Goal: Task Accomplishment & Management: Use online tool/utility

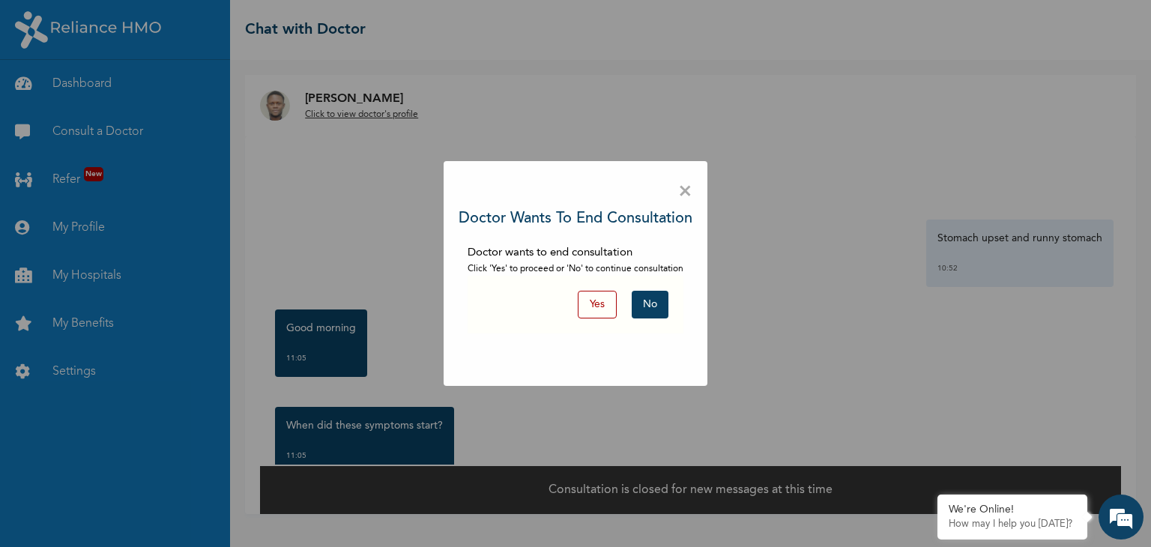
click at [592, 305] on button "Yes" at bounding box center [597, 305] width 39 height 28
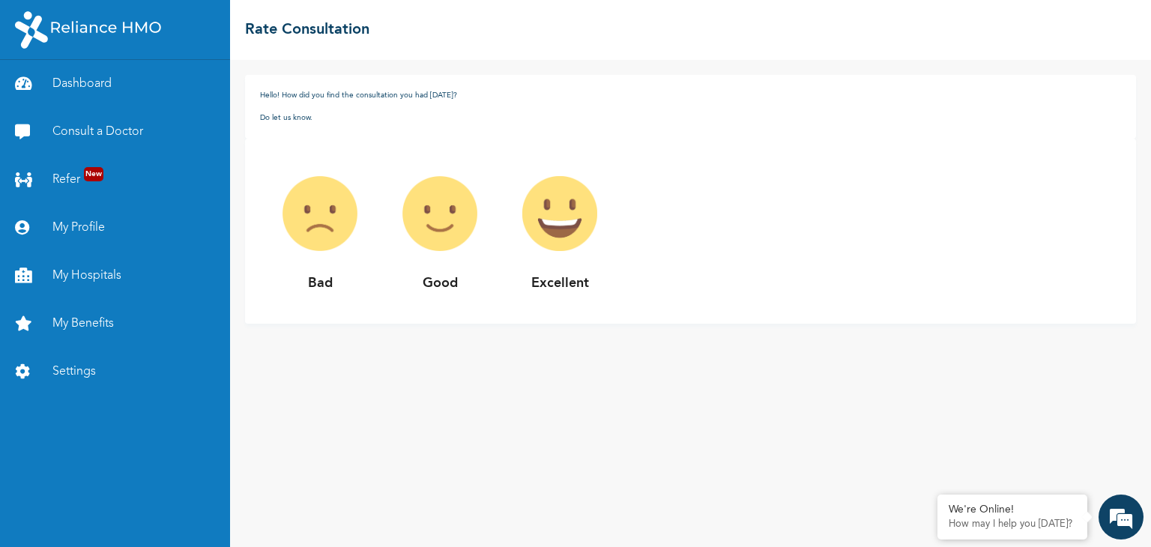
click at [423, 92] on h1 "Hello! How did you find the consultation you had [DATE]?" at bounding box center [690, 95] width 861 height 11
click at [121, 136] on link "Consult a Doctor" at bounding box center [115, 132] width 230 height 48
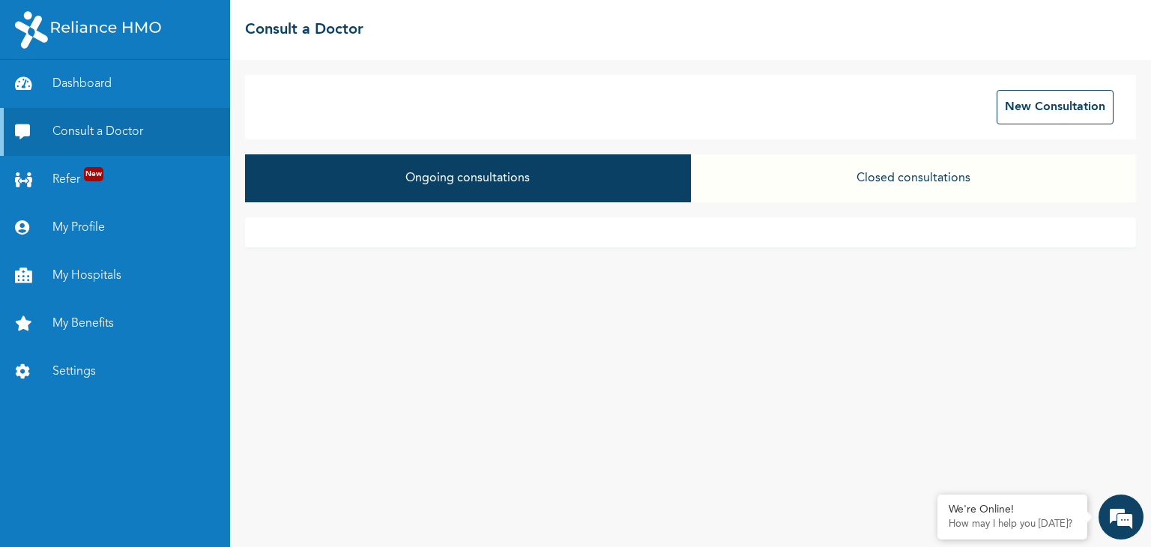
click at [627, 175] on button "Ongoing consultations" at bounding box center [467, 178] width 445 height 48
click at [941, 184] on button "Closed consultations" at bounding box center [913, 178] width 445 height 48
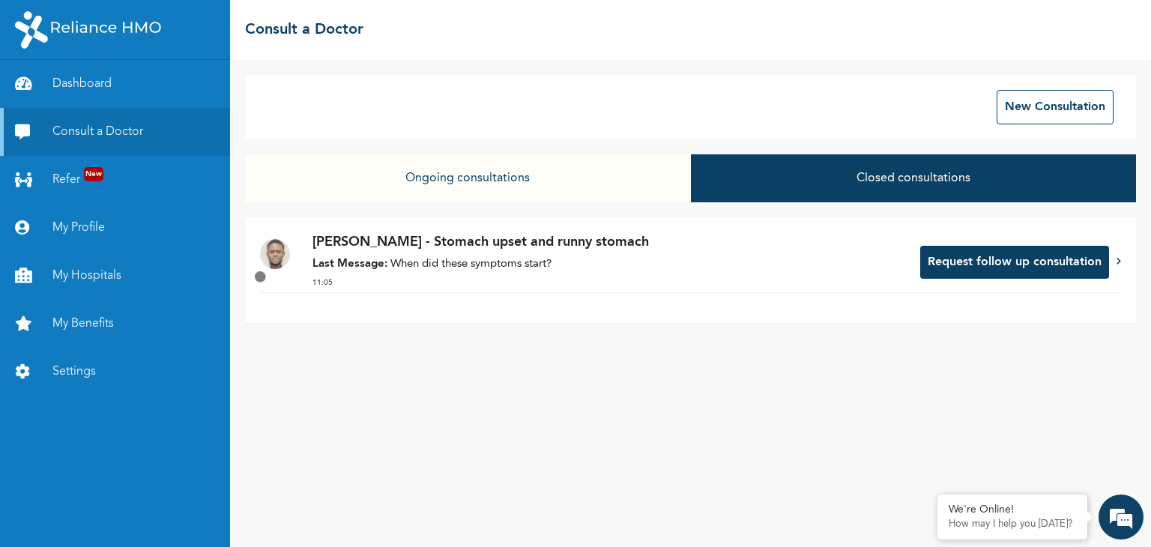
click at [1050, 261] on button "Request follow up consultation" at bounding box center [1014, 262] width 189 height 33
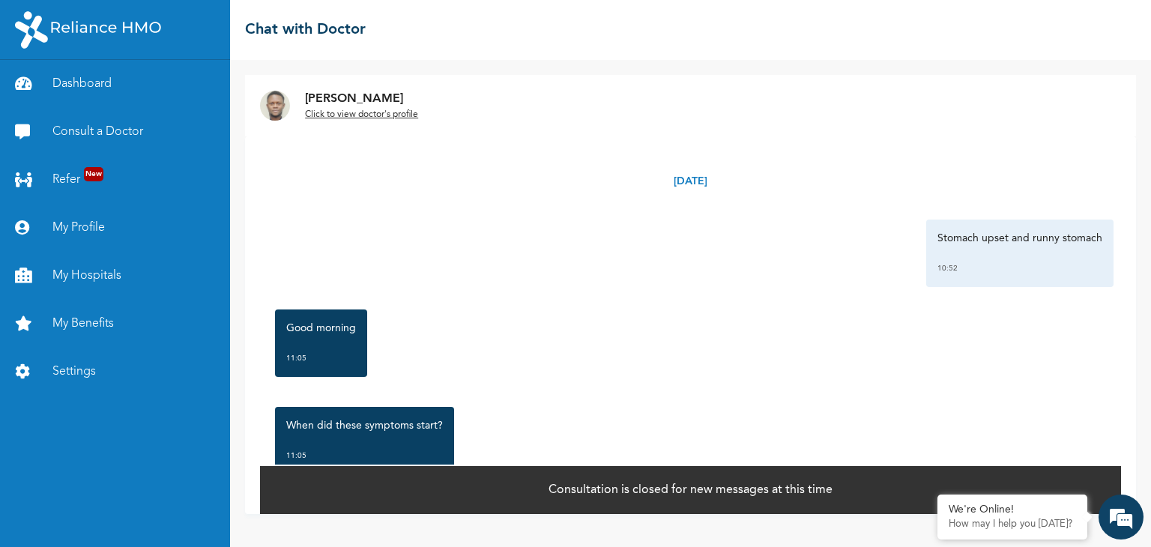
scroll to position [51, 0]
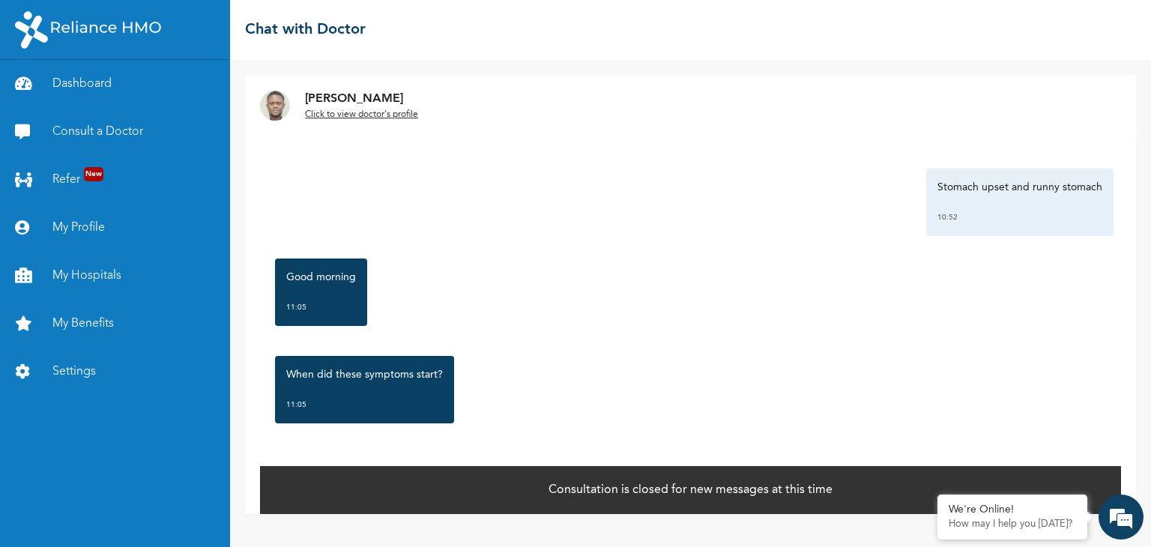
click at [727, 486] on p "Consultation is closed for new messages at this time" at bounding box center [690, 490] width 284 height 18
click at [937, 187] on p "Stomach upset and runny stomach" at bounding box center [1019, 187] width 165 height 15
drag, startPoint x: 929, startPoint y: 187, endPoint x: 1094, endPoint y: 172, distance: 165.6
click at [1094, 172] on div "Stomach upset and runny stomach 10:52" at bounding box center [1019, 202] width 187 height 67
click at [650, 495] on p "Consultation is closed for new messages at this time" at bounding box center [690, 490] width 284 height 18
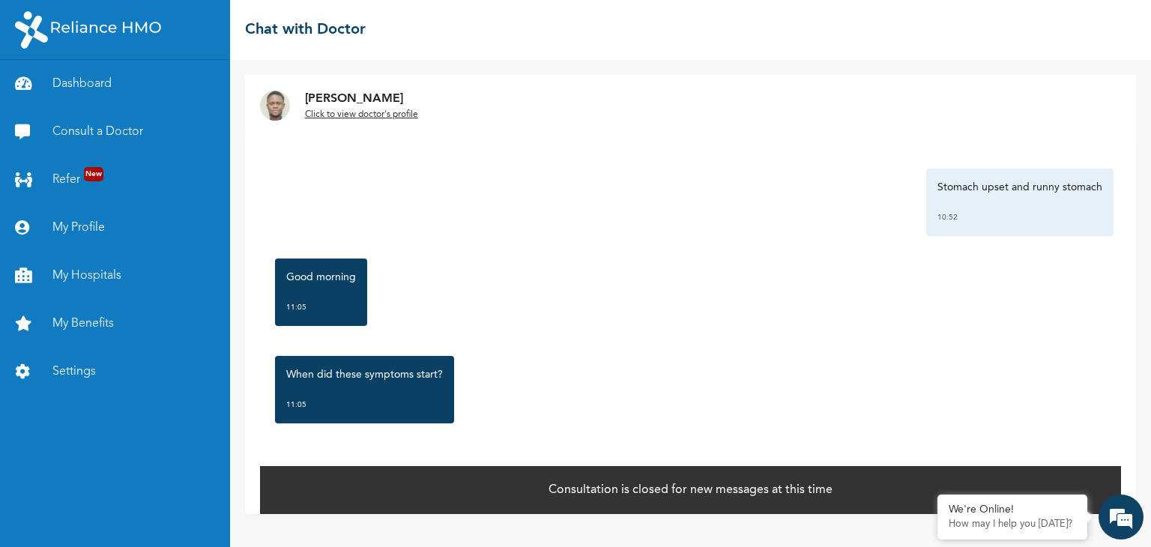
click at [719, 483] on p "Consultation is closed for new messages at this time" at bounding box center [690, 490] width 284 height 18
click at [106, 124] on link "Consult a Doctor" at bounding box center [115, 132] width 230 height 48
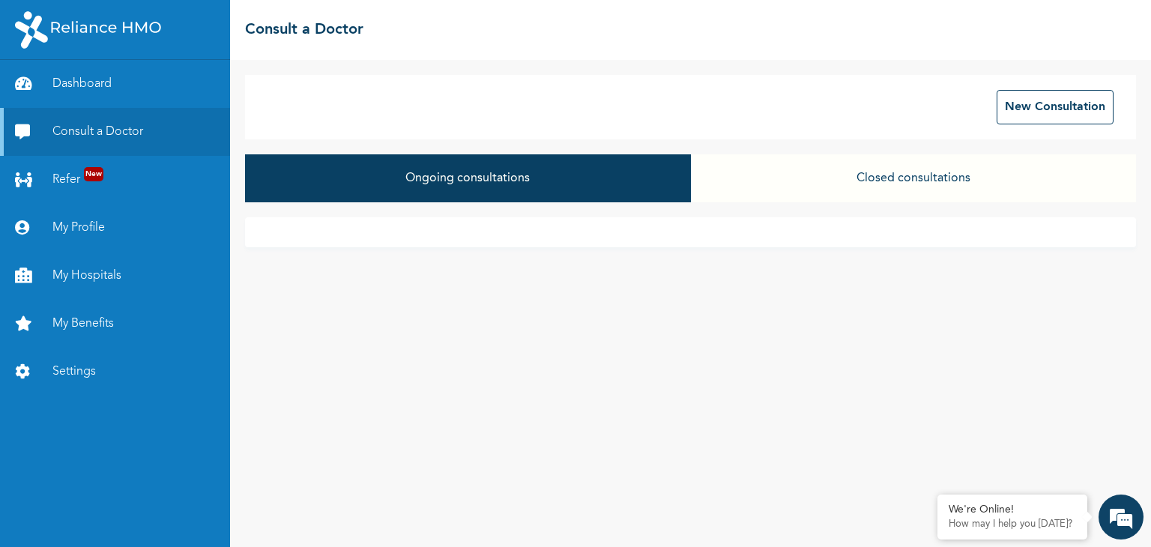
click at [940, 162] on button "Closed consultations" at bounding box center [913, 178] width 445 height 48
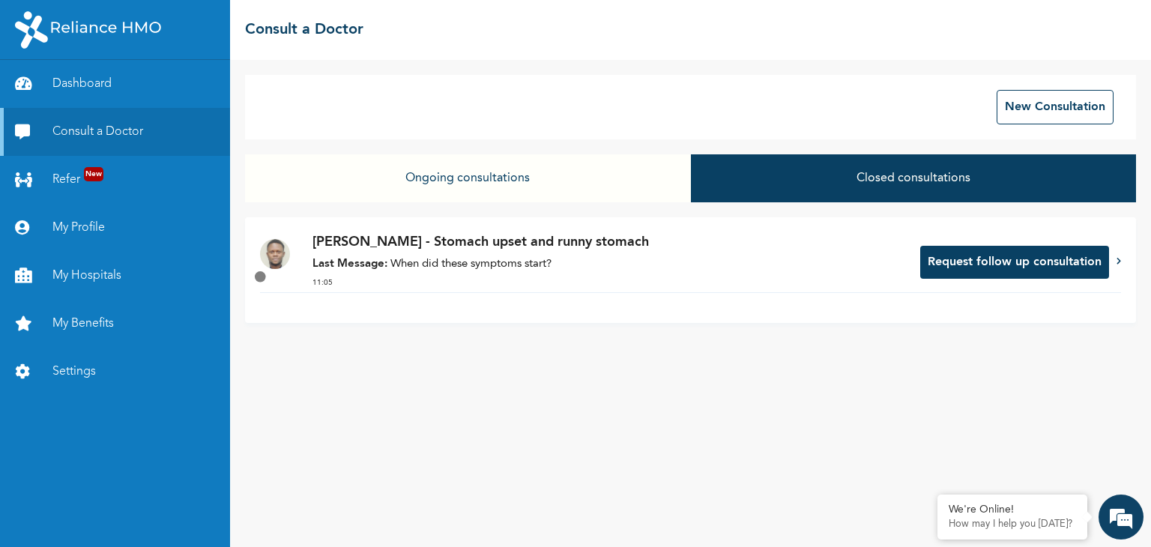
click at [1043, 273] on button "Request follow up consultation" at bounding box center [1014, 262] width 189 height 33
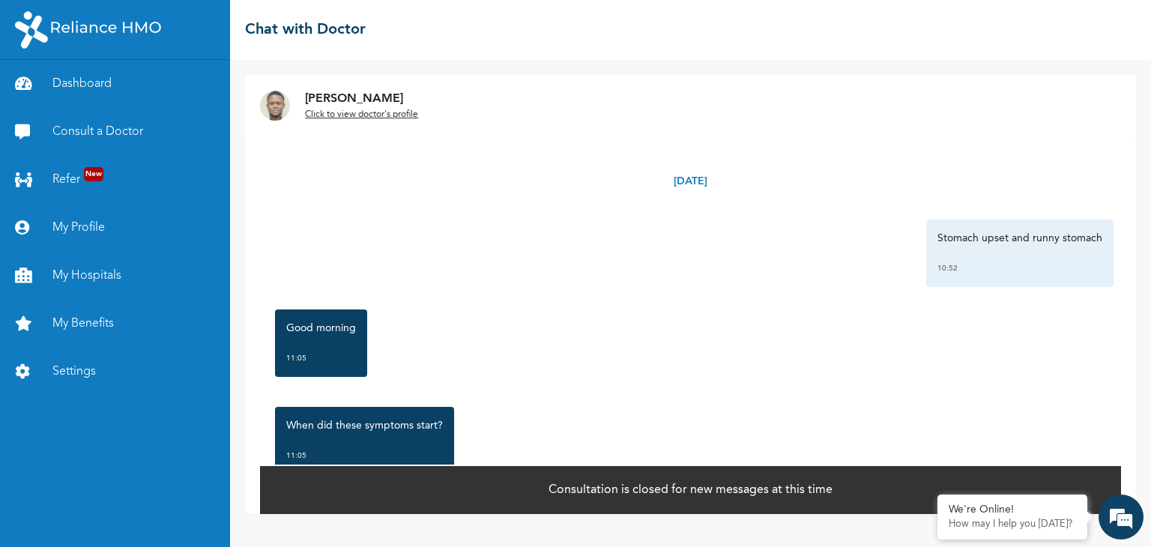
scroll to position [51, 0]
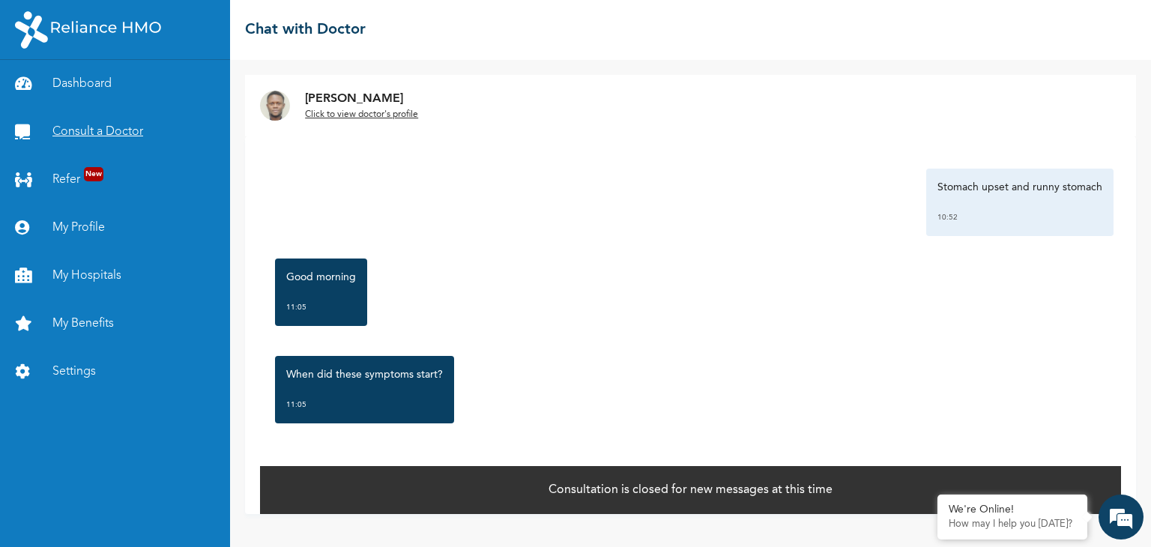
click at [70, 130] on link "Consult a Doctor" at bounding box center [115, 132] width 230 height 48
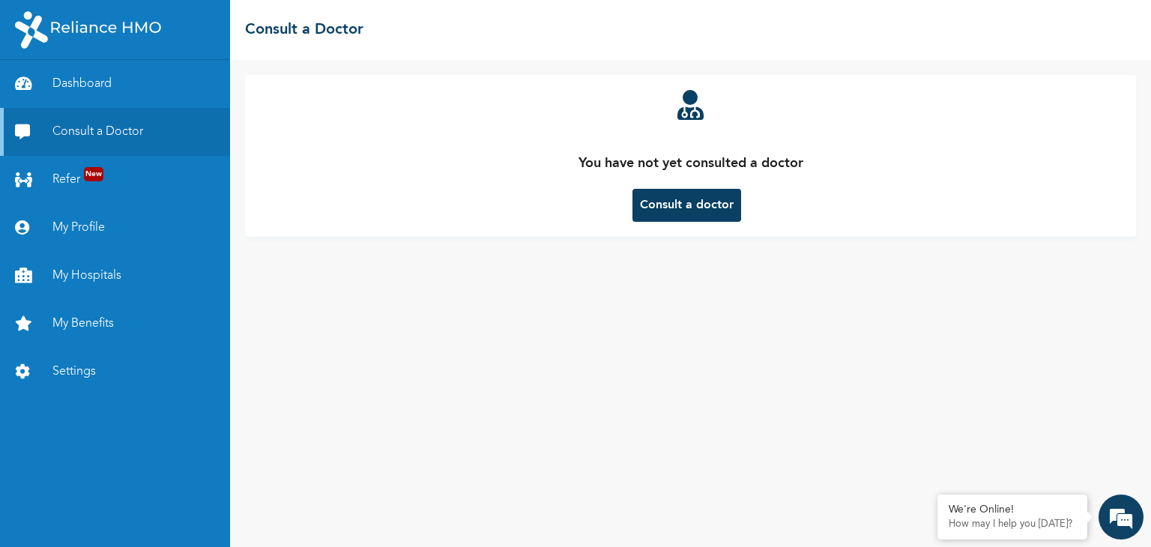
click at [695, 193] on button "Consult a doctor" at bounding box center [686, 205] width 109 height 33
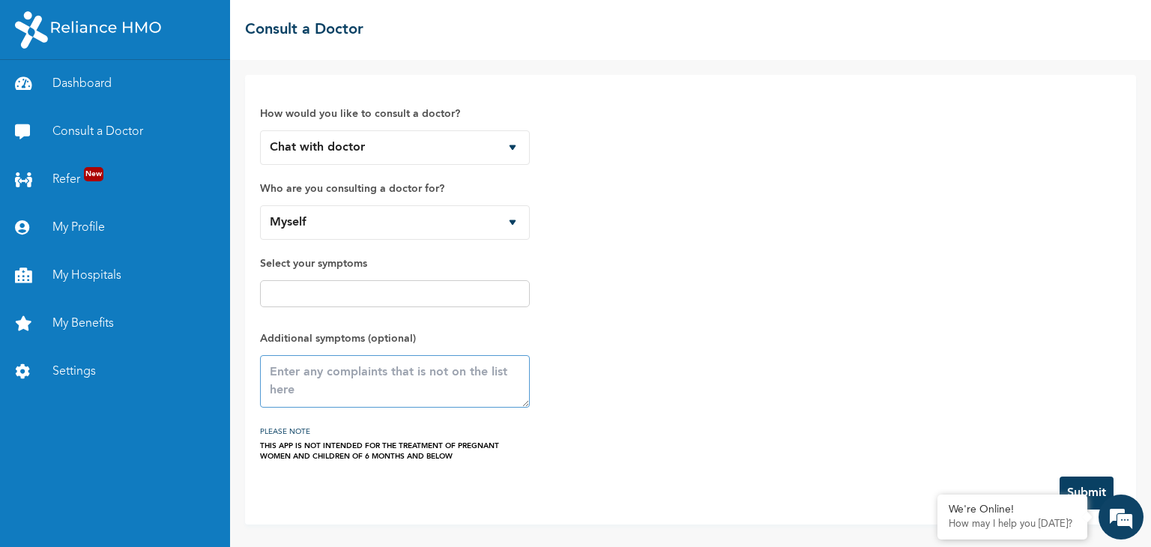
click at [303, 380] on textarea at bounding box center [395, 381] width 270 height 52
type textarea "R"
click at [288, 375] on textarea "R" at bounding box center [395, 381] width 270 height 52
type textarea "s"
type textarea "Stomach upset and runny stomach. it started early this morning."
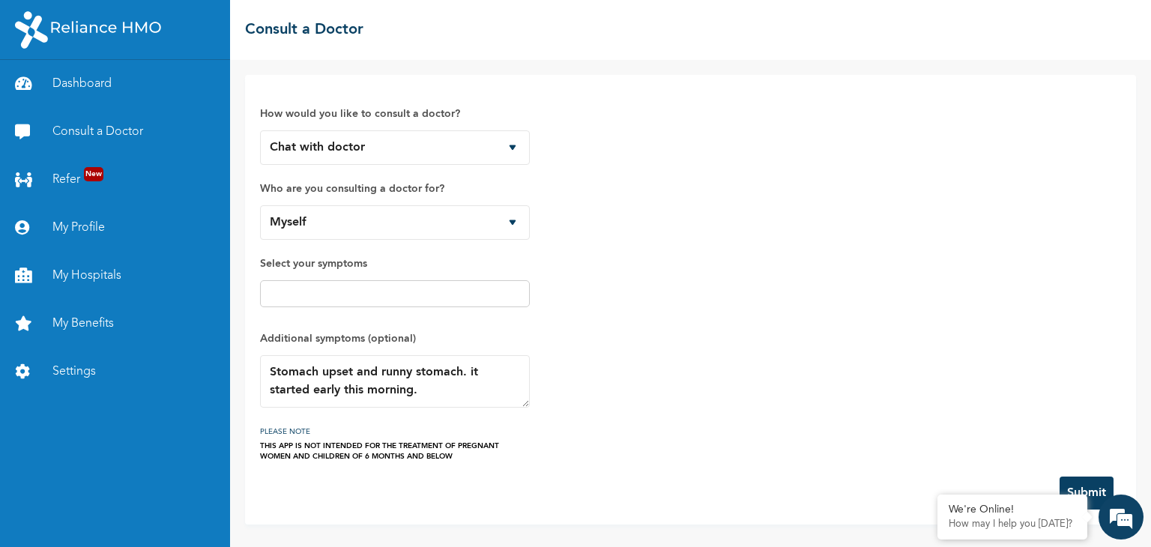
click at [1083, 491] on button "Submit" at bounding box center [1087, 493] width 54 height 33
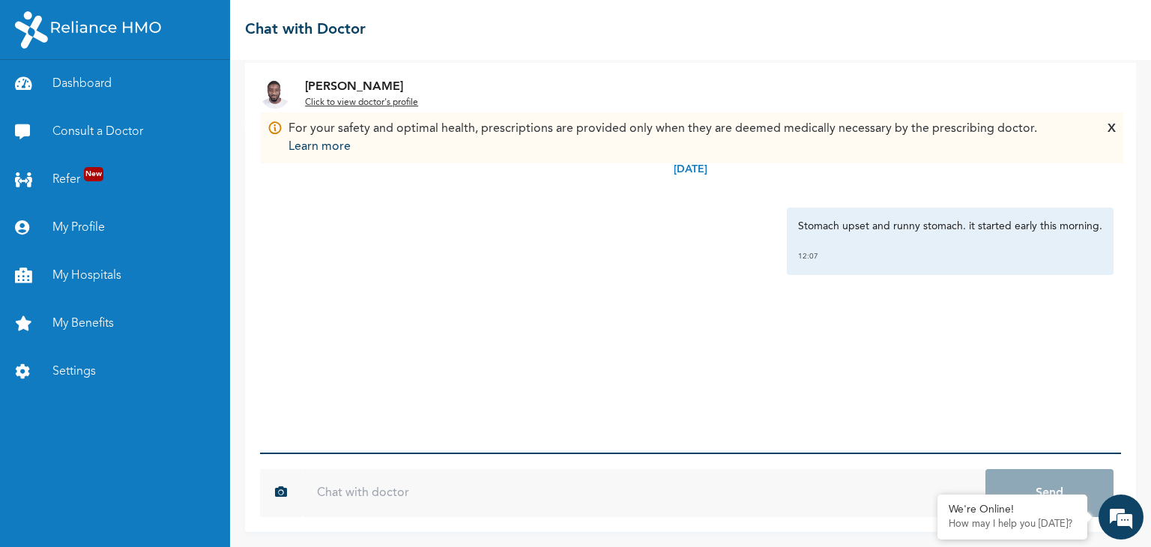
click at [1113, 132] on div "X" at bounding box center [1111, 138] width 8 height 36
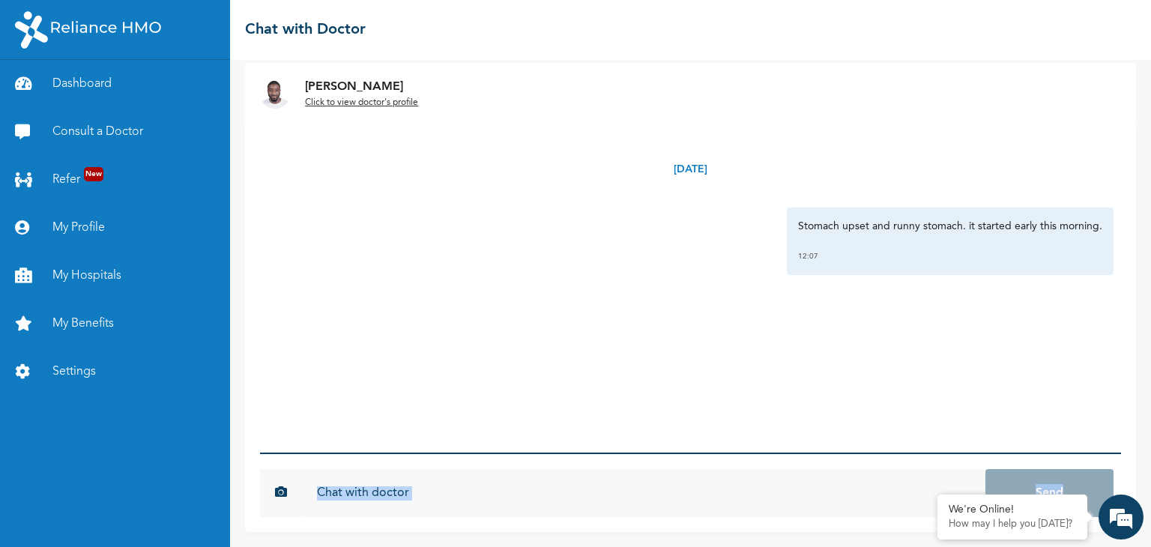
drag, startPoint x: 1129, startPoint y: 520, endPoint x: 1119, endPoint y: 396, distance: 124.0
click at [1119, 396] on body "Dashboard Consult a Doctor Refer New My Profile My Hospitals My Benefits Settin…" at bounding box center [575, 273] width 1151 height 547
click at [1032, 384] on div "Monday, October 13th 2025 Stomach upset and runny stomach. it started early thi…" at bounding box center [690, 288] width 861 height 328
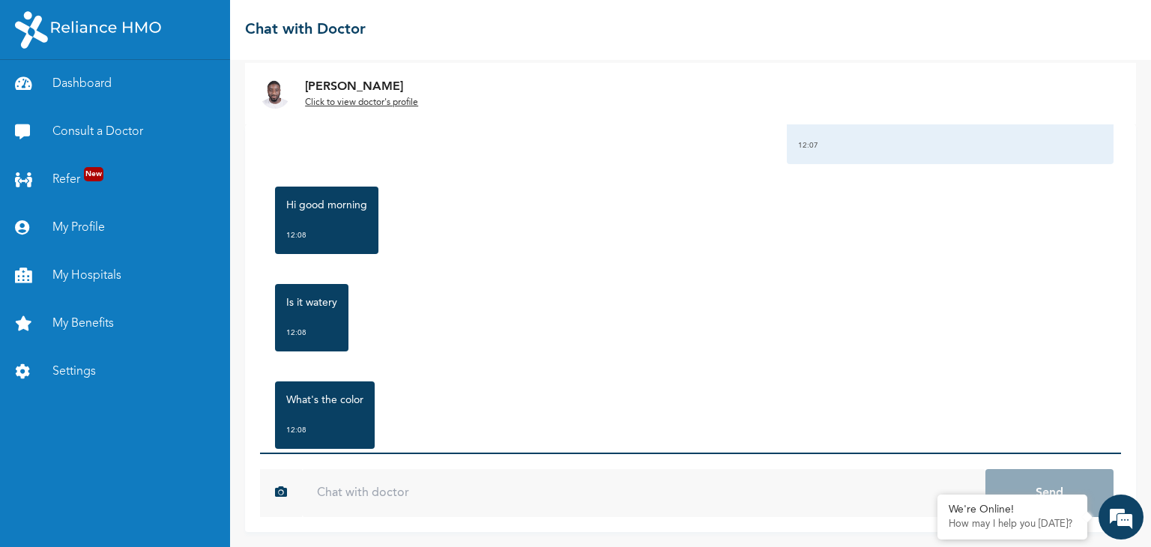
scroll to position [112, 0]
click at [381, 479] on input "text" at bounding box center [643, 493] width 683 height 48
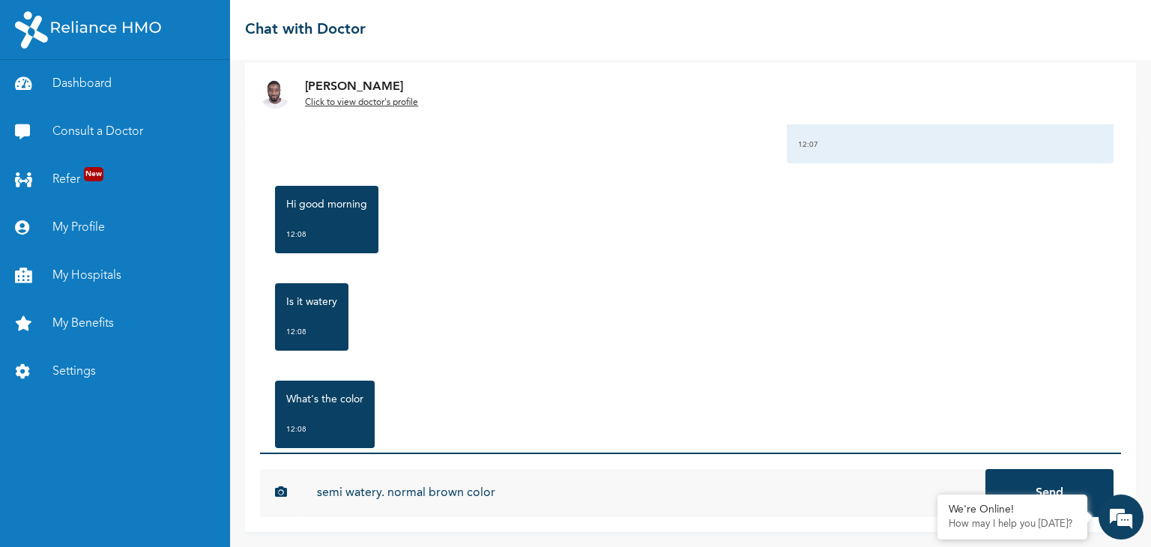
type input "semi watery. normal brown color"
click at [985, 469] on button "Send" at bounding box center [1049, 493] width 128 height 48
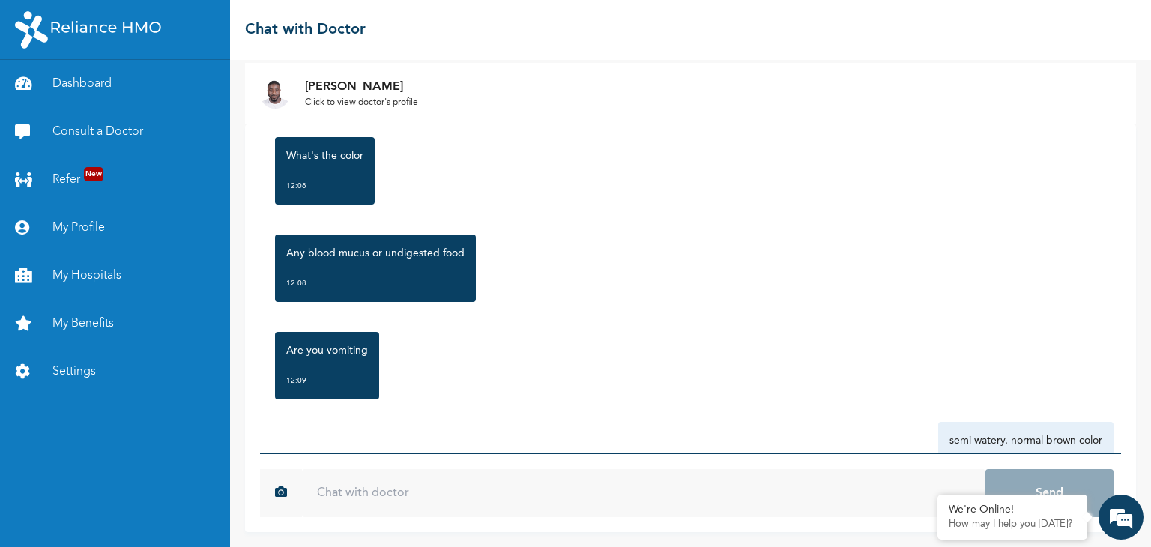
scroll to position [356, 0]
click at [375, 490] on input "text" at bounding box center [643, 493] width 683 height 48
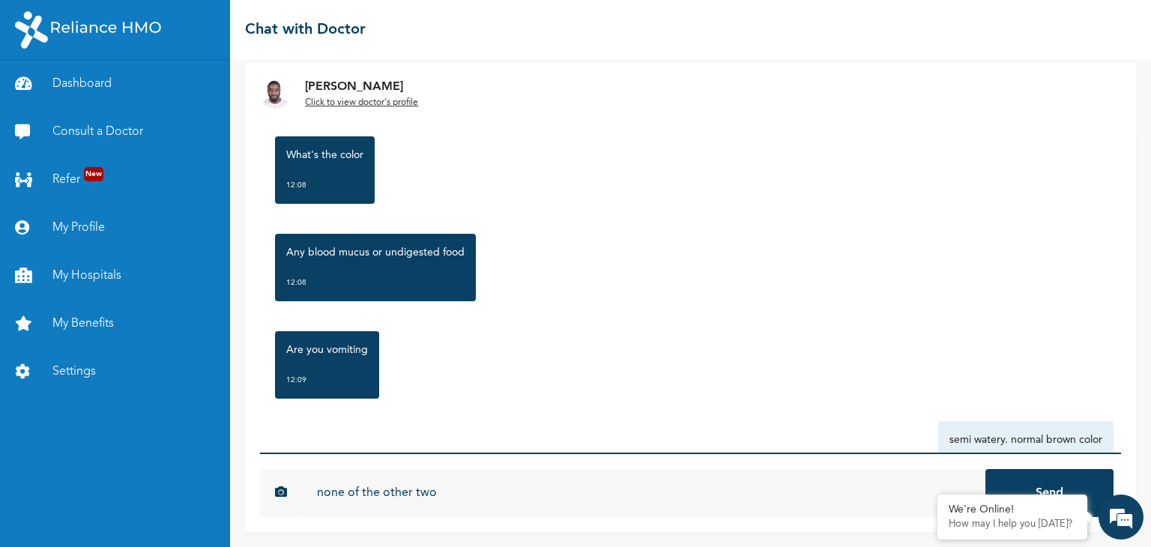
type input "none of the other two"
click at [985, 469] on button "Send" at bounding box center [1049, 493] width 128 height 48
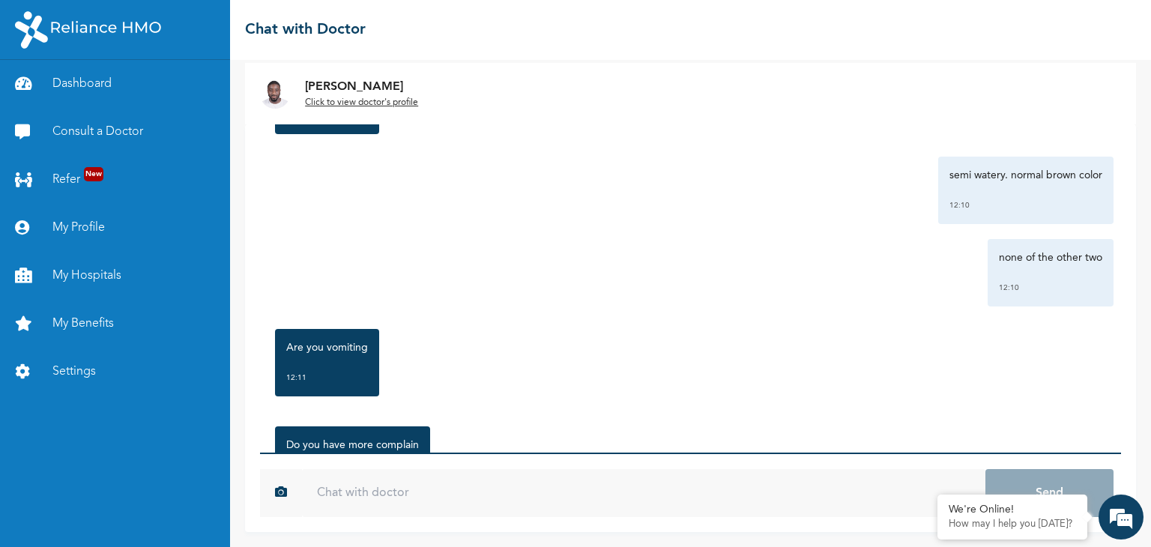
scroll to position [800, 0]
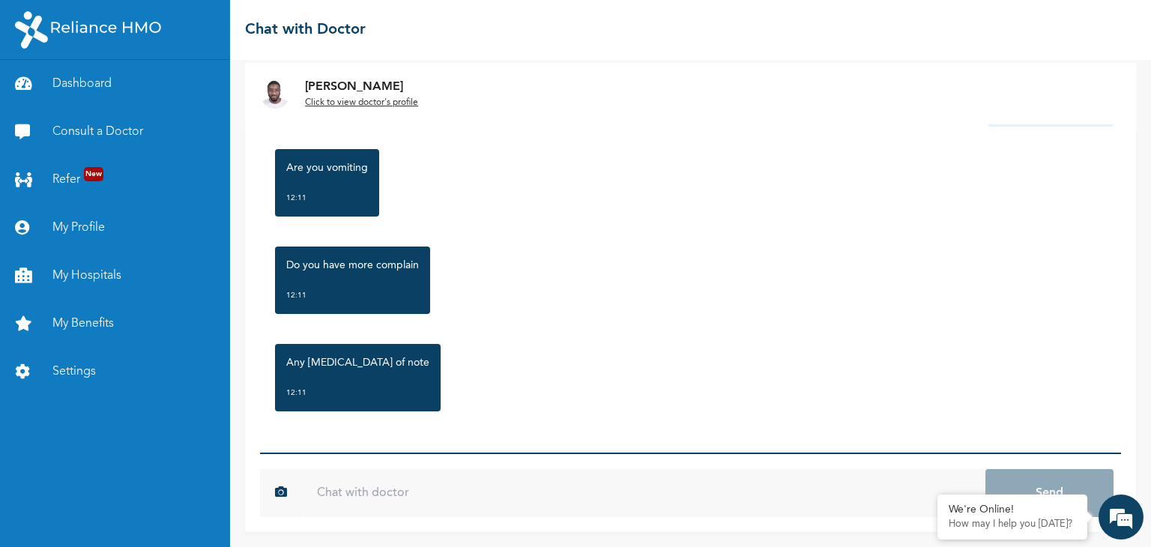
click at [492, 482] on input "text" at bounding box center [643, 493] width 683 height 48
type input "no i am not vomiting"
click at [985, 469] on button "Send" at bounding box center [1049, 493] width 128 height 48
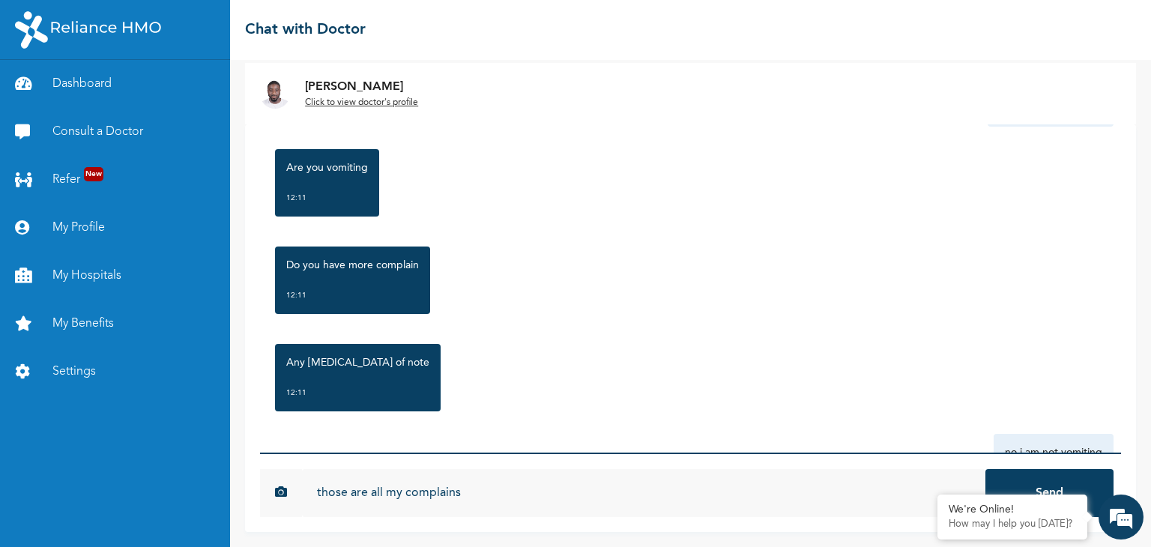
type input "those are all my complains"
click at [985, 469] on button "Send" at bounding box center [1049, 493] width 128 height 48
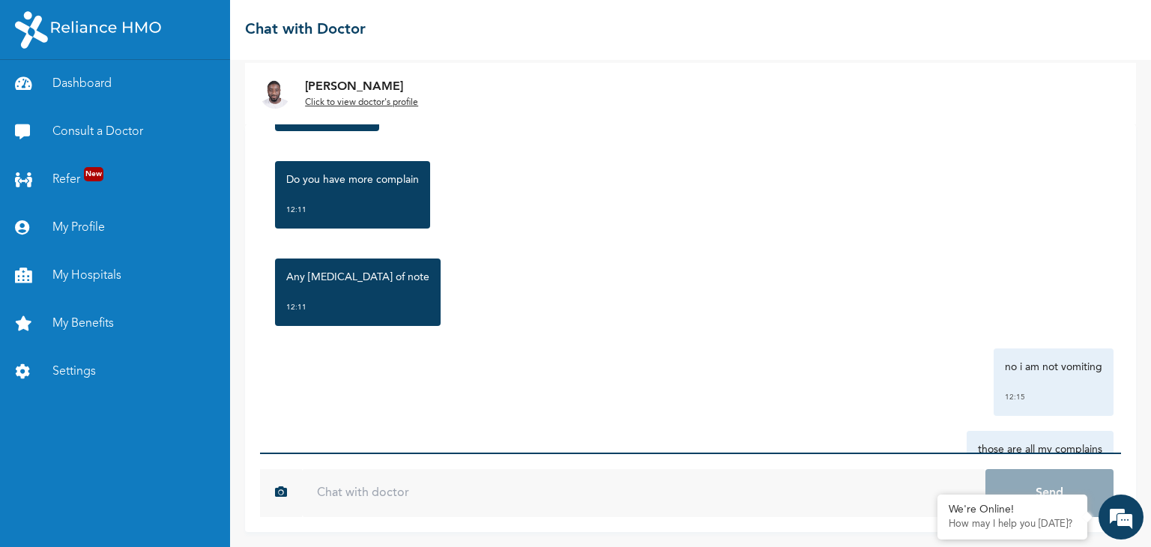
scroll to position [965, 0]
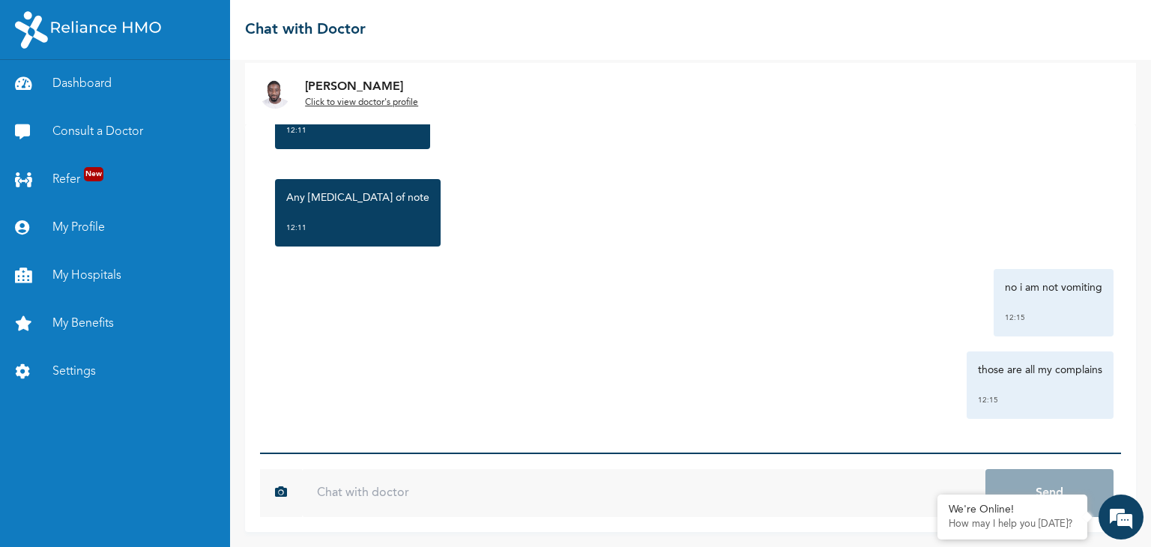
click at [571, 492] on input "text" at bounding box center [643, 493] width 683 height 48
type input "n"
type input "mild reaction to nuts"
click at [985, 469] on button "Send" at bounding box center [1049, 493] width 128 height 48
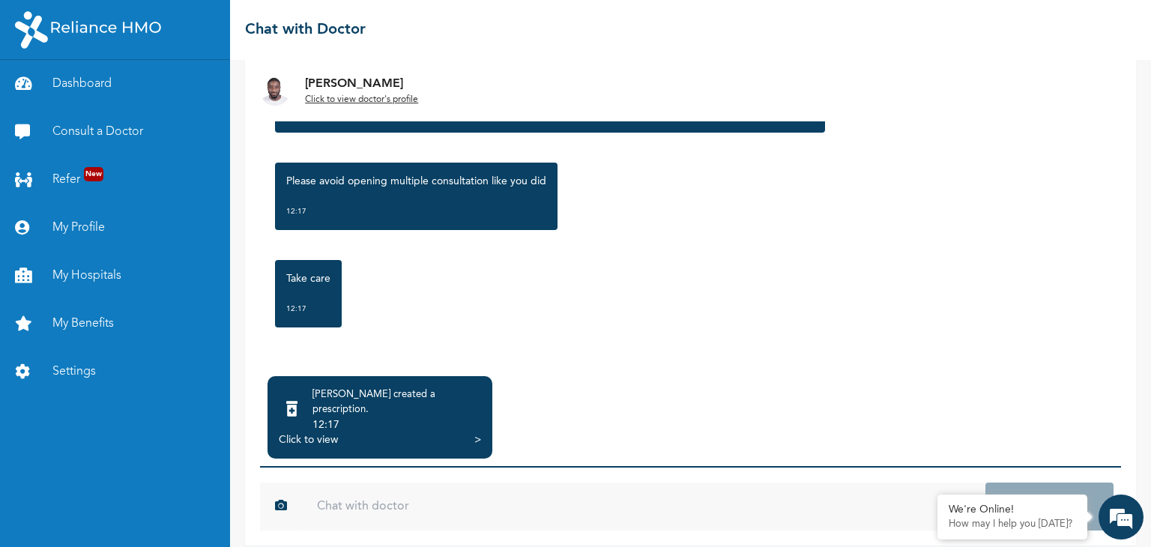
scroll to position [96, 0]
click at [491, 493] on input "text" at bounding box center [643, 507] width 683 height 48
type input "t"
type input "Thank you. duly noted"
click at [985, 483] on button "Send" at bounding box center [1049, 507] width 128 height 48
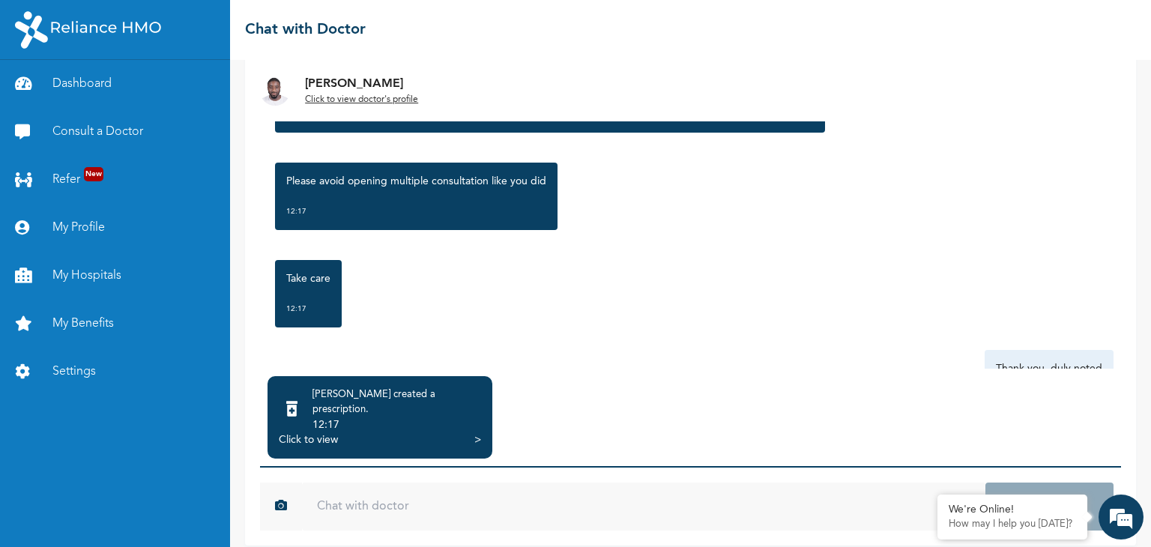
click at [453, 432] on div "Click to view >" at bounding box center [380, 439] width 202 height 15
click at [323, 432] on div "Click to view" at bounding box center [308, 439] width 59 height 15
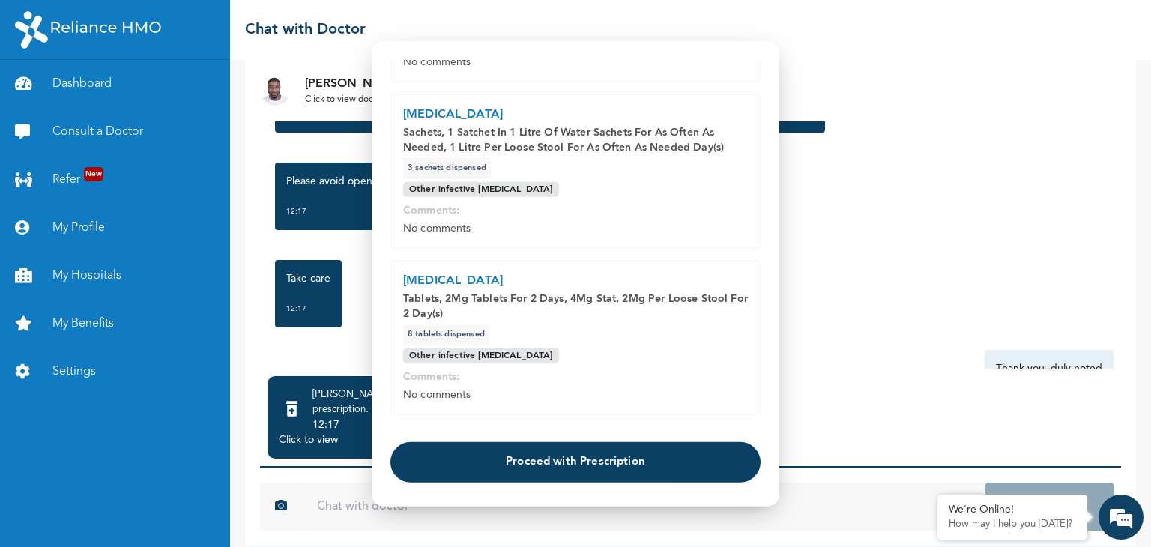
scroll to position [370, 0]
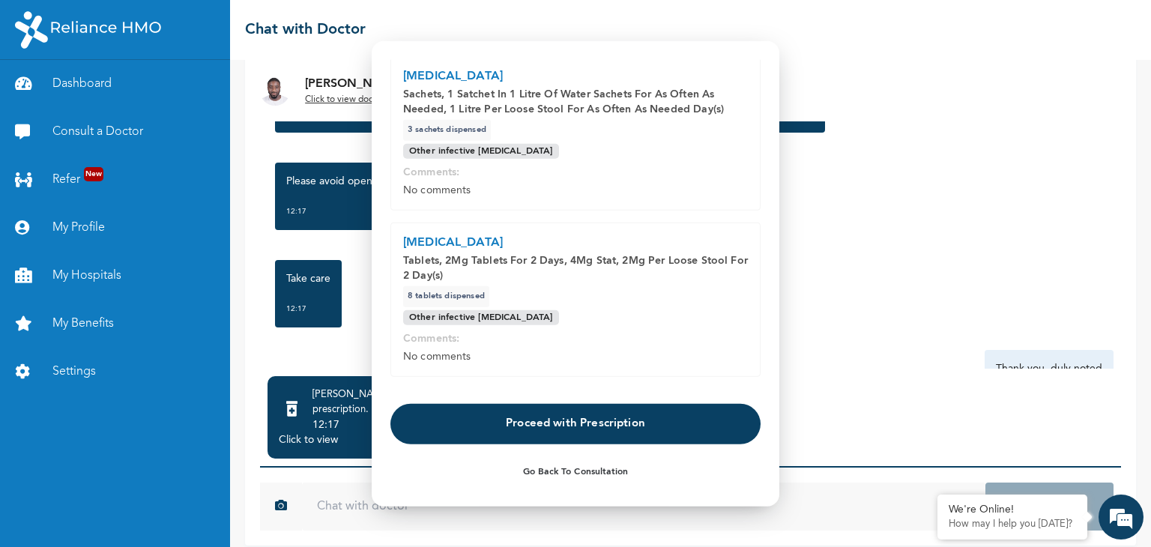
click at [522, 424] on button "Proceed with Prescription" at bounding box center [575, 423] width 370 height 40
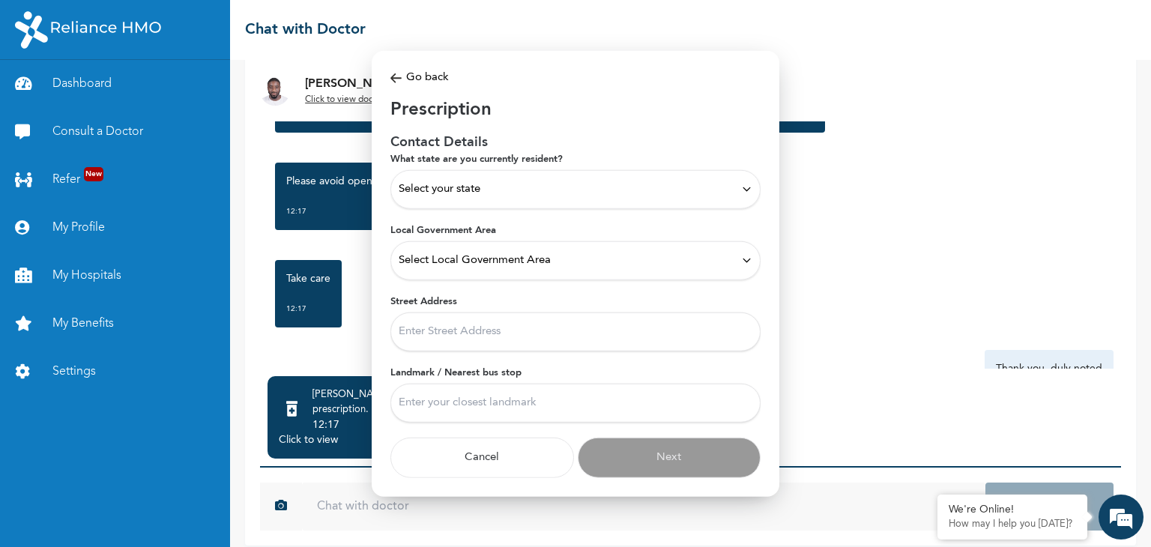
scroll to position [0, 0]
click at [628, 188] on div "Select your state" at bounding box center [576, 189] width 354 height 16
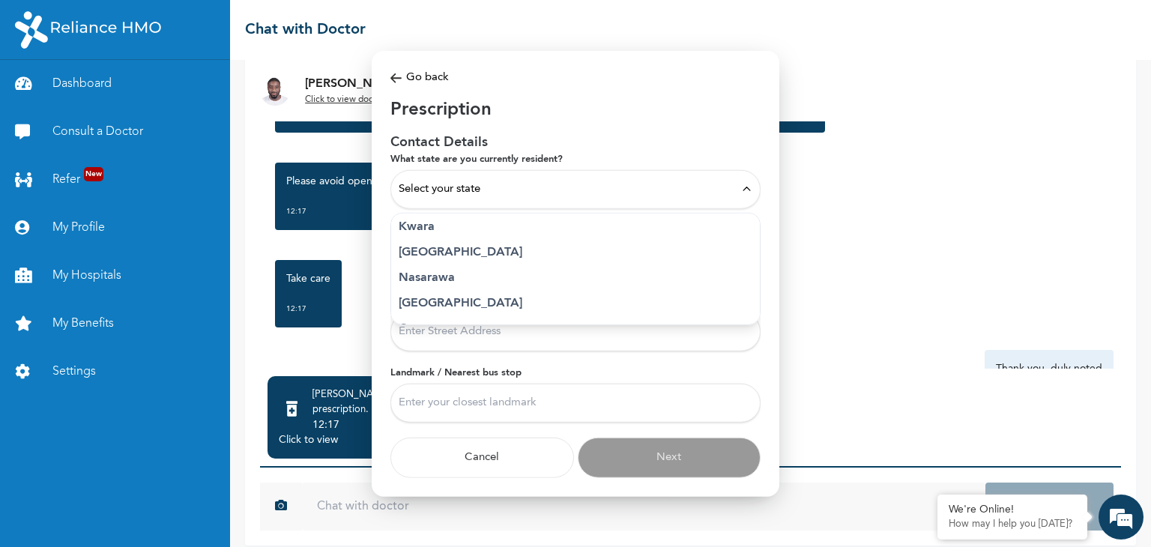
scroll to position [592, 0]
click at [495, 249] on p "Lagos" at bounding box center [576, 253] width 354 height 18
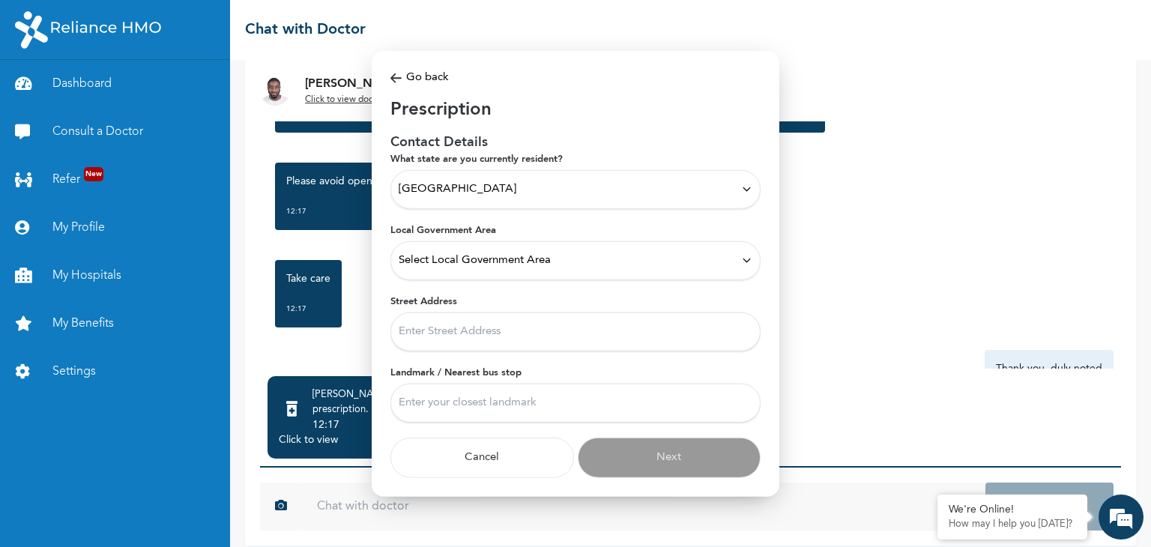
click at [602, 262] on div "Select Local Government Area" at bounding box center [576, 260] width 354 height 16
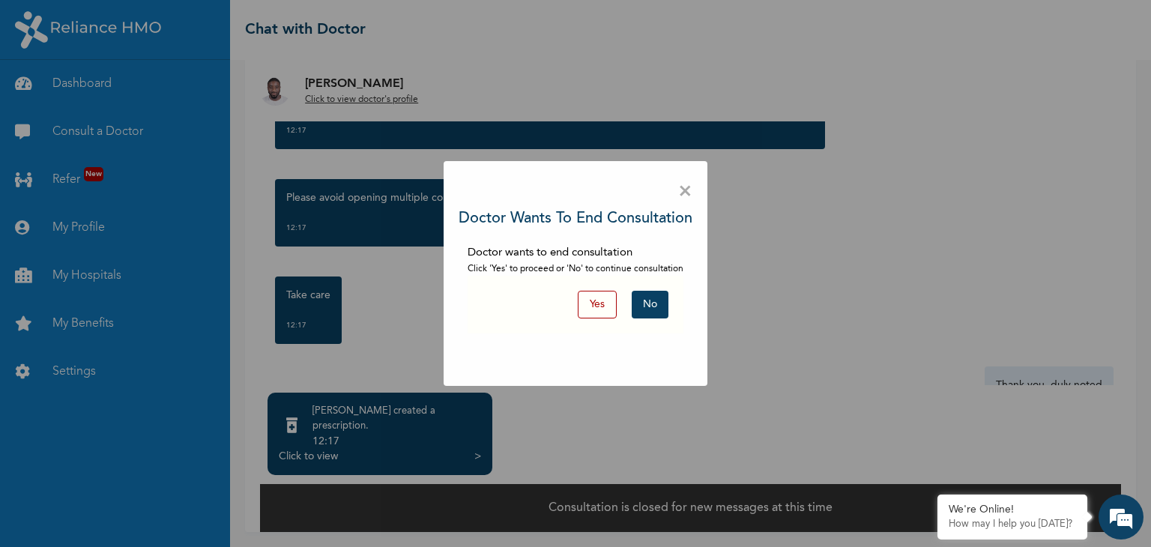
scroll to position [66, 0]
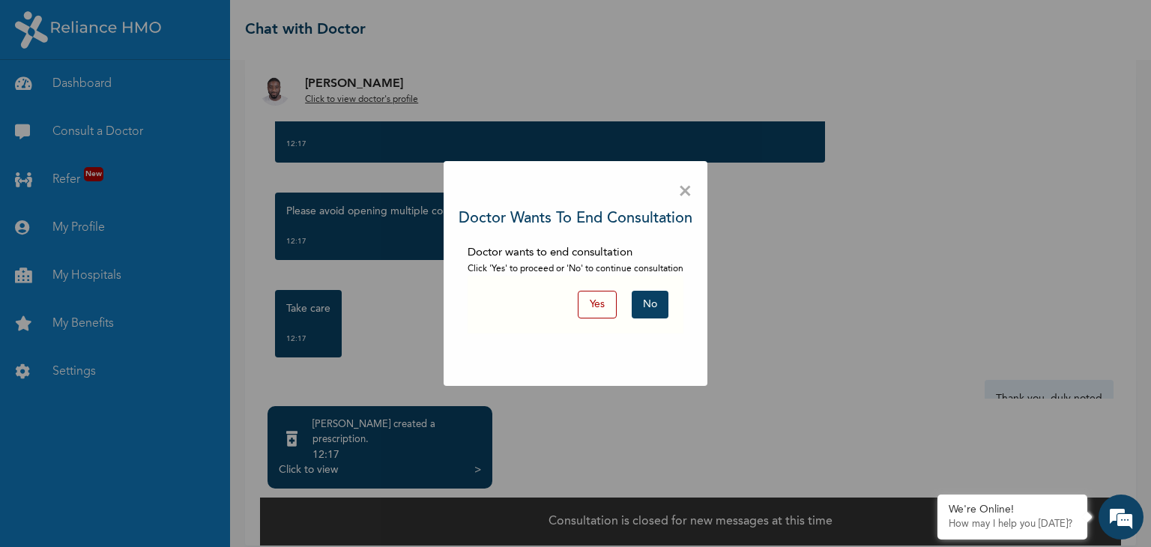
click at [644, 298] on button "No" at bounding box center [650, 305] width 37 height 28
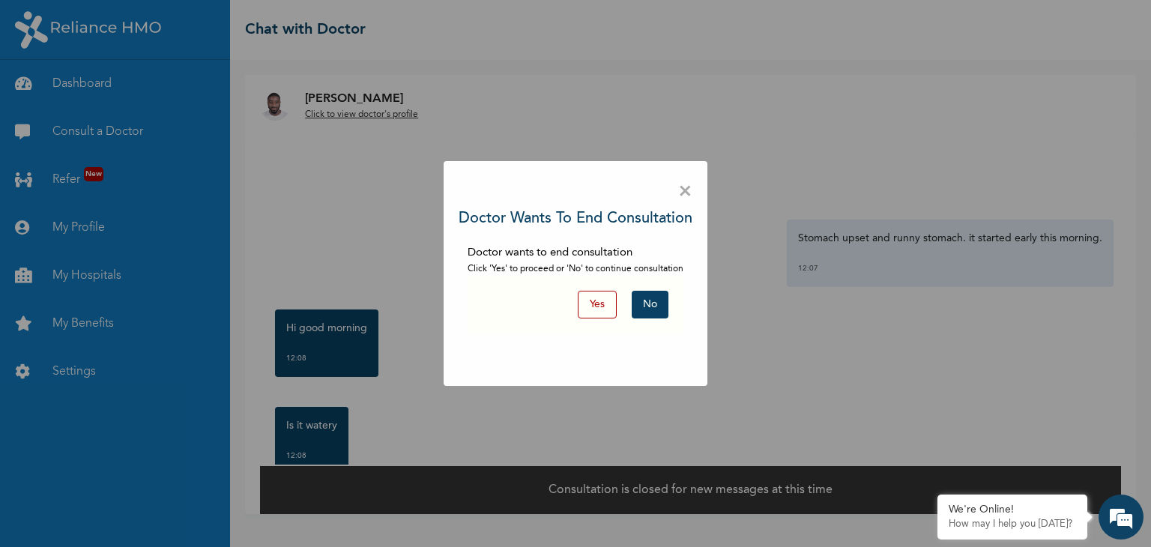
scroll to position [0, 0]
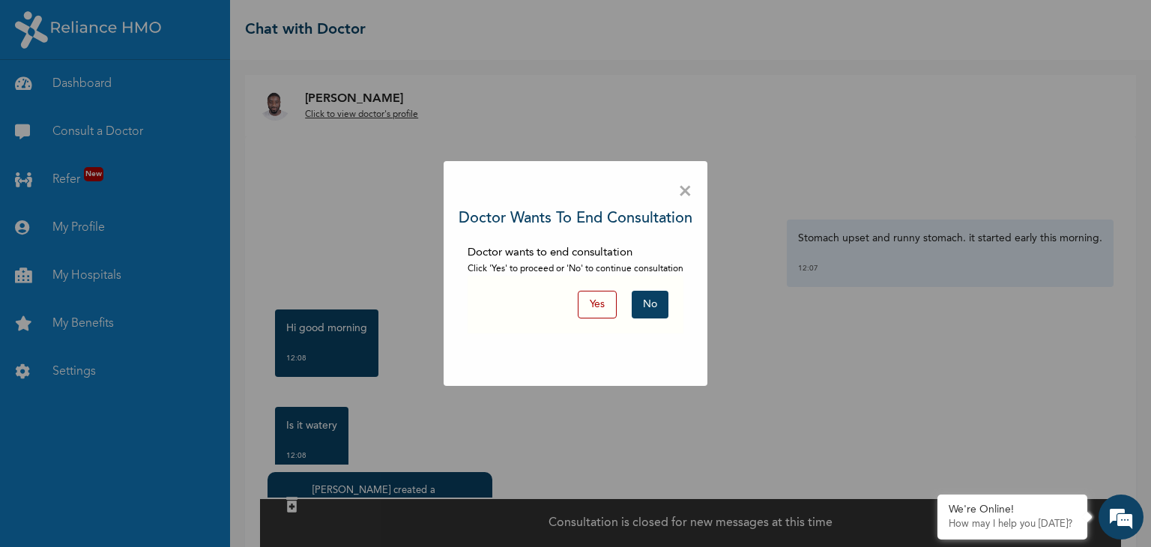
click at [596, 309] on button "Yes" at bounding box center [597, 305] width 39 height 28
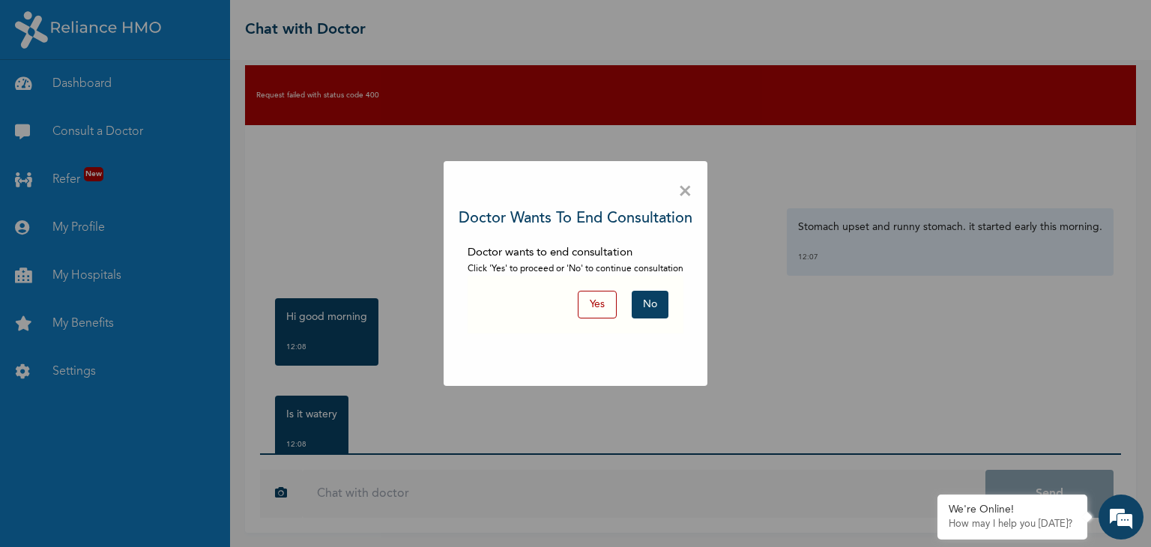
scroll to position [75, 0]
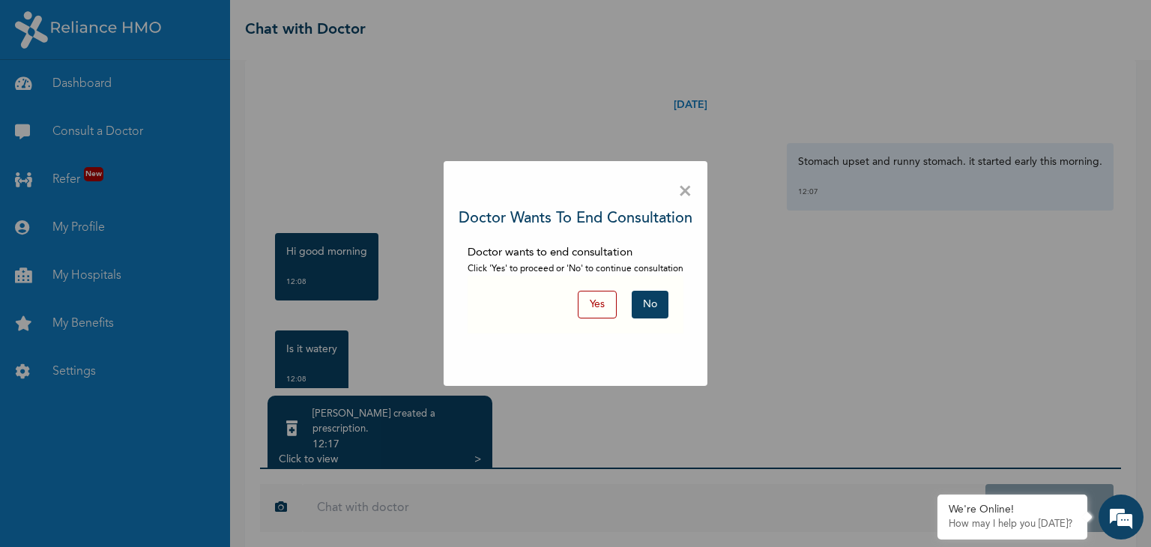
click at [602, 303] on button "Yes" at bounding box center [597, 305] width 39 height 28
click at [605, 309] on button "Yes" at bounding box center [597, 305] width 39 height 28
click at [682, 189] on span "×" at bounding box center [685, 191] width 14 height 31
click at [465, 429] on div "× Doctor wants to end consultation Doctor wants to end consultation Click 'Yes'…" at bounding box center [575, 273] width 1151 height 547
click at [419, 429] on div "× Doctor wants to end consultation Doctor wants to end consultation Click 'Yes'…" at bounding box center [575, 273] width 1151 height 547
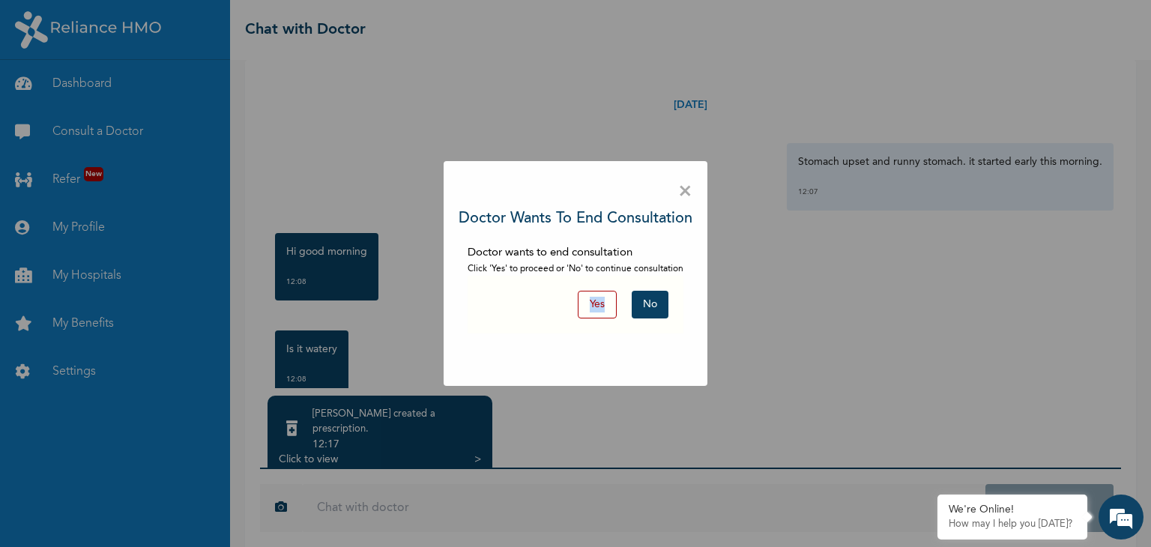
click at [419, 429] on div "× Doctor wants to end consultation Doctor wants to end consultation Click 'Yes'…" at bounding box center [575, 273] width 1151 height 547
click at [599, 295] on button "Yes" at bounding box center [597, 305] width 39 height 28
click at [686, 189] on div "× Doctor wants to end consultation Doctor wants to end consultation Click 'Yes'…" at bounding box center [576, 273] width 264 height 225
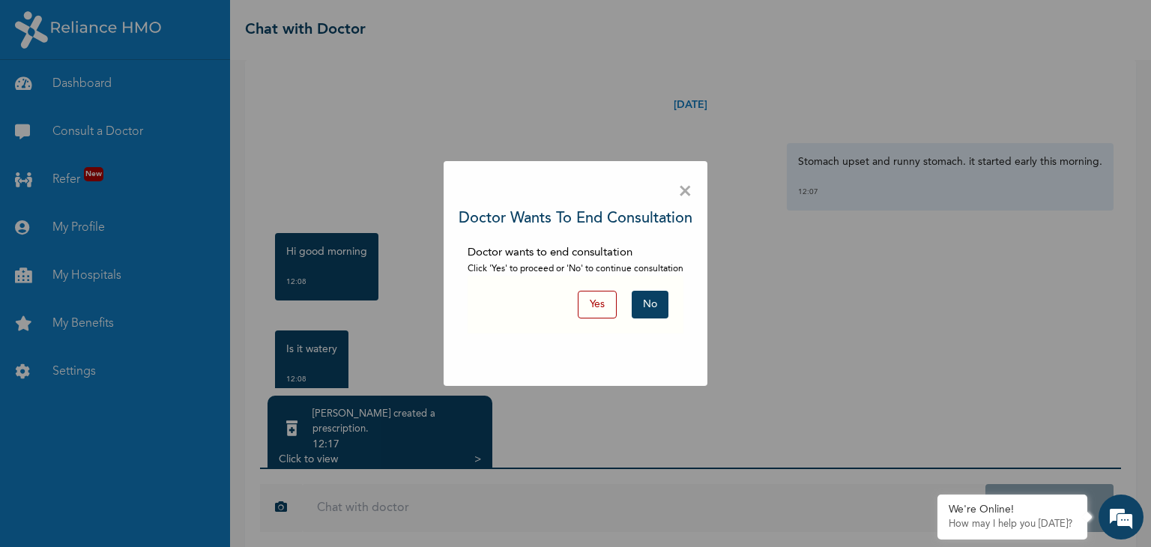
click at [598, 312] on button "Yes" at bounding box center [597, 305] width 39 height 28
click at [683, 184] on span "×" at bounding box center [685, 191] width 14 height 31
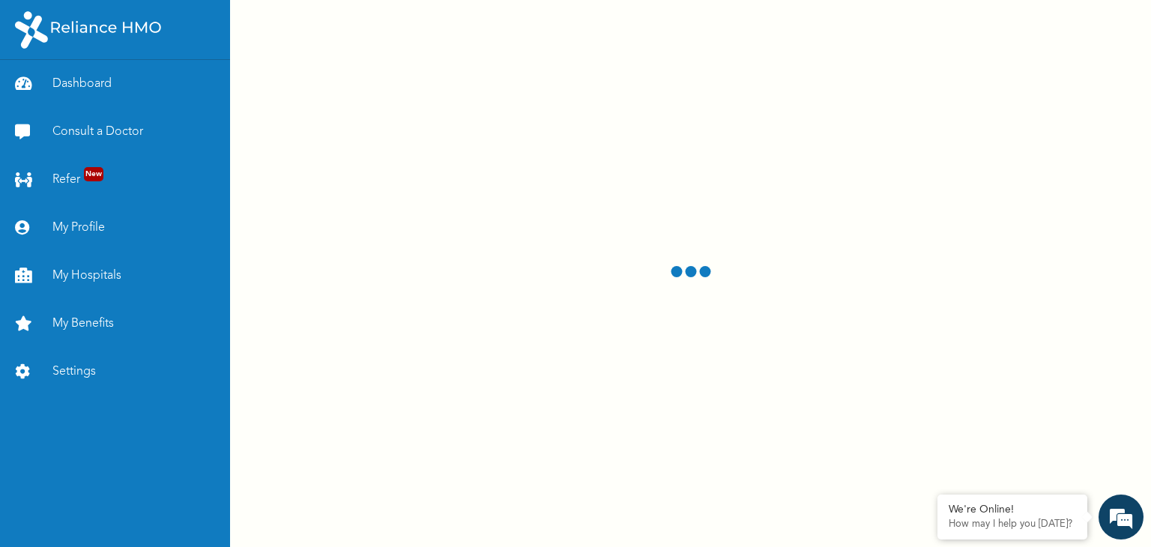
click at [683, 184] on div at bounding box center [690, 273] width 921 height 547
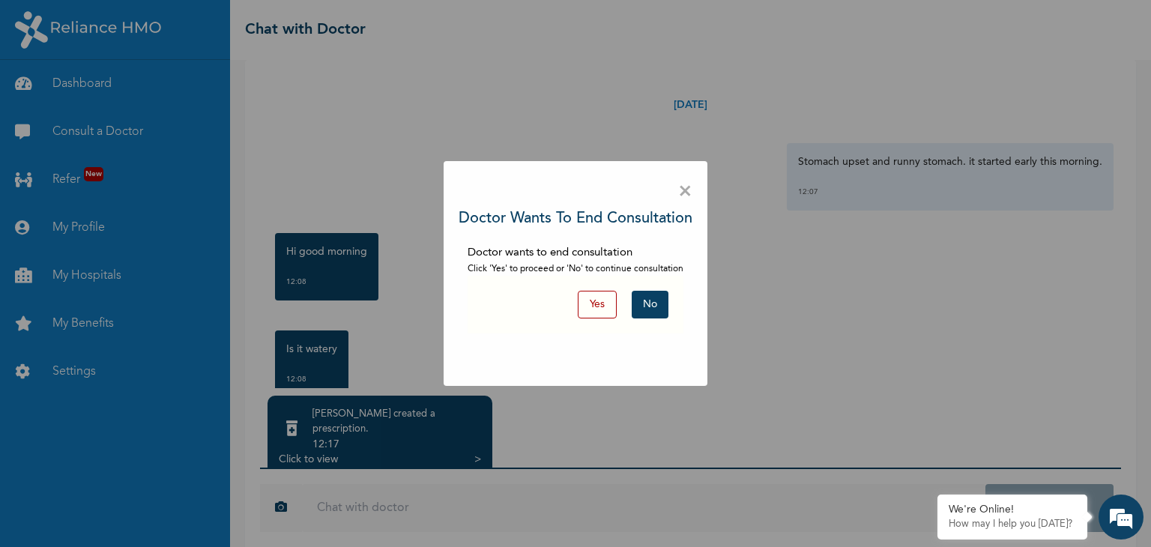
click at [662, 306] on button "No" at bounding box center [650, 305] width 37 height 28
click at [677, 179] on div "× Doctor wants to end consultation Doctor wants to end consultation Click 'Yes'…" at bounding box center [576, 273] width 264 height 225
click at [682, 188] on span "×" at bounding box center [685, 191] width 14 height 31
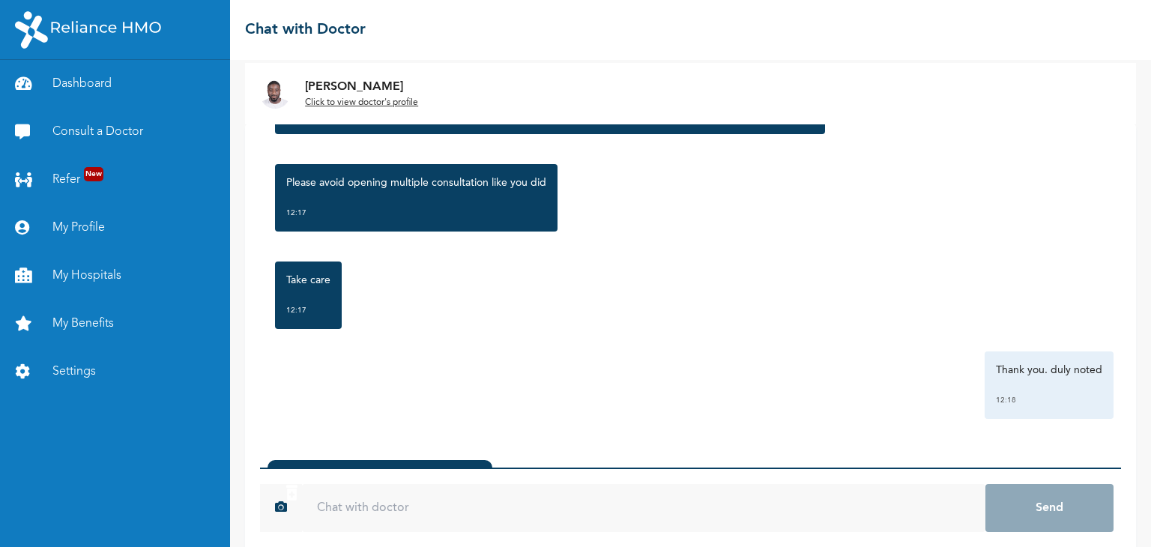
scroll to position [96, 0]
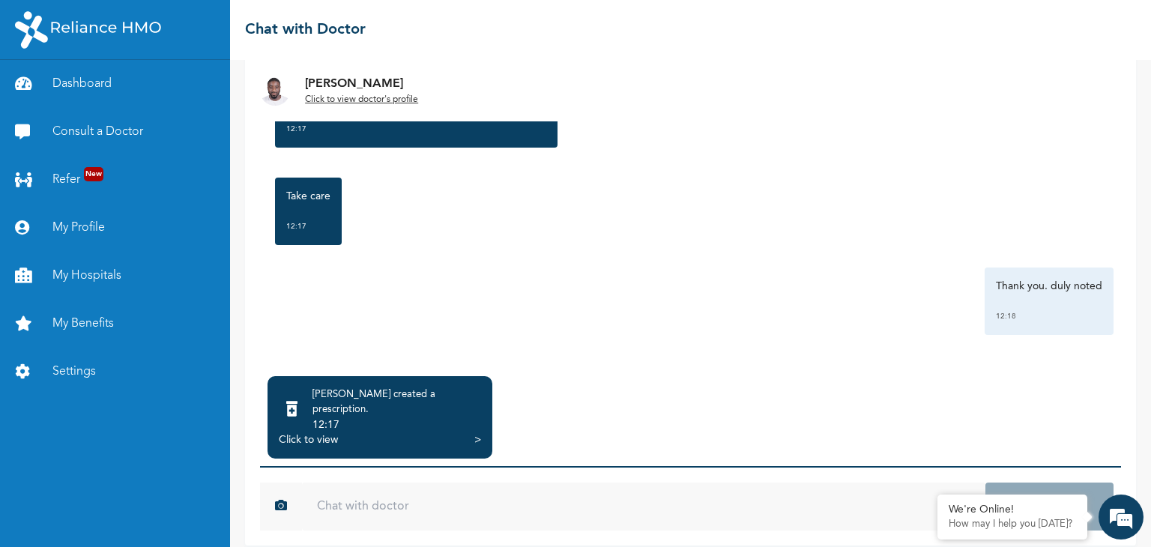
click at [437, 432] on div "Click to view >" at bounding box center [380, 439] width 202 height 15
click at [432, 417] on div "12:17" at bounding box center [396, 424] width 169 height 15
click at [477, 432] on div ">" at bounding box center [477, 439] width 7 height 15
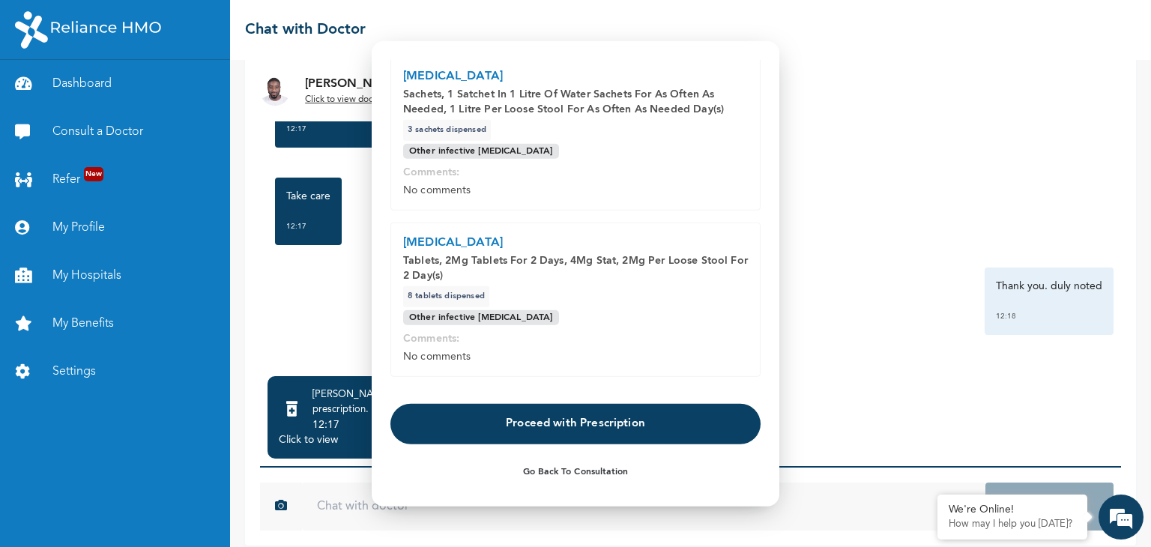
scroll to position [0, 0]
click at [611, 429] on button "Proceed with Prescription" at bounding box center [575, 423] width 370 height 40
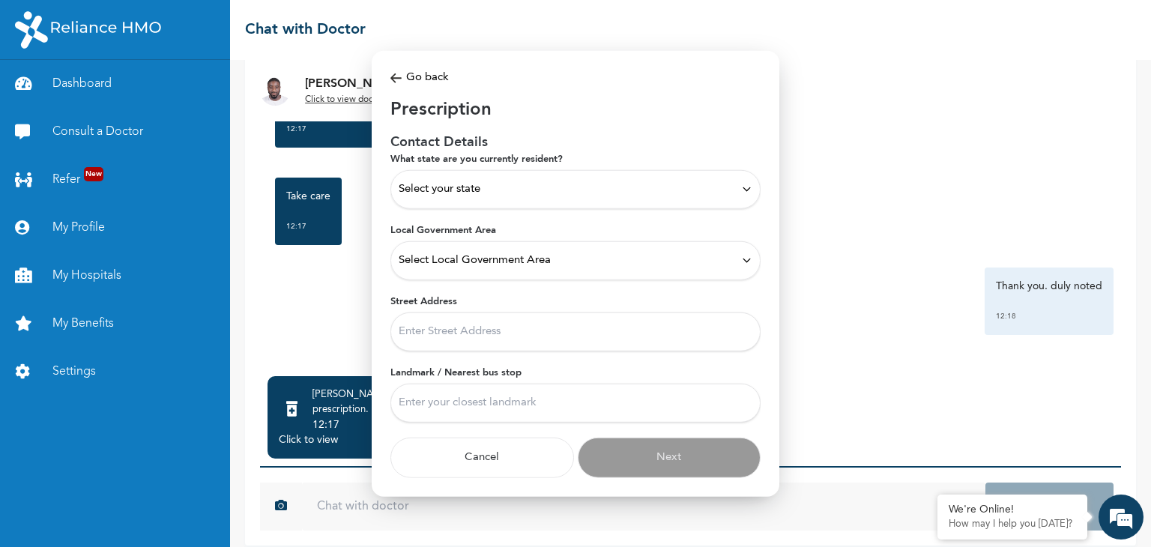
click at [752, 184] on div "Select your state" at bounding box center [575, 188] width 370 height 39
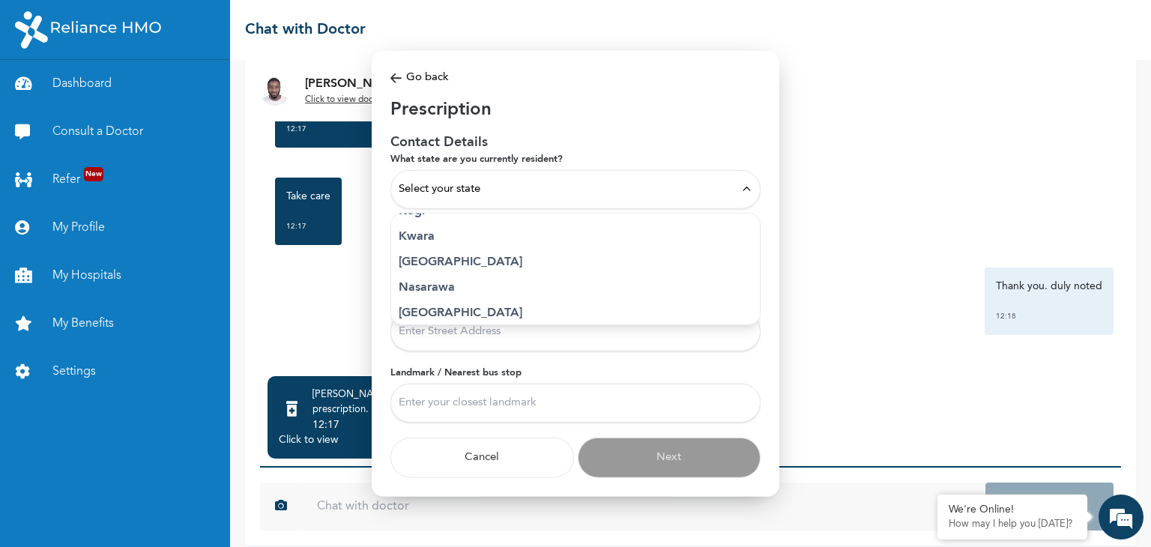
scroll to position [608, 0]
click at [487, 237] on p "Lagos" at bounding box center [576, 236] width 354 height 18
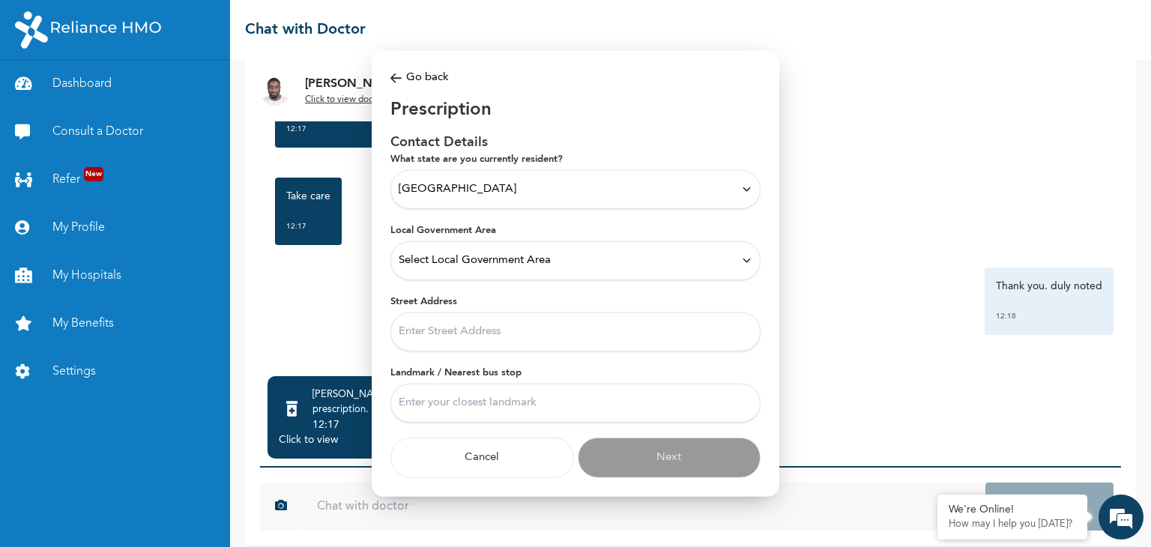
click at [509, 342] on input "Street Address" at bounding box center [575, 331] width 370 height 39
type input "2, oloko crescent"
click at [510, 408] on input "Landmark / Nearest bus stop" at bounding box center [575, 402] width 370 height 39
type input "Z"
type input "Ogba"
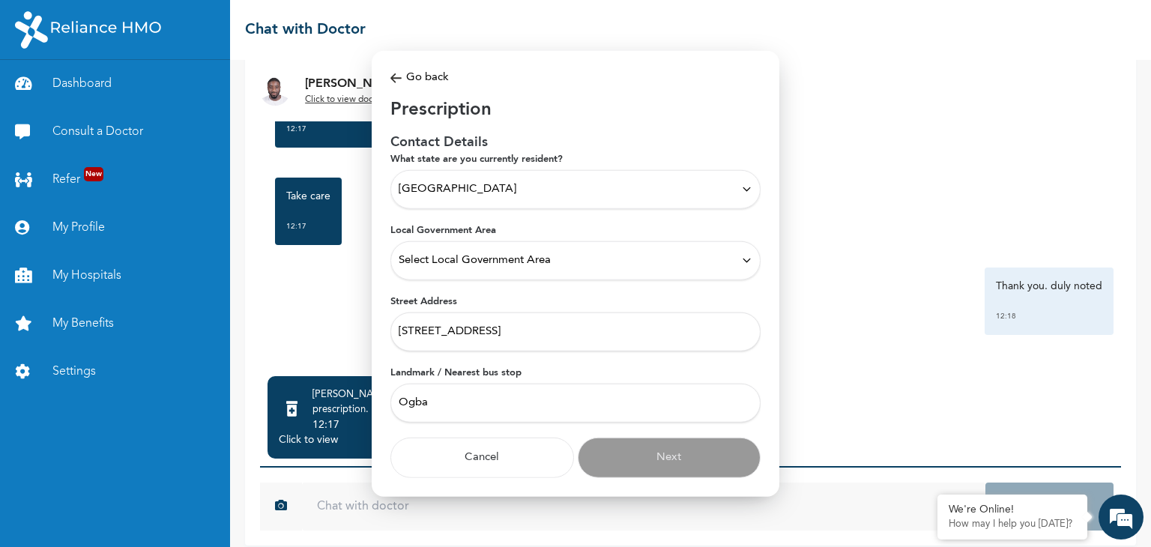
click at [589, 256] on div "Select Local Government Area" at bounding box center [576, 260] width 354 height 16
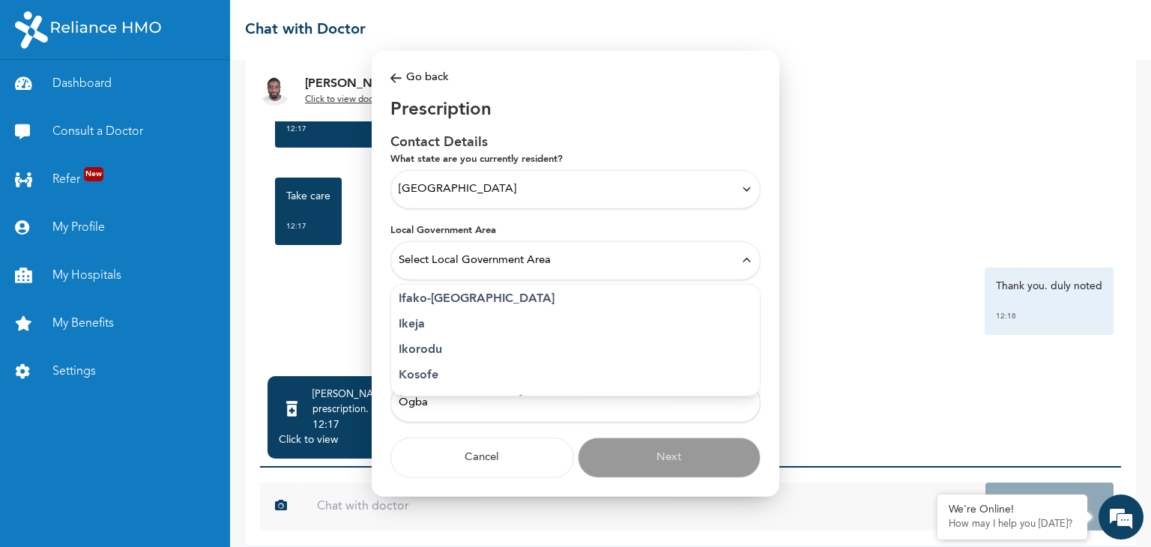
scroll to position [236, 0]
click at [413, 322] on p "Ikeja" at bounding box center [576, 323] width 354 height 18
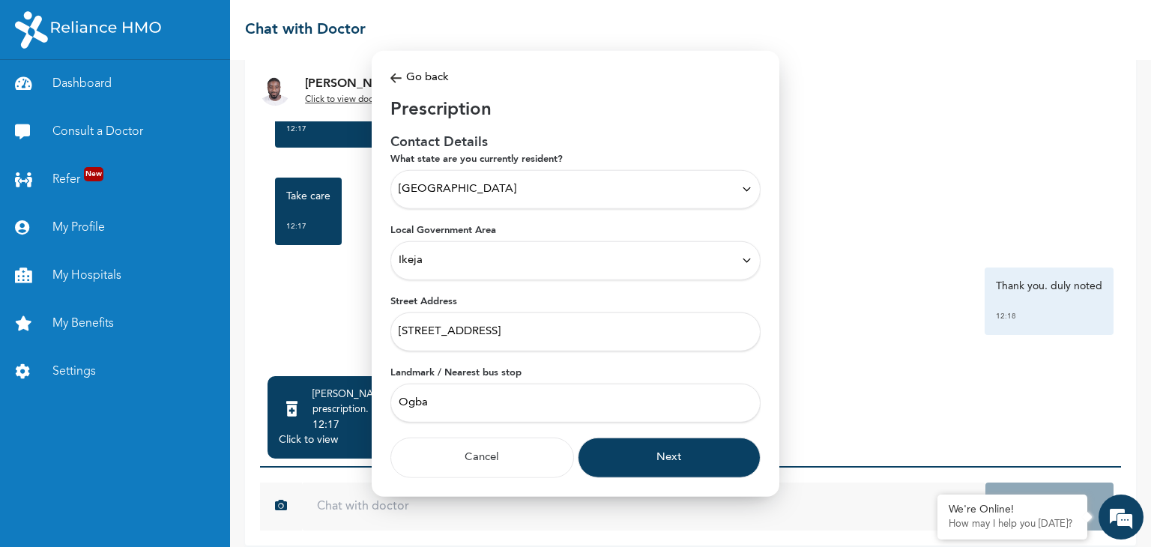
click at [659, 457] on button "Next" at bounding box center [670, 457] width 184 height 40
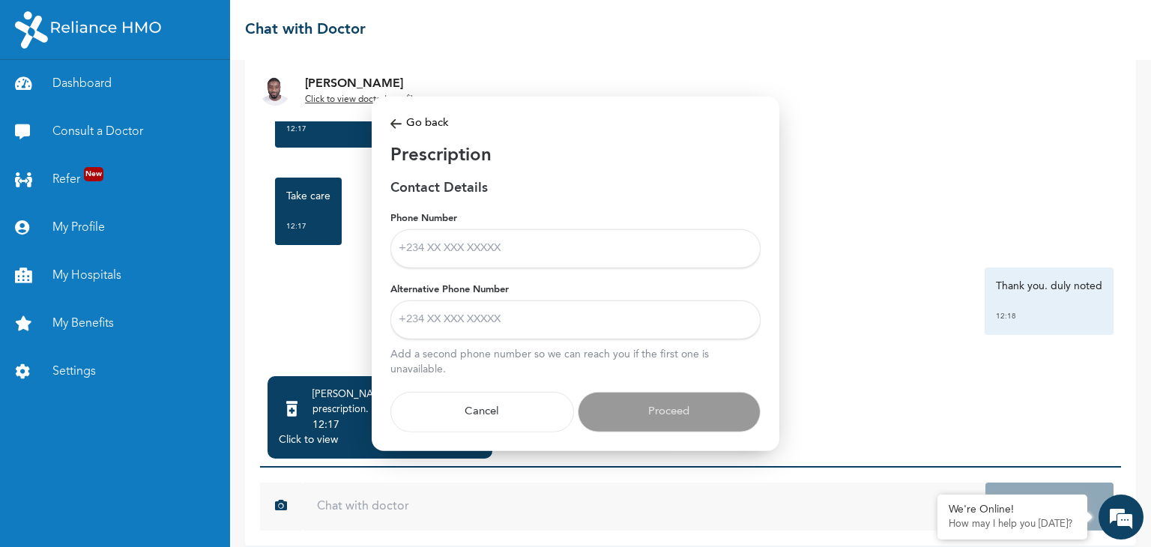
click at [545, 244] on input "Phone Number" at bounding box center [575, 248] width 370 height 39
click at [400, 123] on img at bounding box center [395, 123] width 11 height 17
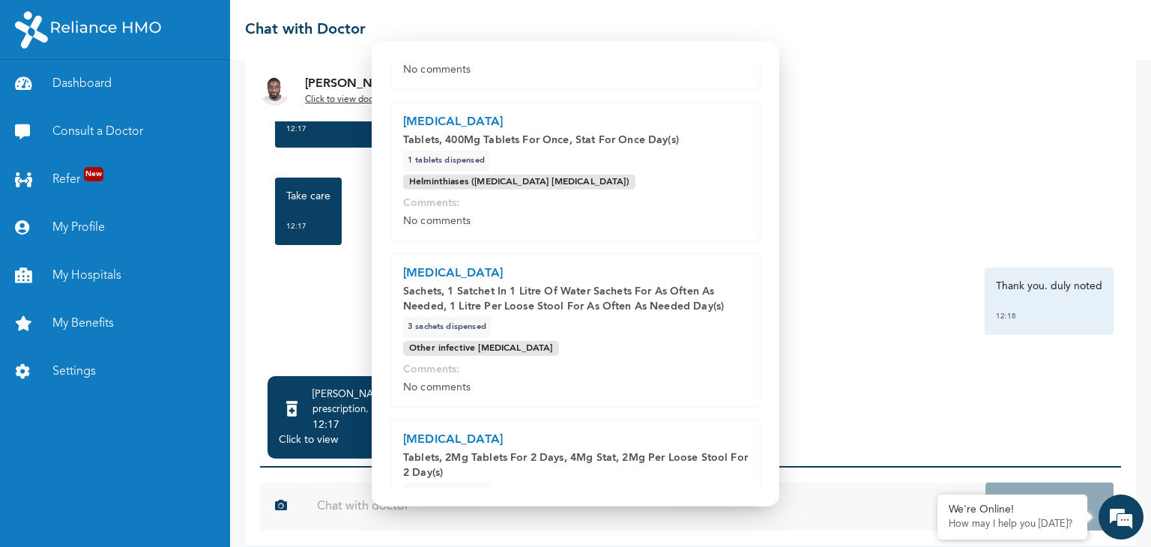
scroll to position [370, 0]
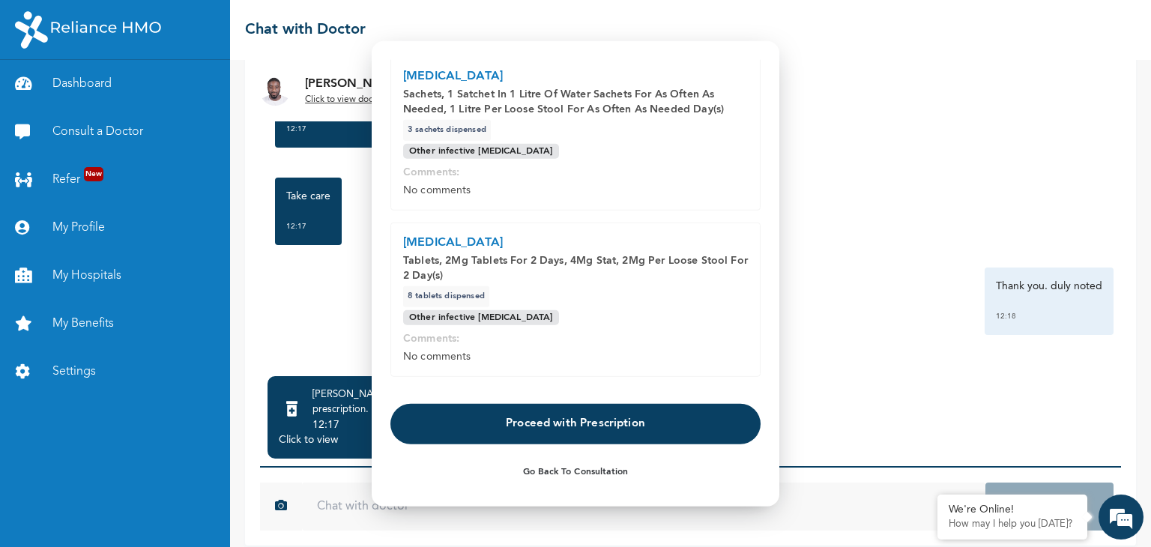
click at [536, 441] on button "Proceed with Prescription" at bounding box center [575, 423] width 370 height 40
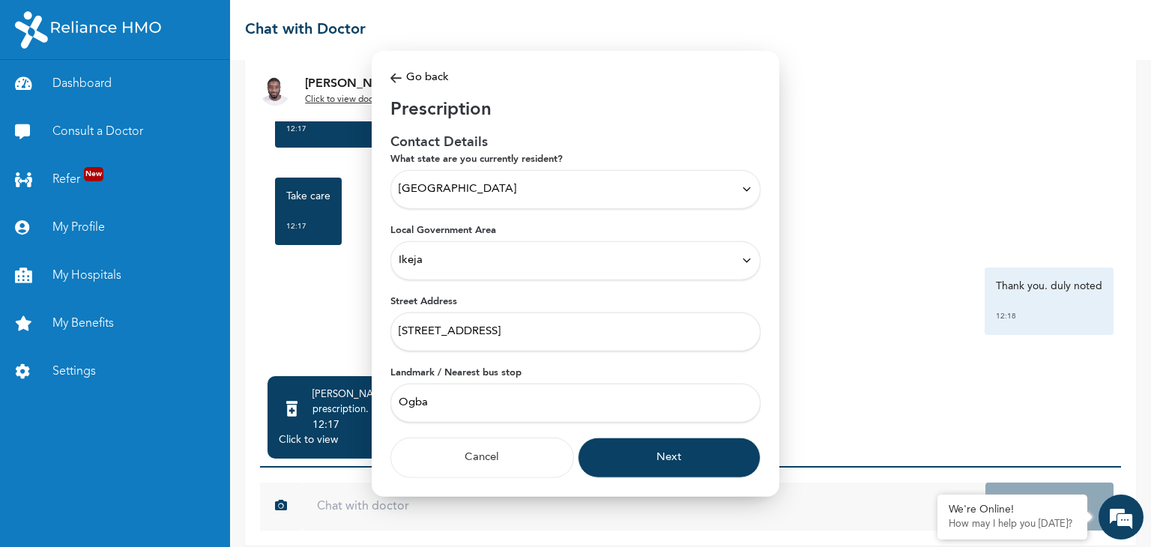
scroll to position [0, 0]
click at [619, 468] on button "Next" at bounding box center [670, 457] width 184 height 40
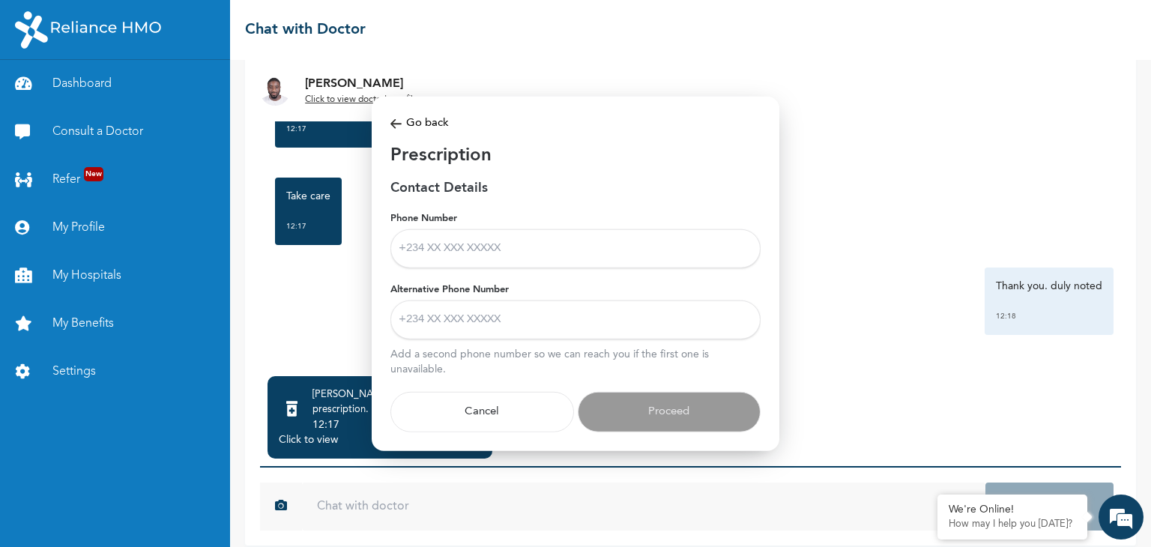
click at [510, 249] on input "Phone Number" at bounding box center [575, 248] width 370 height 39
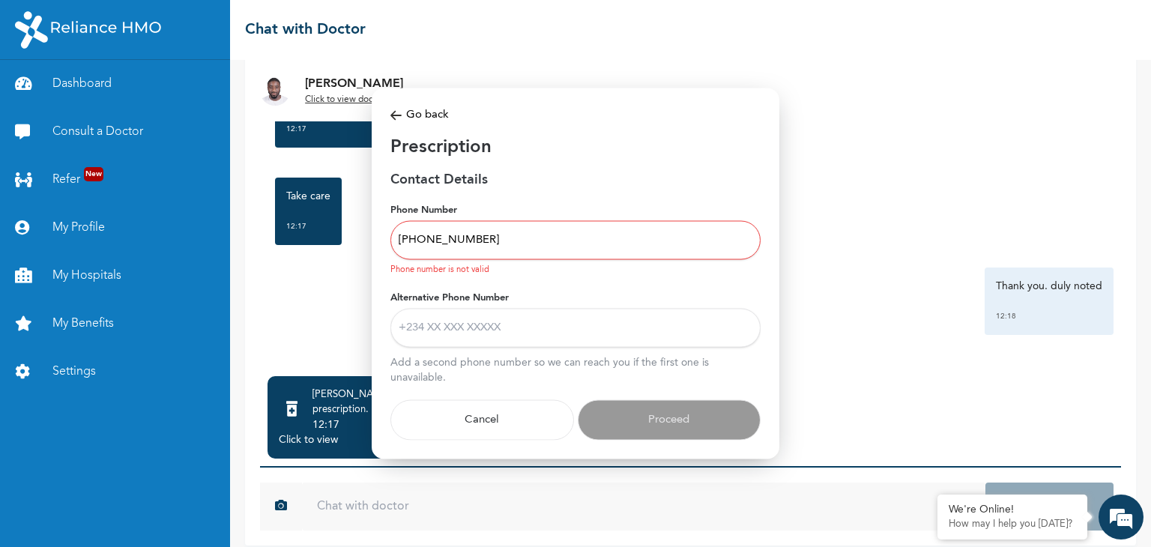
click at [537, 227] on input "+234 8089192454" at bounding box center [575, 239] width 370 height 39
click at [439, 239] on input "+234 8089192454" at bounding box center [575, 239] width 370 height 39
click at [465, 239] on input "+234 80 89192454" at bounding box center [575, 239] width 370 height 39
click at [504, 244] on input "+234 80 891 92454" at bounding box center [575, 239] width 370 height 39
click at [463, 238] on input "+234 80 891 92454" at bounding box center [575, 239] width 370 height 39
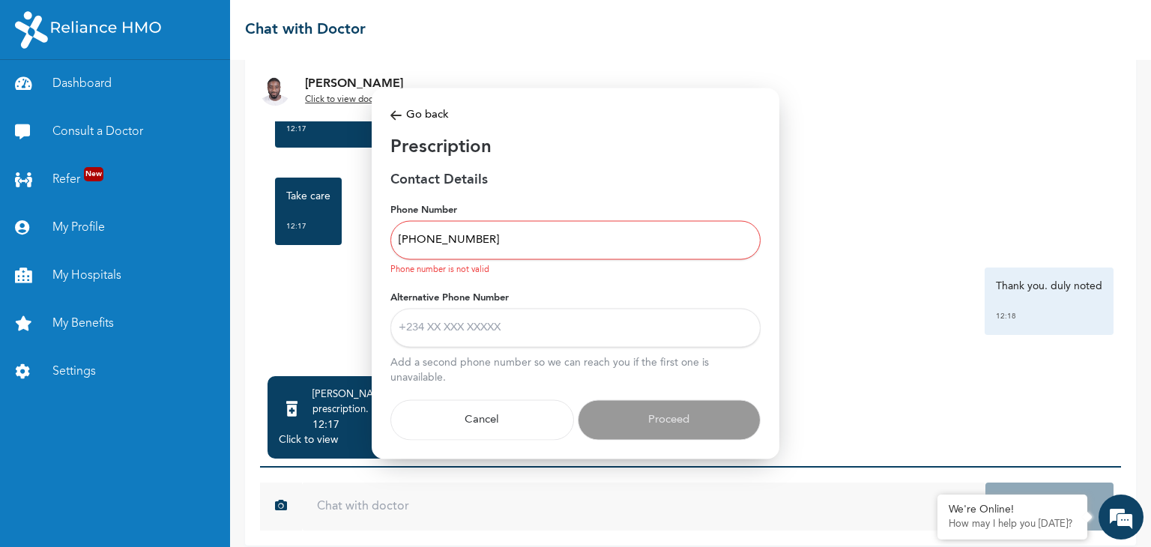
click at [465, 238] on input "+234 80 891 92454" at bounding box center [575, 239] width 370 height 39
click at [444, 238] on input "+234 80 89192454" at bounding box center [575, 239] width 370 height 39
click at [428, 240] on input "+234 8089192454" at bounding box center [575, 239] width 370 height 39
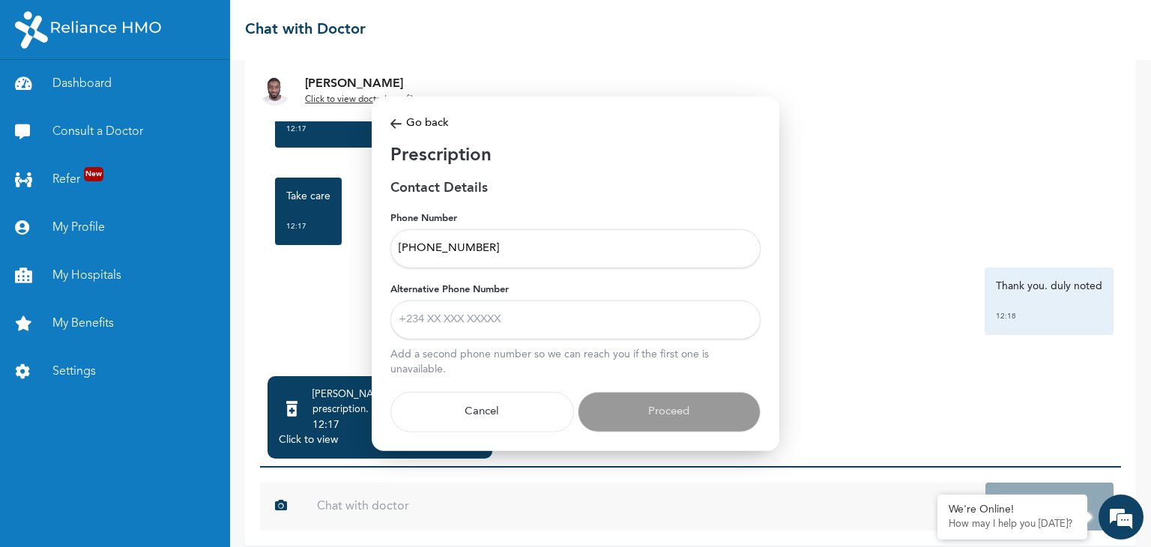
type input "+2348089192454"
click at [499, 324] on input "Alternative Phone Number" at bounding box center [575, 319] width 370 height 39
type input "+"
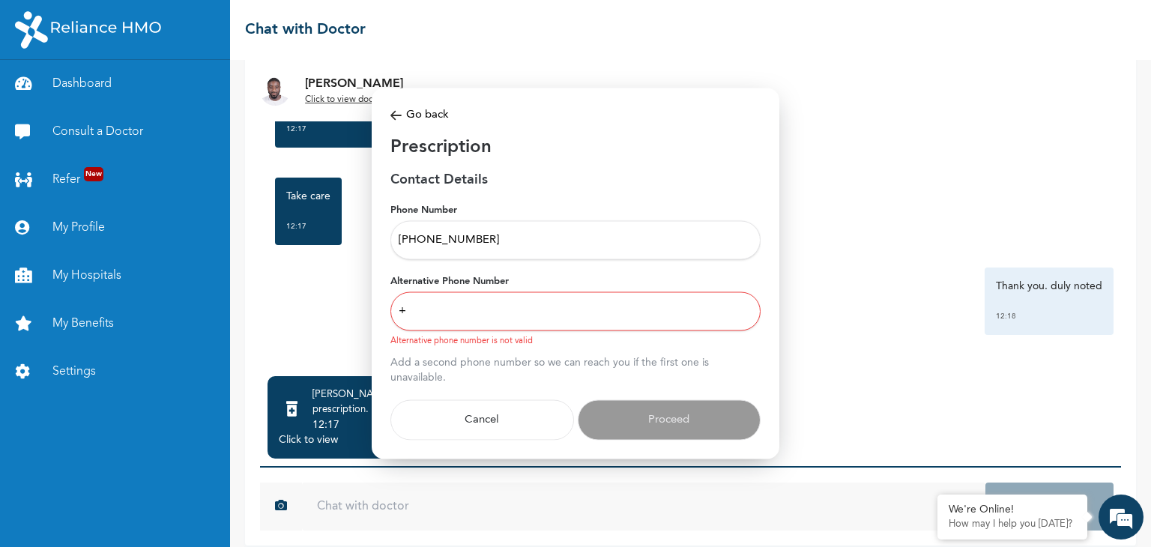
click at [650, 507] on div at bounding box center [575, 273] width 1151 height 547
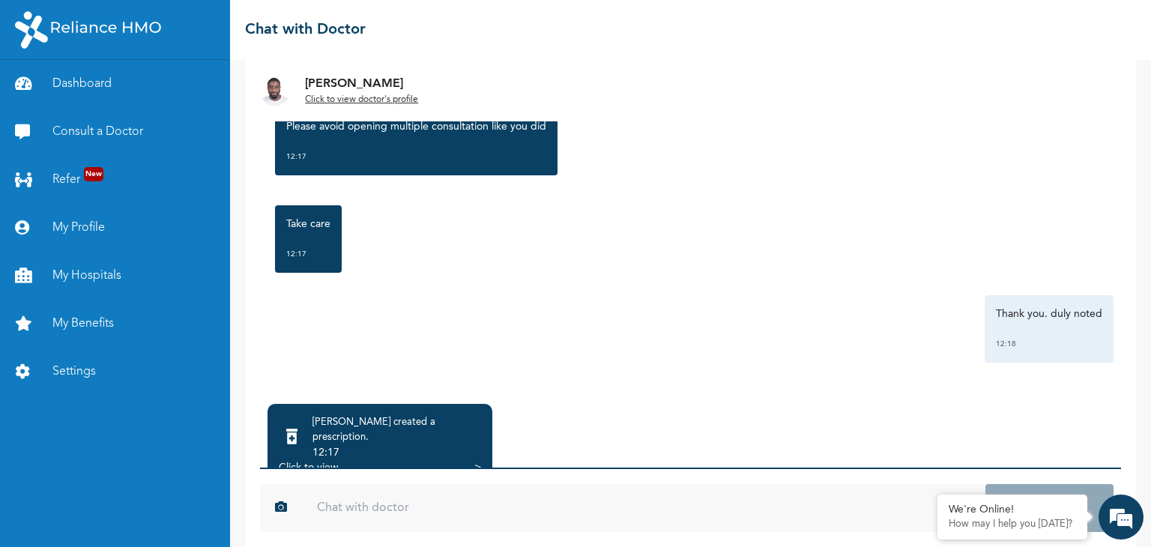
scroll to position [1550, 0]
click at [468, 463] on div "Dr. Adoki created a prescription . 12:17 Click to view >" at bounding box center [379, 445] width 225 height 82
click at [483, 447] on div "Dr. Adoki created a prescription . 12:17 Click to view >" at bounding box center [379, 445] width 225 height 82
click at [474, 460] on div ">" at bounding box center [477, 467] width 7 height 15
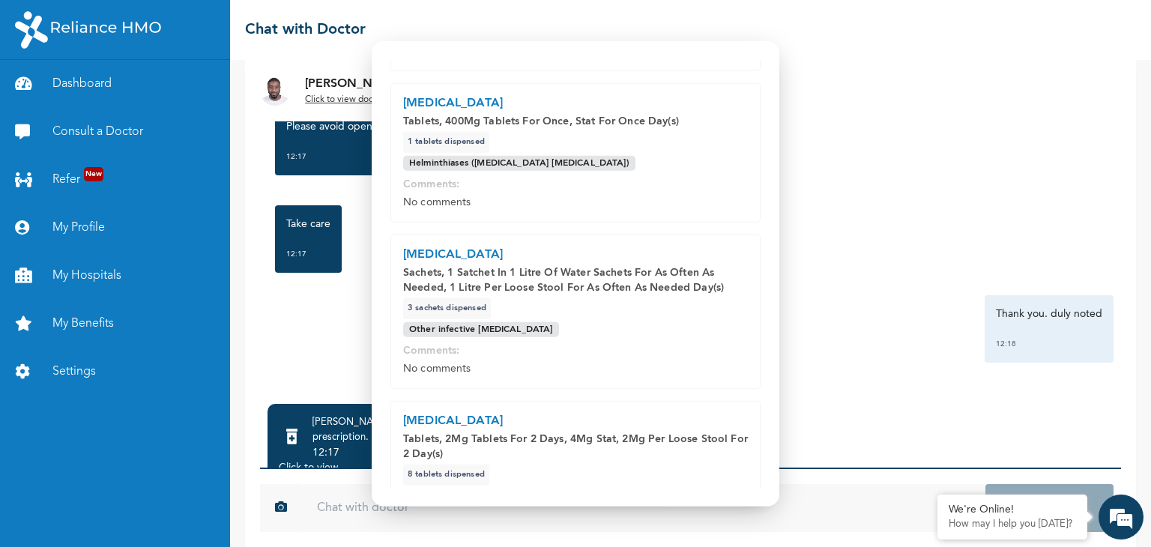
scroll to position [370, 0]
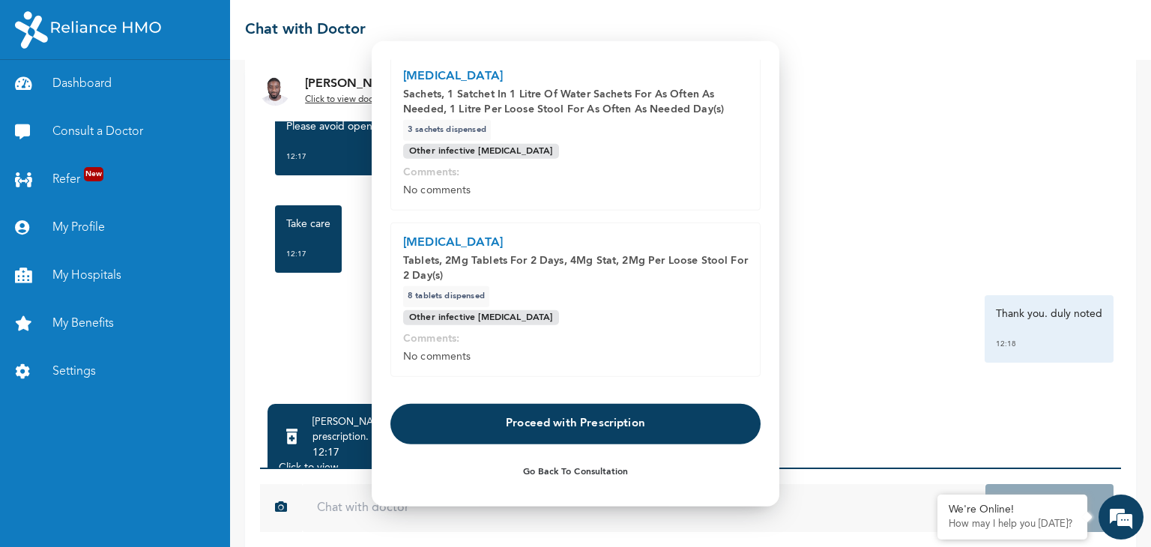
click at [525, 417] on button "Proceed with Prescription" at bounding box center [575, 423] width 370 height 40
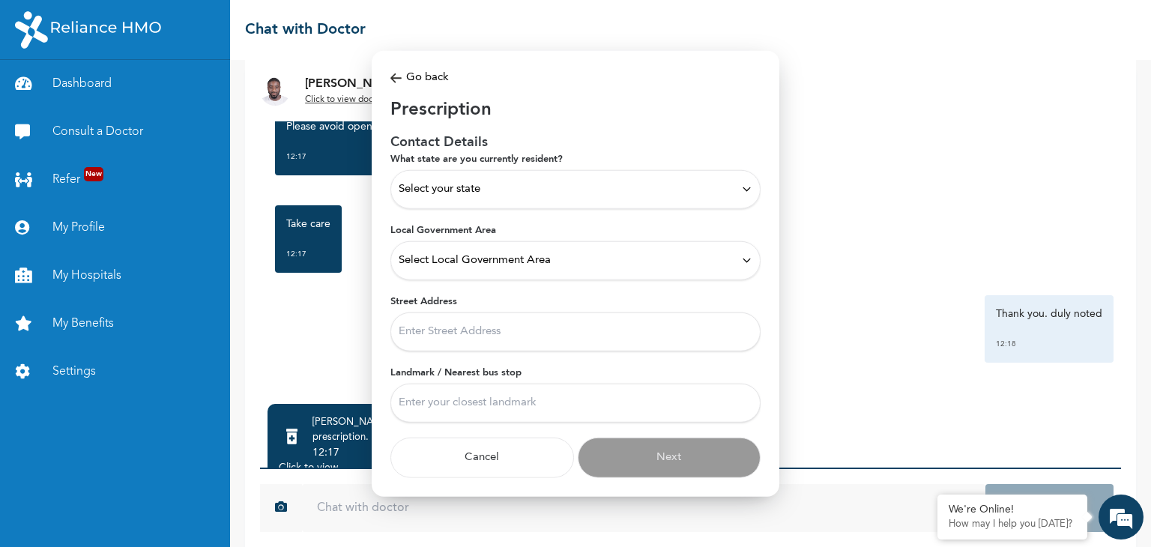
scroll to position [0, 0]
click at [591, 200] on div "Select your state" at bounding box center [575, 188] width 370 height 39
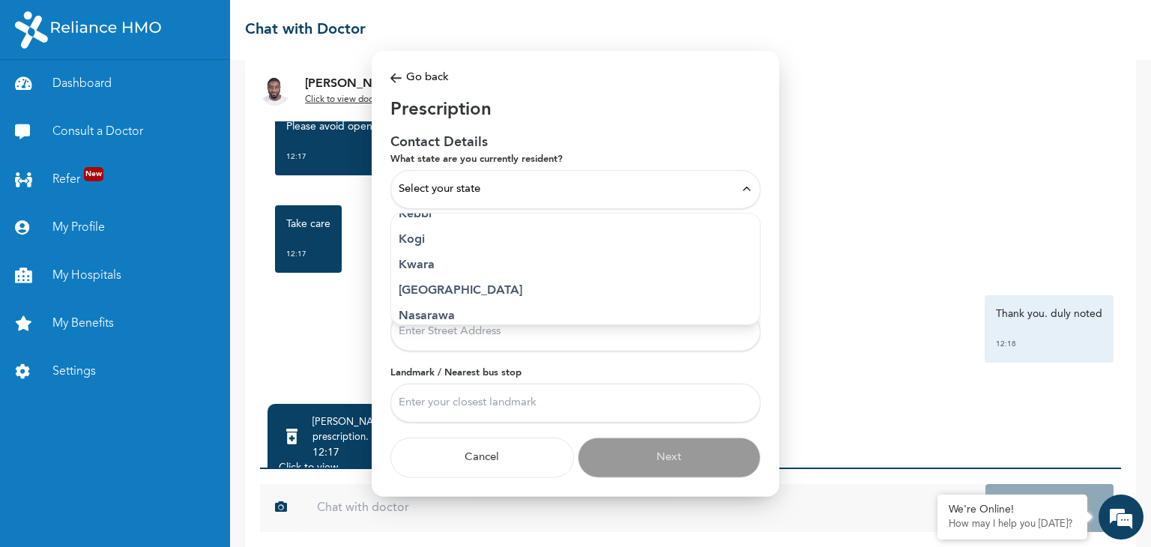
scroll to position [560, 0]
click at [465, 282] on p "Lagos" at bounding box center [576, 284] width 354 height 18
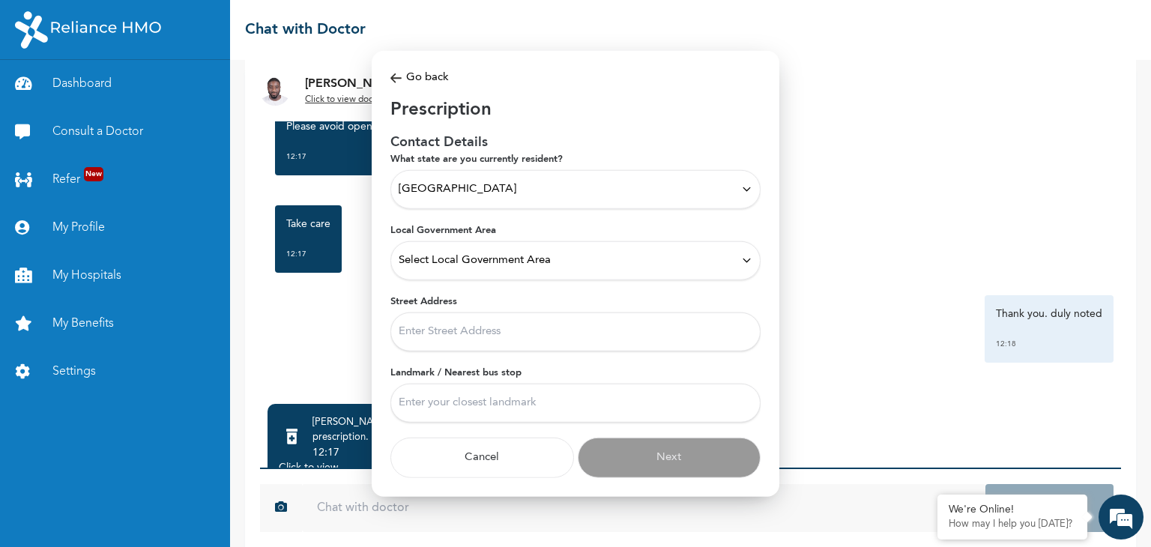
click at [519, 256] on span "Select Local Government Area" at bounding box center [475, 260] width 152 height 16
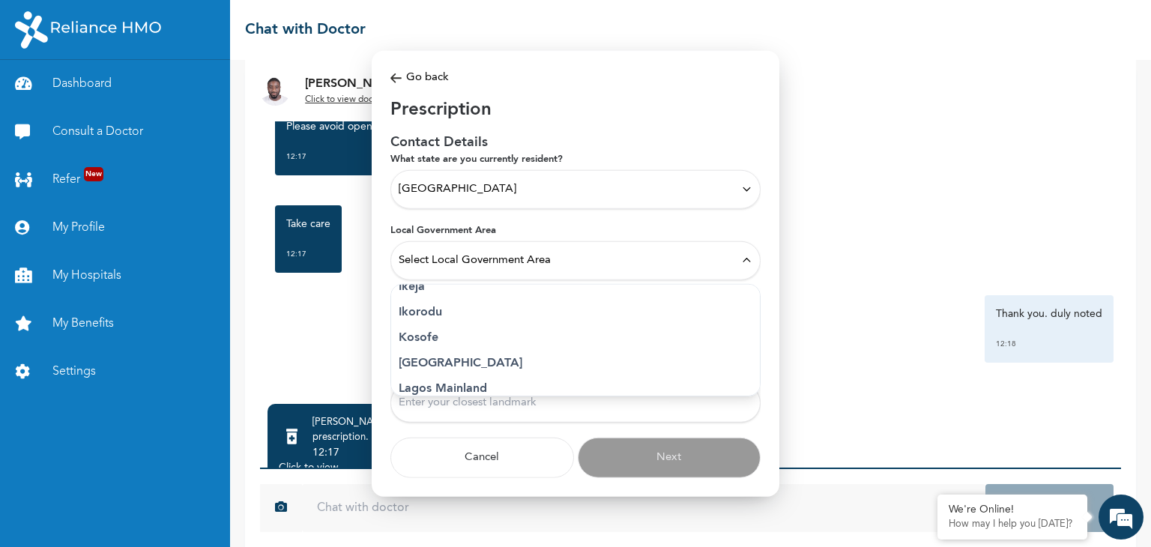
scroll to position [276, 0]
click at [450, 286] on p "Ikeja" at bounding box center [576, 283] width 354 height 18
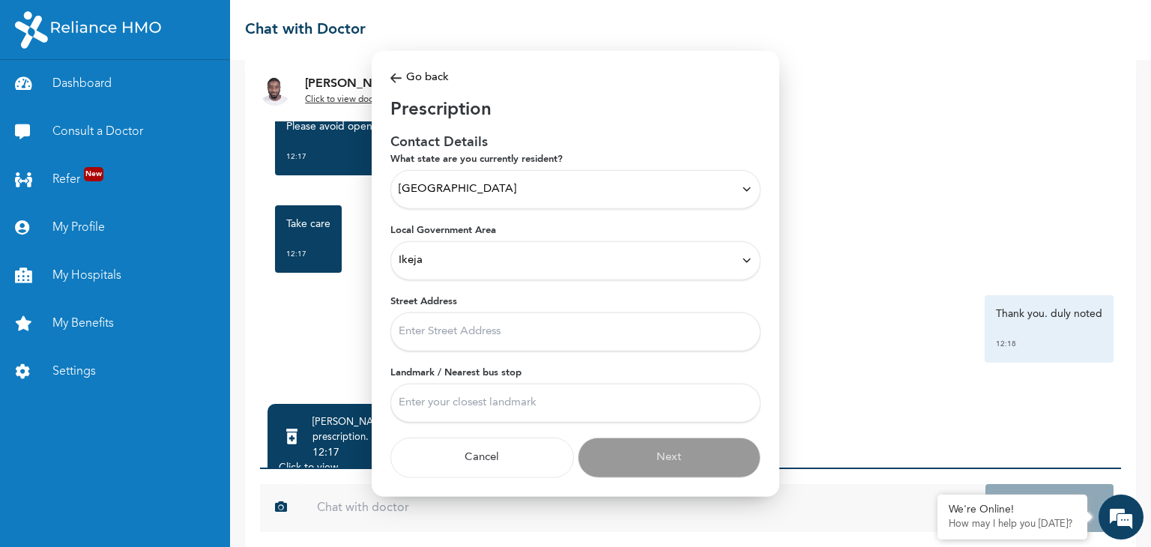
click at [441, 339] on input "Street Address" at bounding box center [575, 331] width 370 height 39
type input "2, oloko crescent"
click at [453, 399] on input "Landmark / Nearest bus stop" at bounding box center [575, 402] width 370 height 39
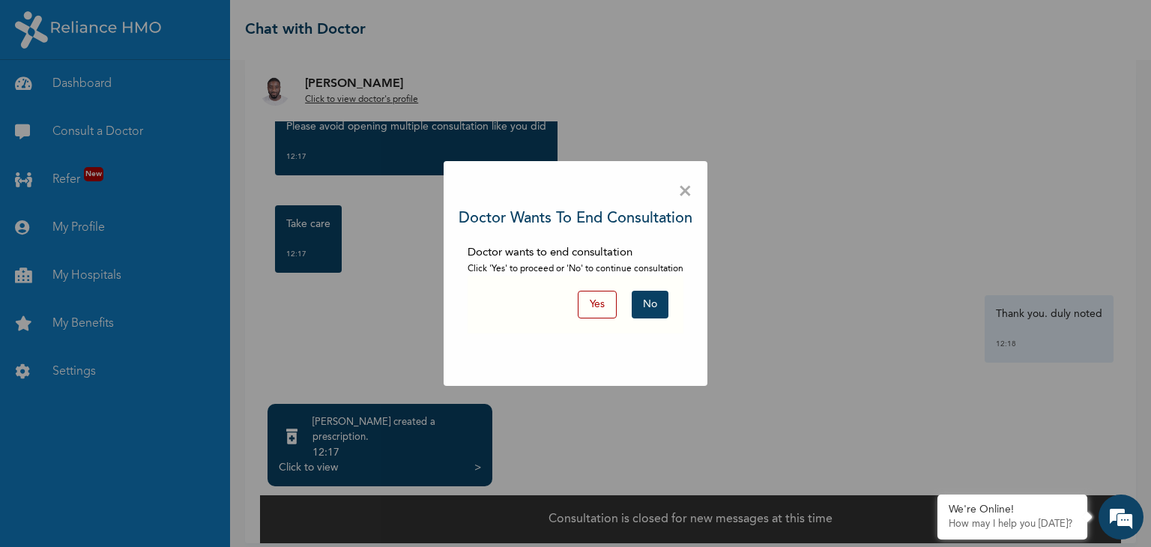
scroll to position [66, 0]
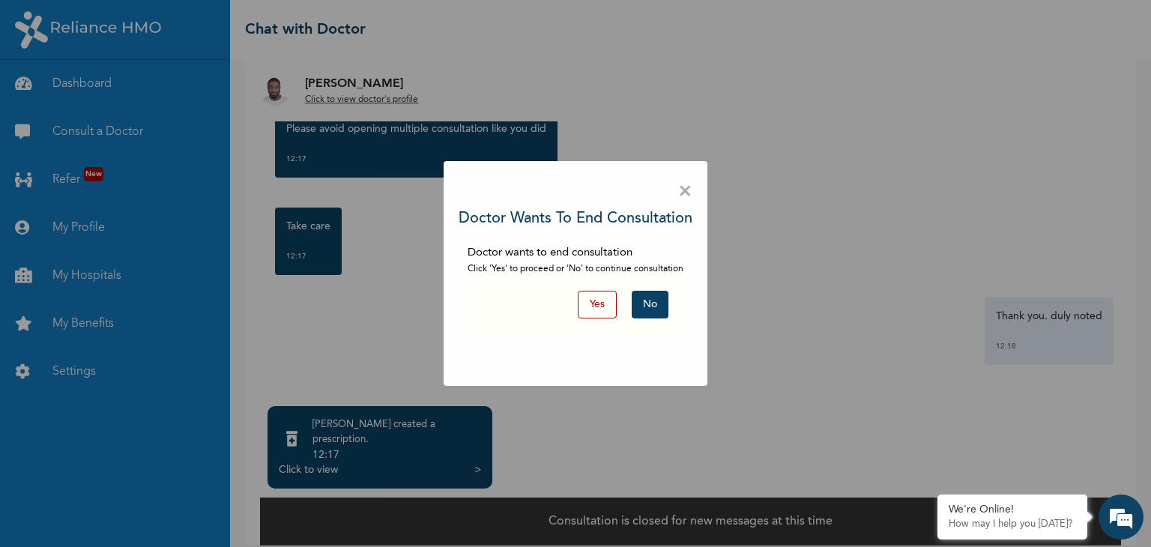
click at [599, 305] on button "Yes" at bounding box center [597, 305] width 39 height 28
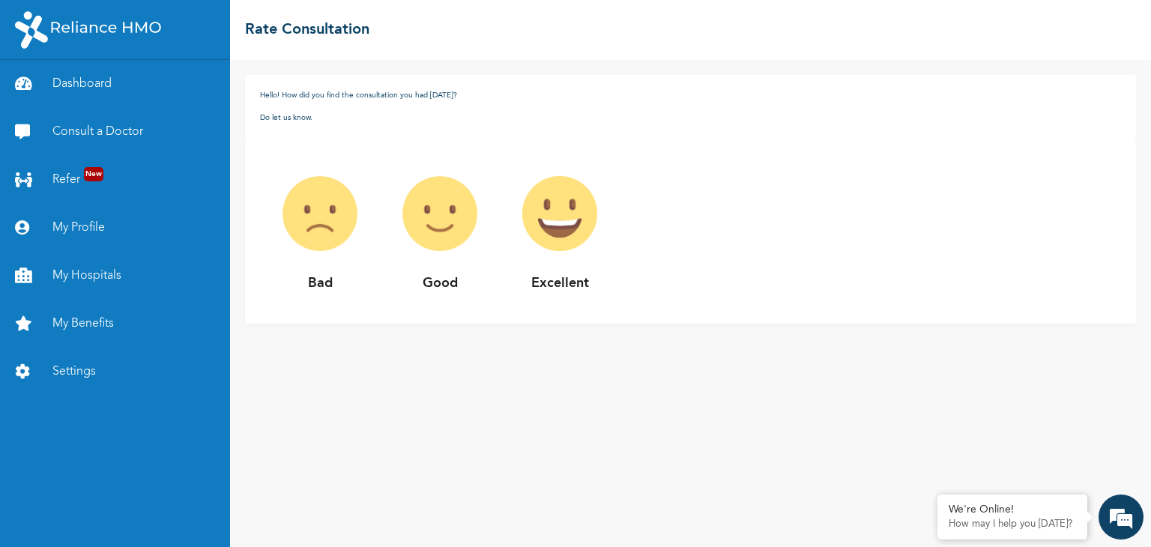
click at [522, 354] on div "Hello! How did you find the consultation you had today? Do let us know. Bad Goo…" at bounding box center [690, 303] width 921 height 487
click at [551, 241] on img at bounding box center [560, 214] width 120 height 120
click at [547, 241] on img at bounding box center [560, 214] width 120 height 120
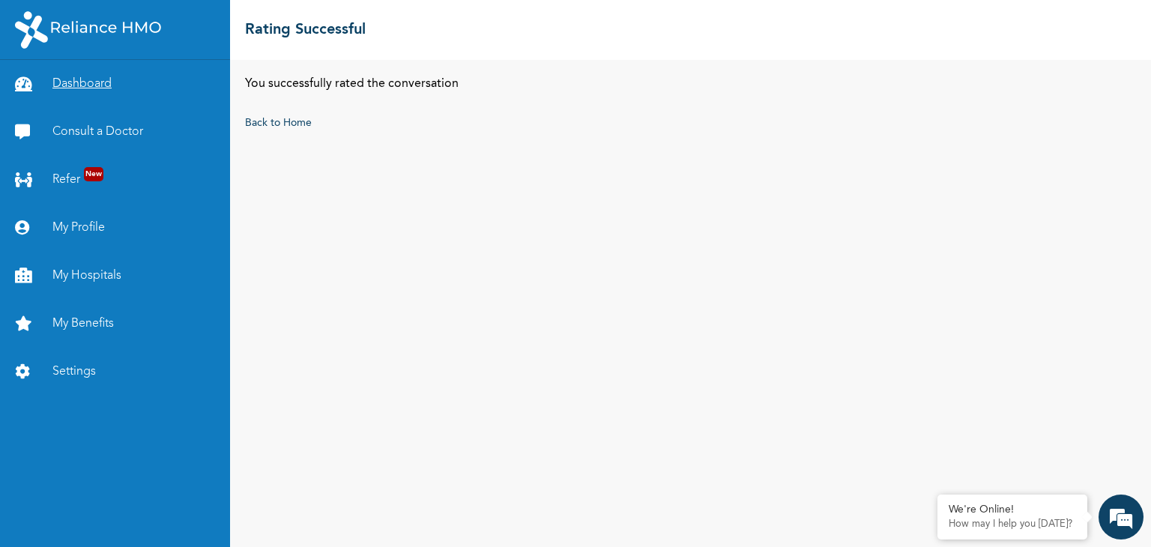
click at [102, 76] on link "Dashboard" at bounding box center [115, 84] width 230 height 48
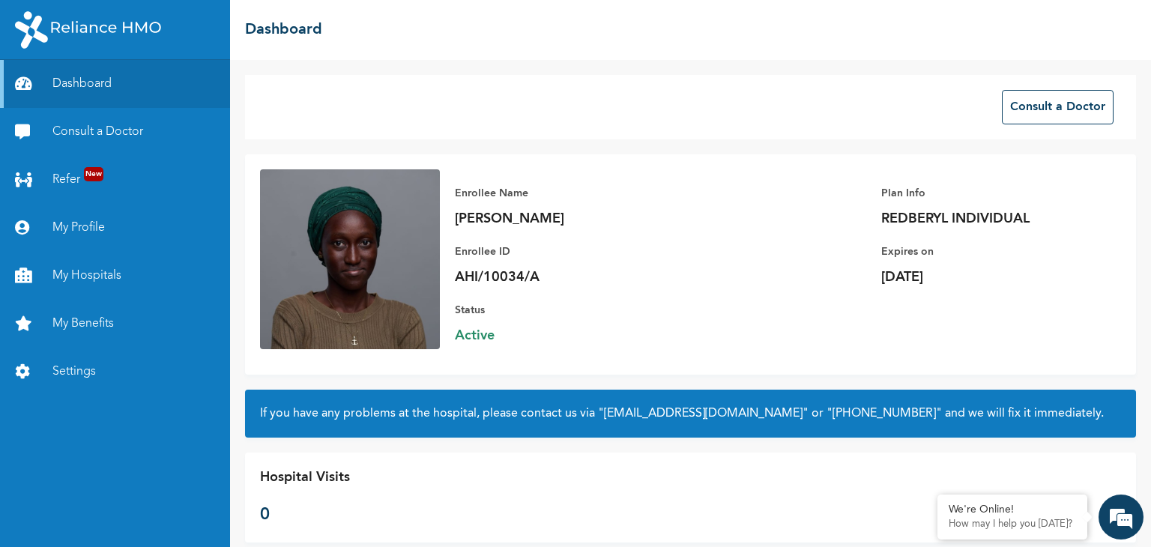
scroll to position [25, 0]
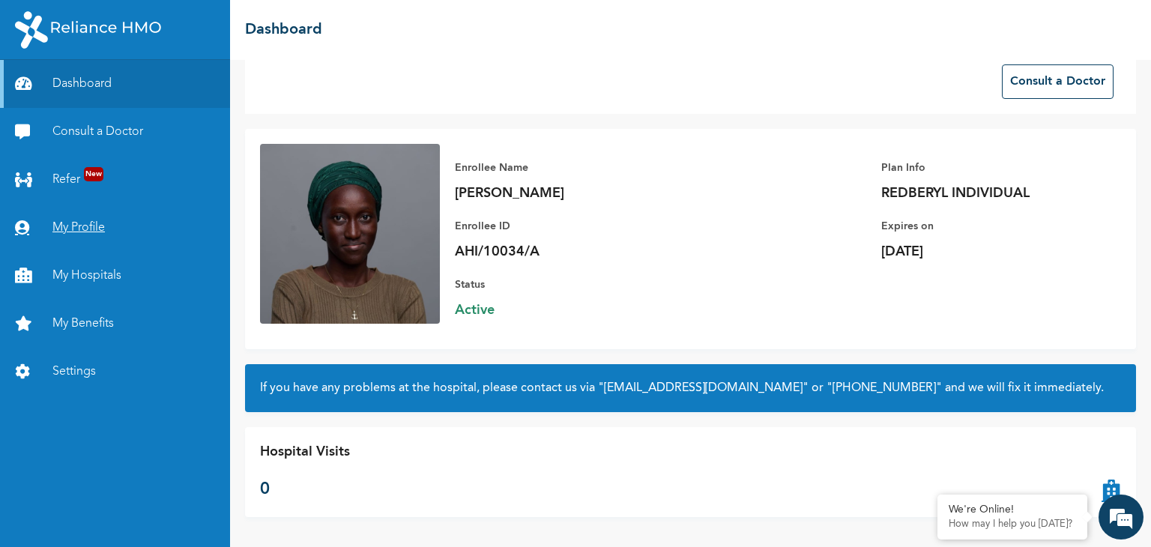
click at [100, 226] on link "My Profile" at bounding box center [115, 228] width 230 height 48
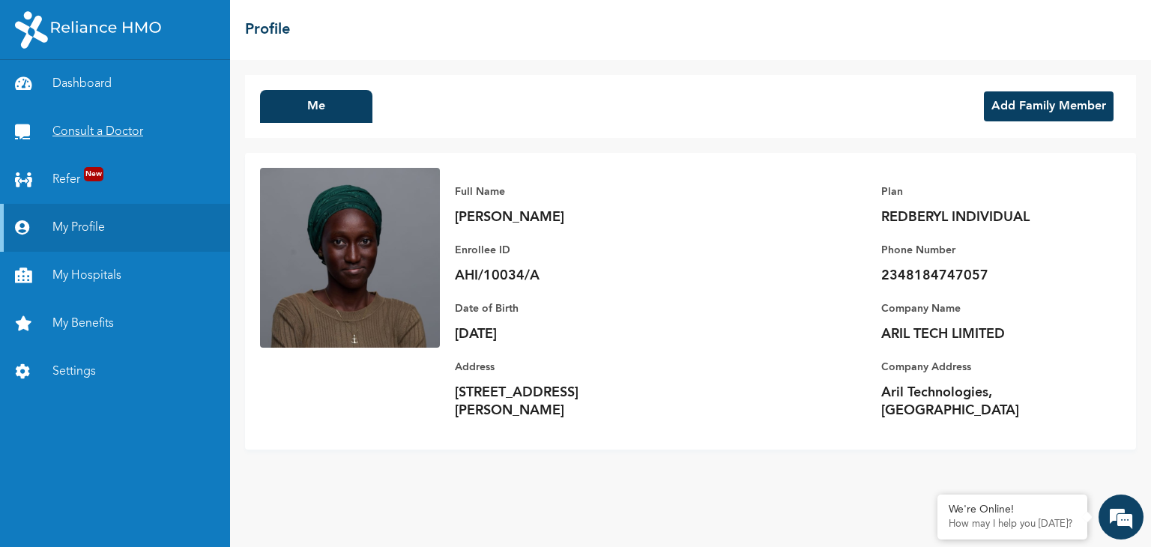
click at [107, 133] on link "Consult a Doctor" at bounding box center [115, 132] width 230 height 48
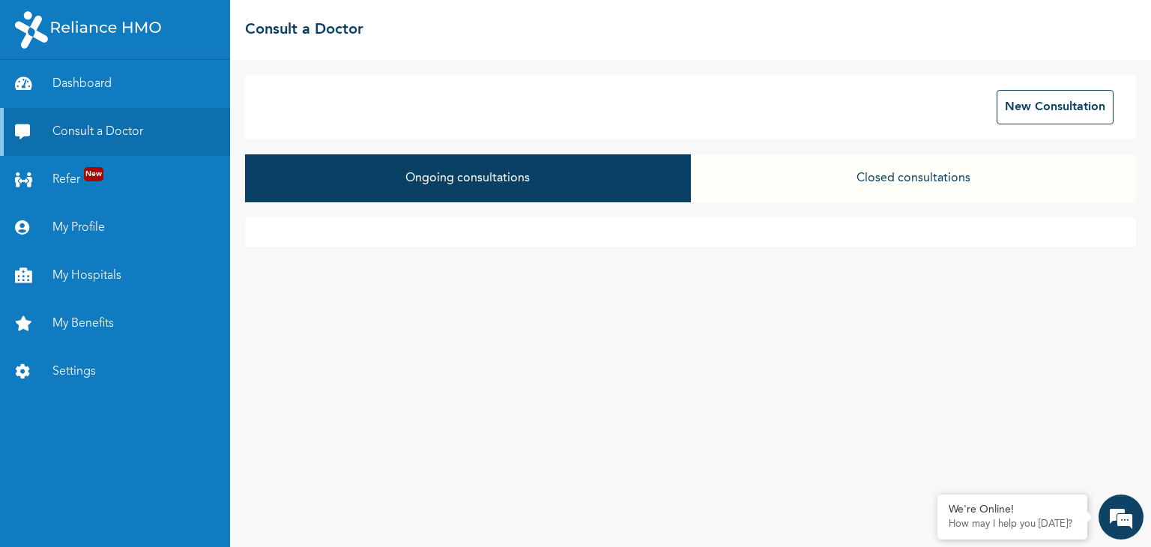
click at [711, 190] on button "Closed consultations" at bounding box center [913, 178] width 445 height 48
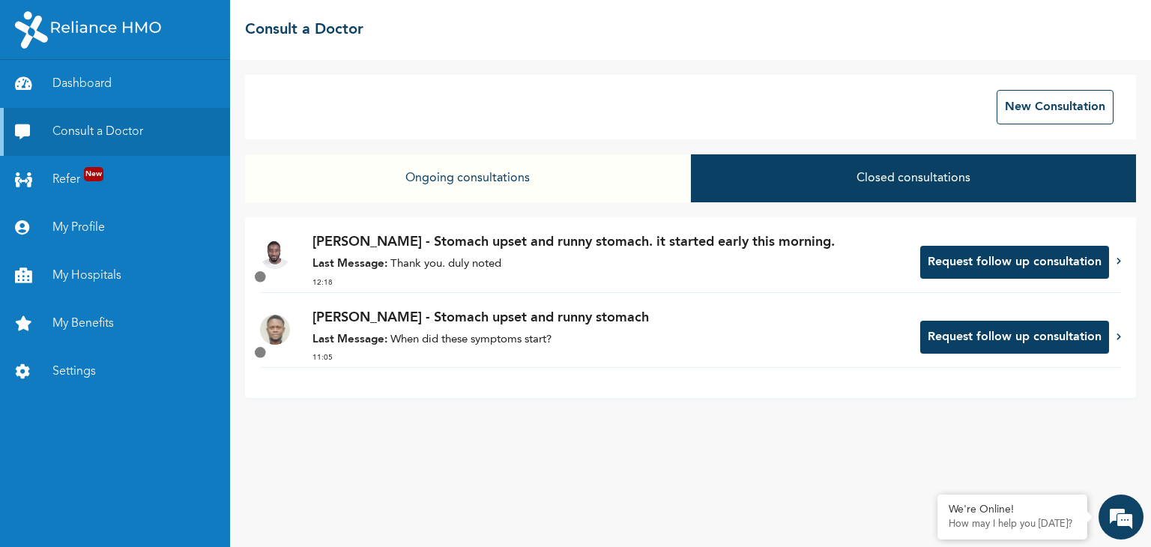
click at [572, 234] on p "Dr. Adoki - Stomach upset and runny stomach. it started early this morning." at bounding box center [608, 242] width 593 height 20
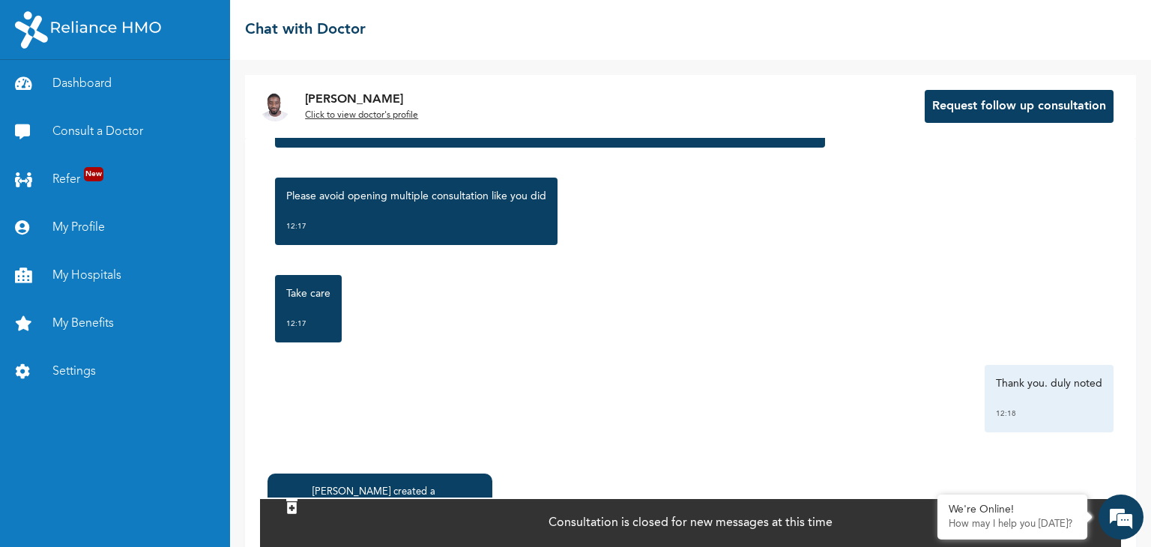
scroll to position [68, 0]
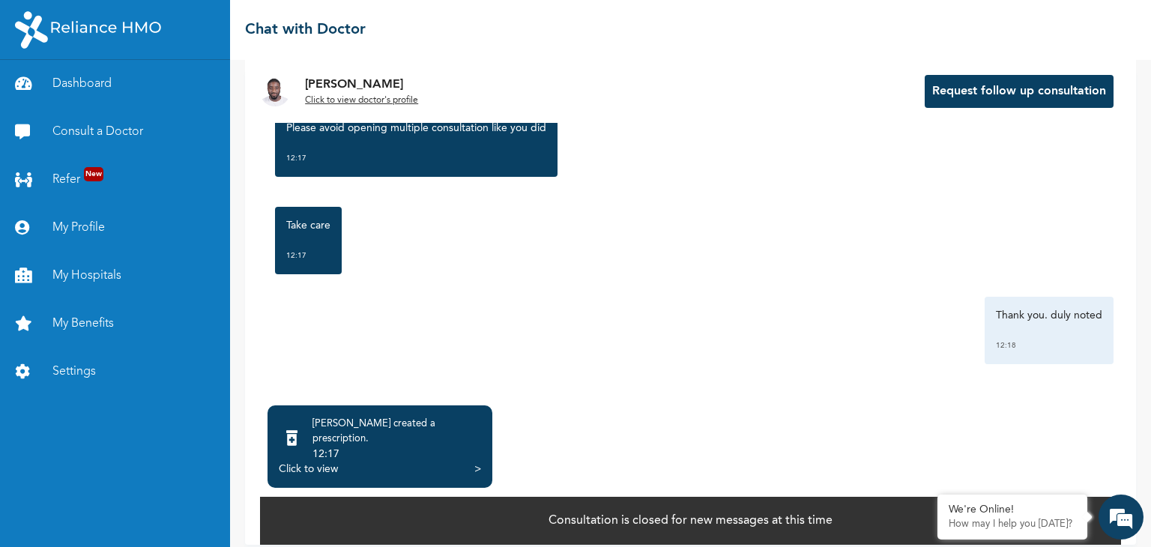
click at [480, 462] on div ">" at bounding box center [477, 469] width 7 height 15
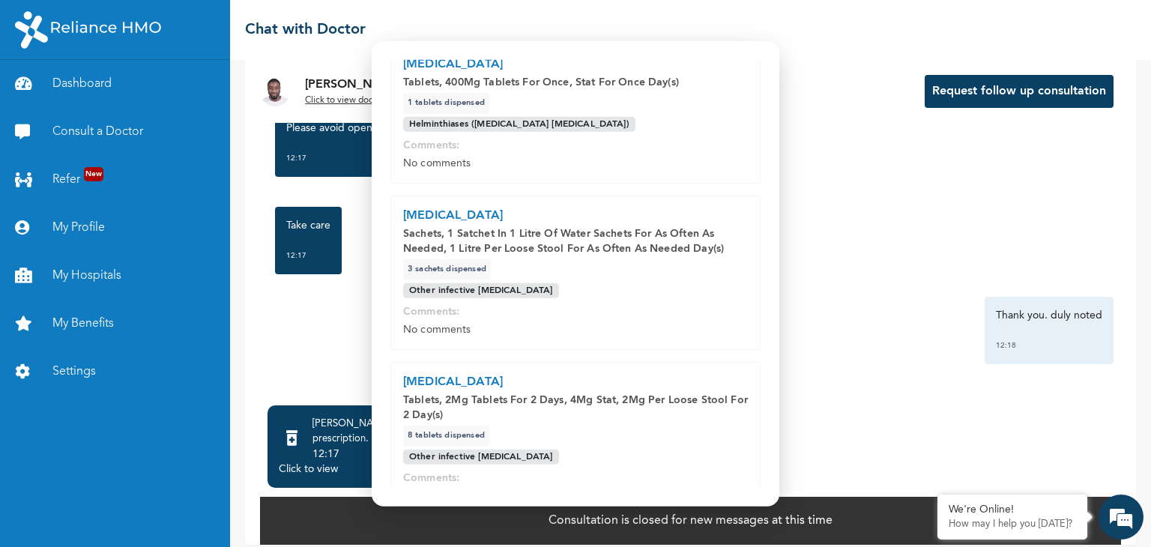
scroll to position [370, 0]
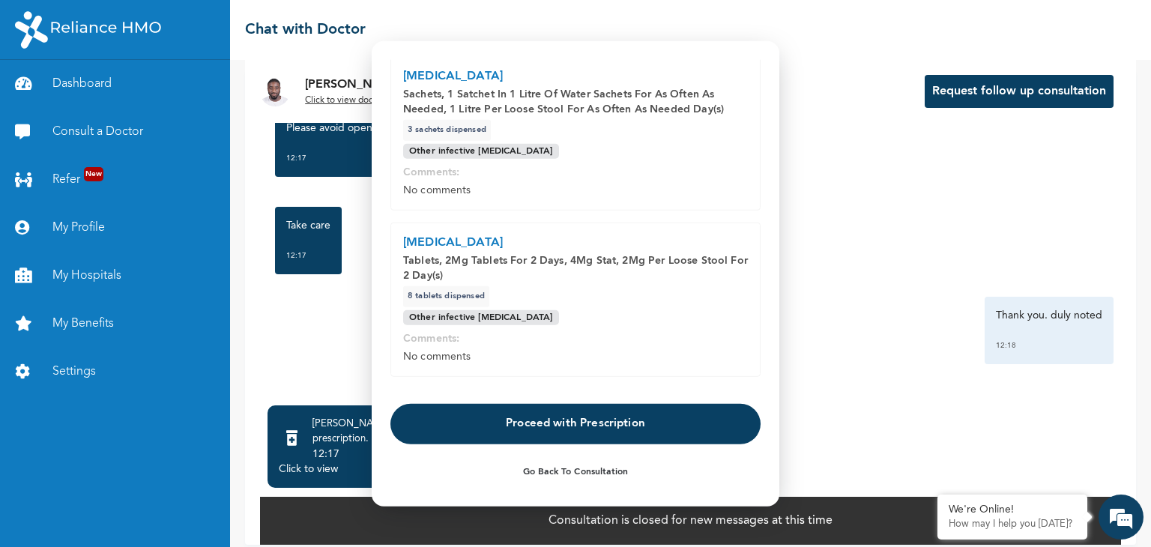
click at [575, 436] on button "Proceed with Prescription" at bounding box center [575, 423] width 370 height 40
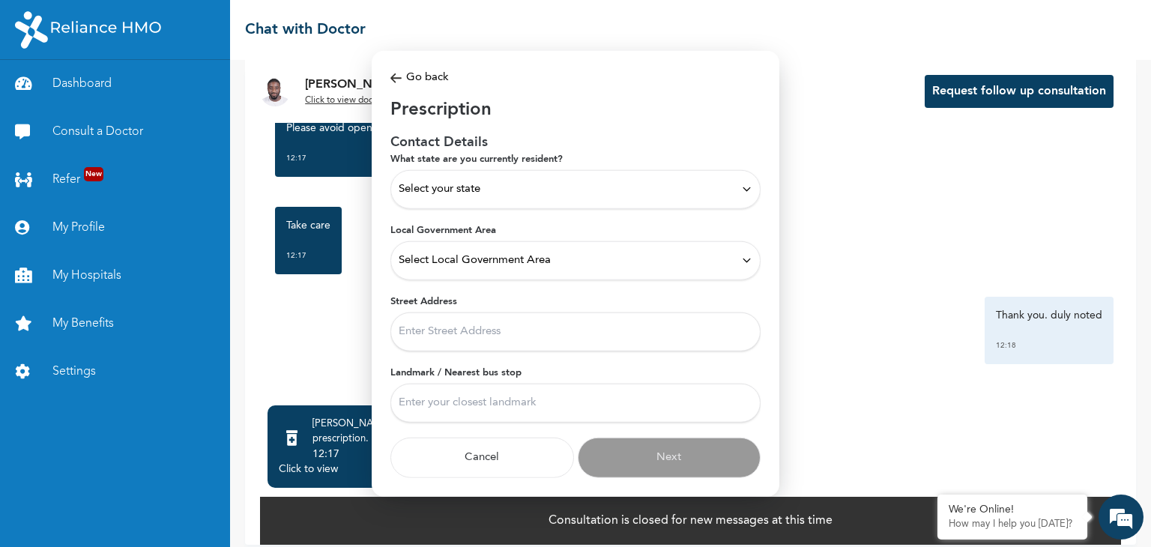
scroll to position [0, 0]
click at [571, 198] on div "Select your state" at bounding box center [575, 188] width 370 height 39
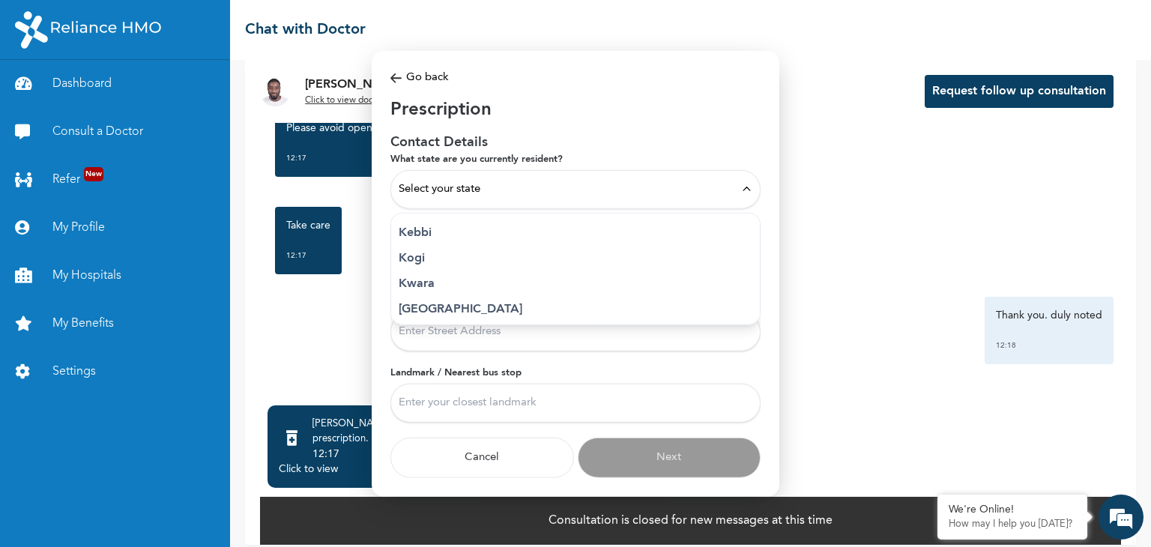
scroll to position [551, 0]
click at [494, 291] on p "Lagos" at bounding box center [576, 293] width 354 height 18
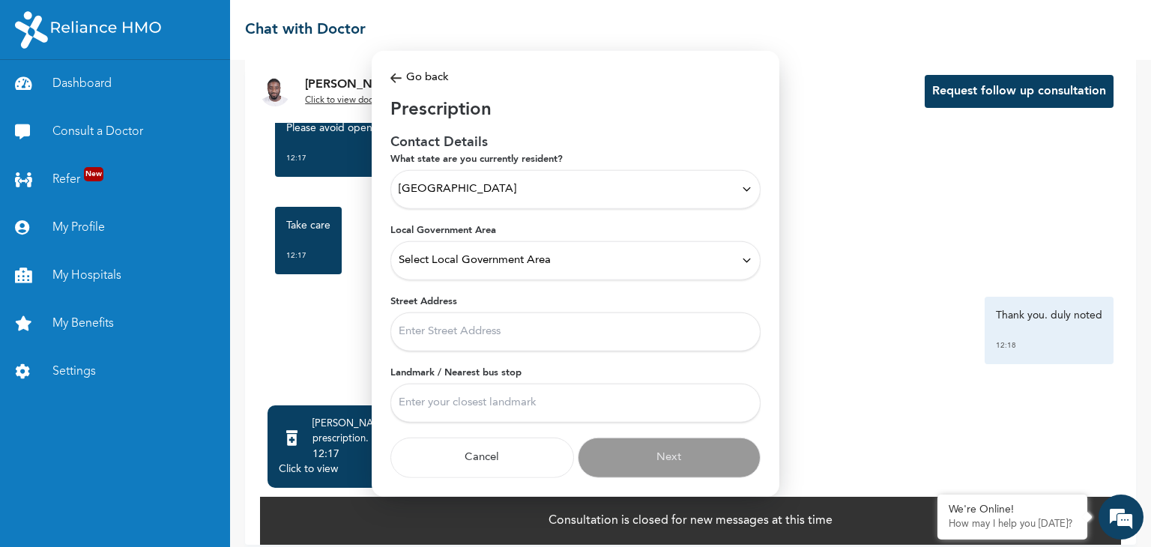
click at [491, 333] on input "Street Address" at bounding box center [575, 331] width 370 height 39
type input "2, oloko crescent"
click at [472, 393] on input "Landmark / Nearest bus stop" at bounding box center [575, 402] width 370 height 39
type input "Ogba"
drag, startPoint x: 665, startPoint y: 452, endPoint x: 526, endPoint y: 328, distance: 185.7
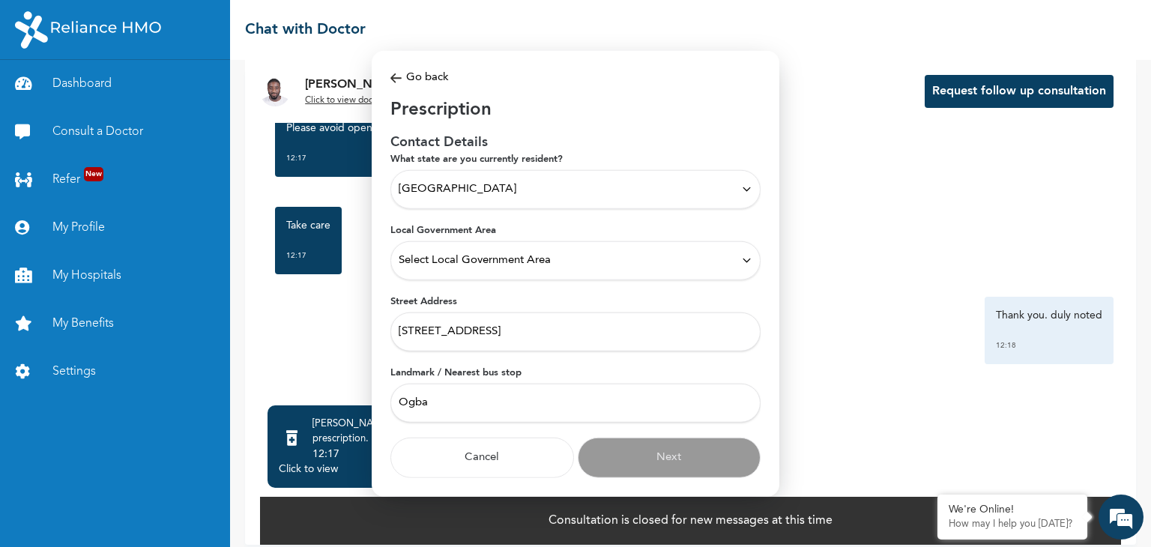
click at [526, 328] on input "2, oloko crescent" at bounding box center [575, 331] width 370 height 39
click at [573, 270] on div "Select Local Government Area" at bounding box center [575, 260] width 370 height 39
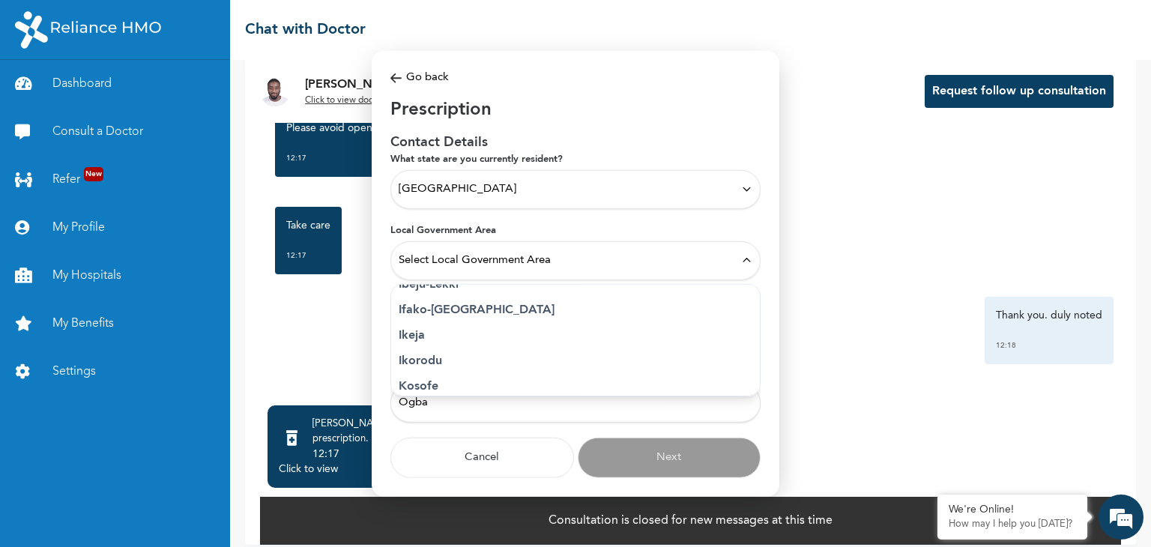
scroll to position [225, 0]
click at [453, 335] on p "Ikeja" at bounding box center [576, 334] width 354 height 18
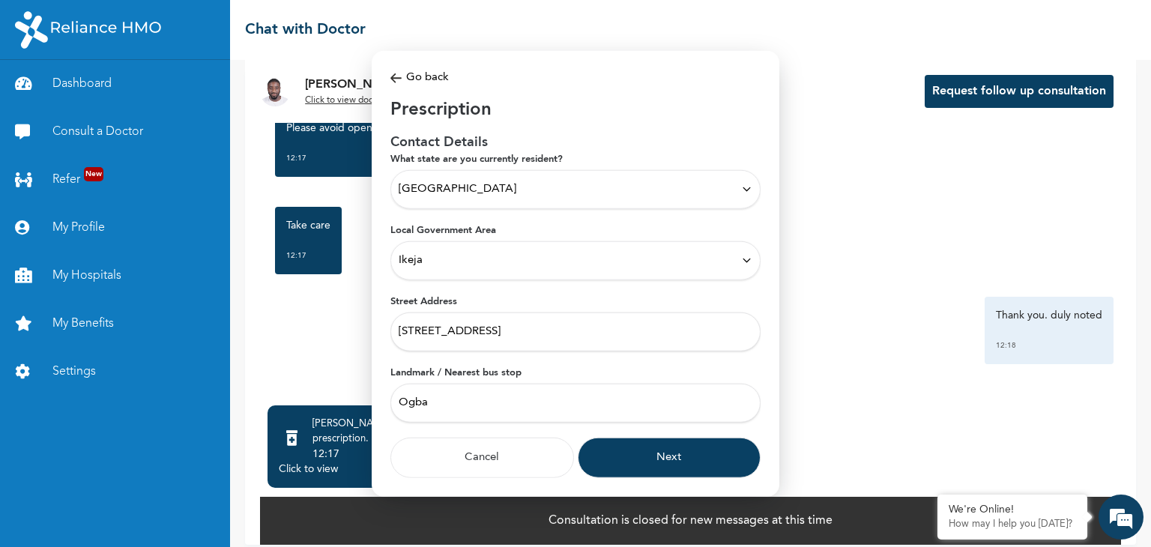
click at [671, 452] on button "Next" at bounding box center [670, 457] width 184 height 40
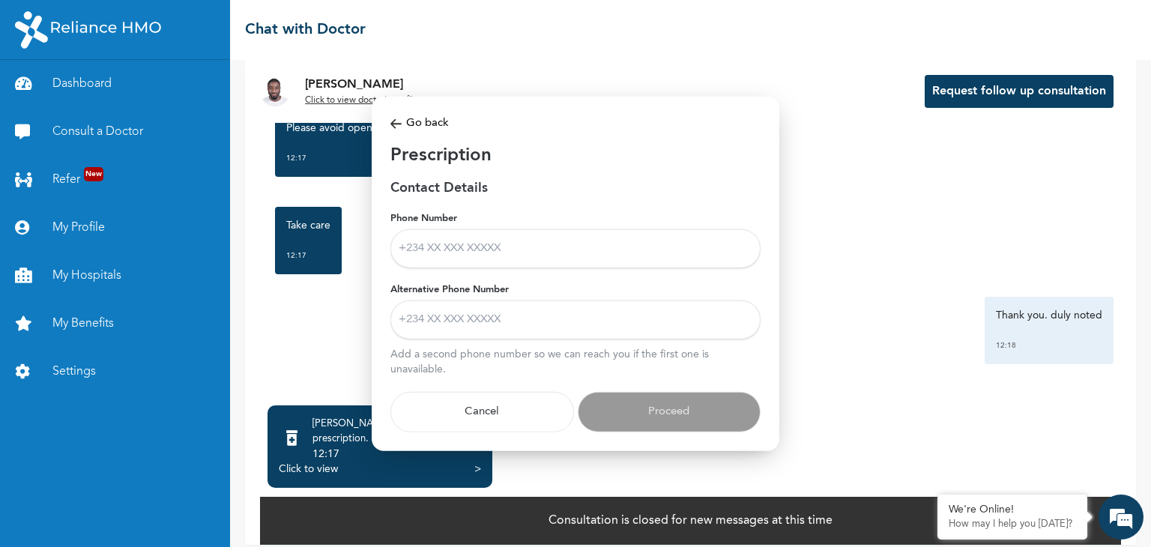
click at [465, 256] on input "Phone Number" at bounding box center [575, 248] width 370 height 39
type input "+2348089192454"
click at [474, 325] on input "Alternative Phone Number" at bounding box center [575, 319] width 370 height 39
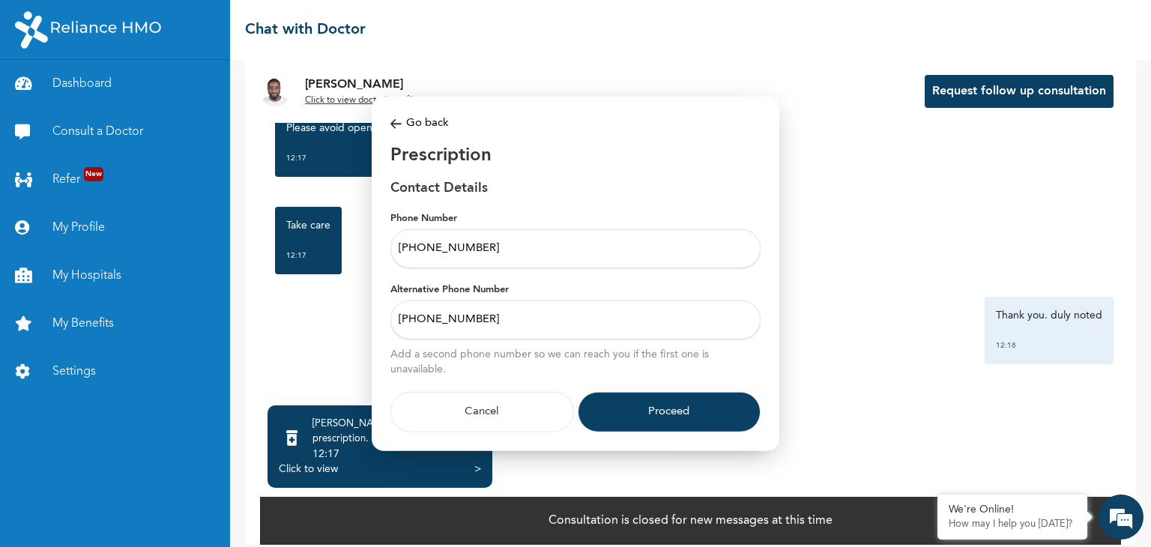
type input "+2348020836121"
click at [670, 407] on button "Proceed" at bounding box center [670, 411] width 184 height 40
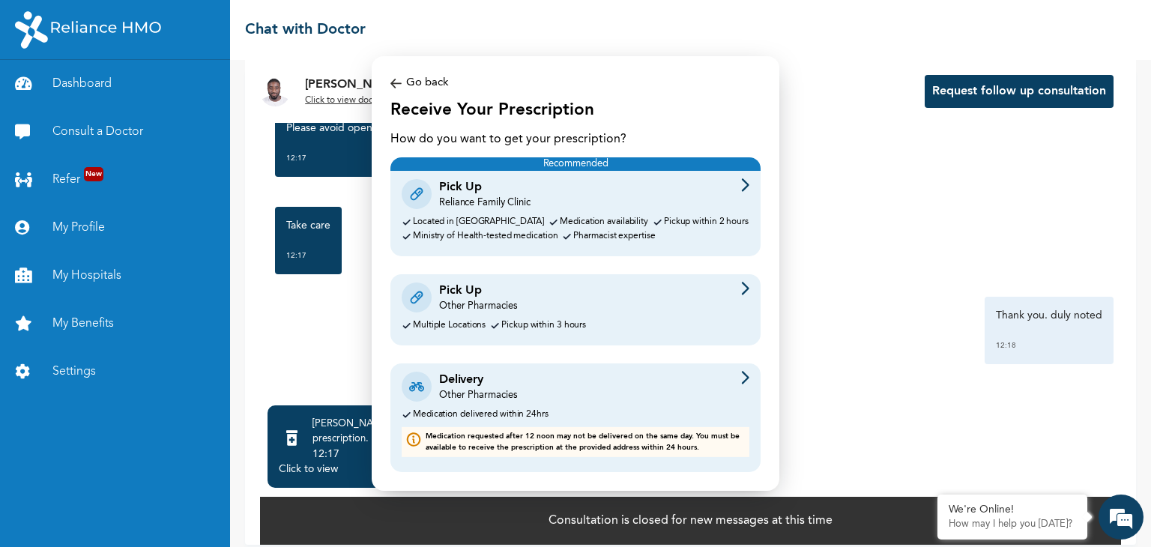
click at [441, 312] on div "Other Pharmacies" at bounding box center [478, 306] width 78 height 13
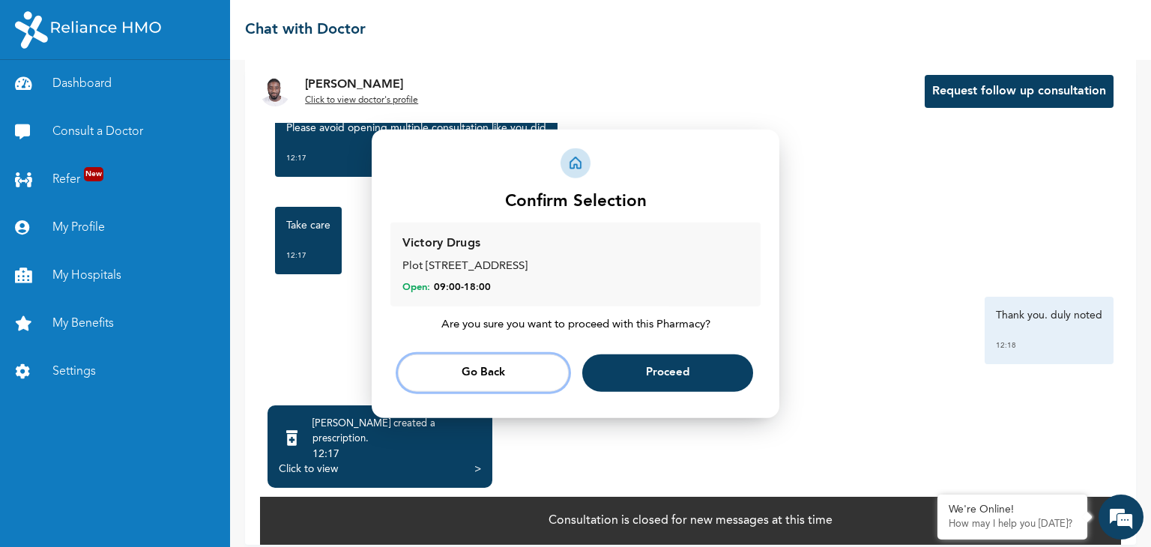
click at [504, 373] on span "Go Back" at bounding box center [483, 373] width 43 height 10
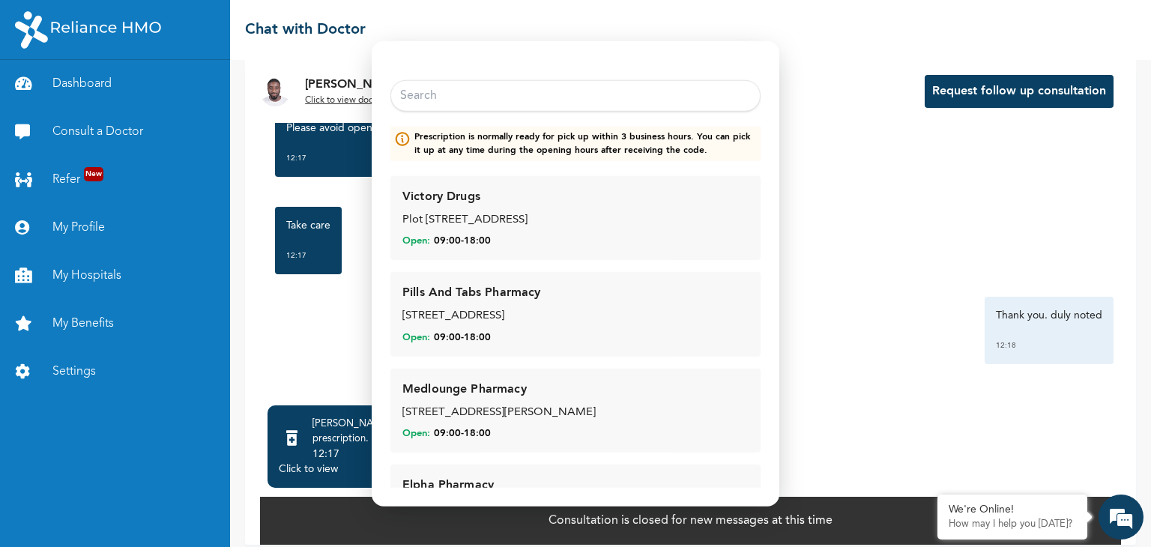
scroll to position [0, 0]
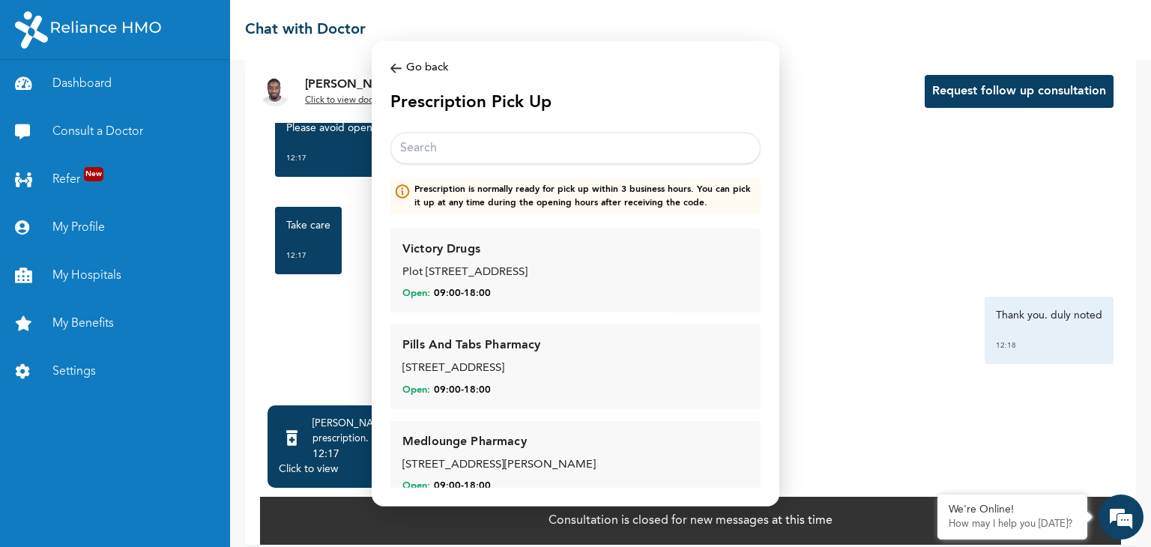
click at [432, 148] on input "text" at bounding box center [575, 148] width 370 height 31
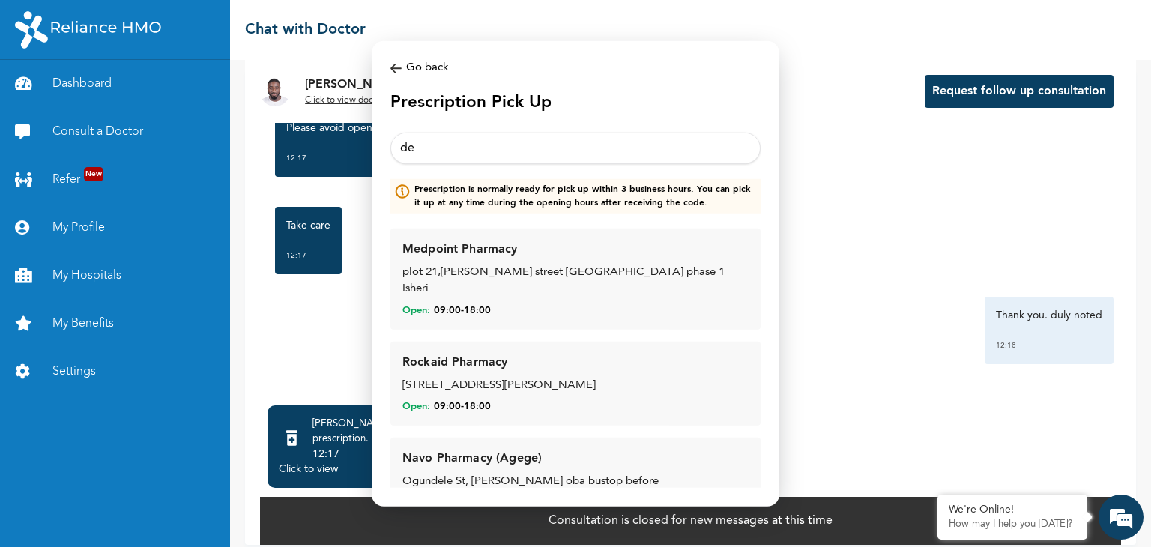
type input "d"
click at [433, 148] on input "text" at bounding box center [575, 148] width 370 height 31
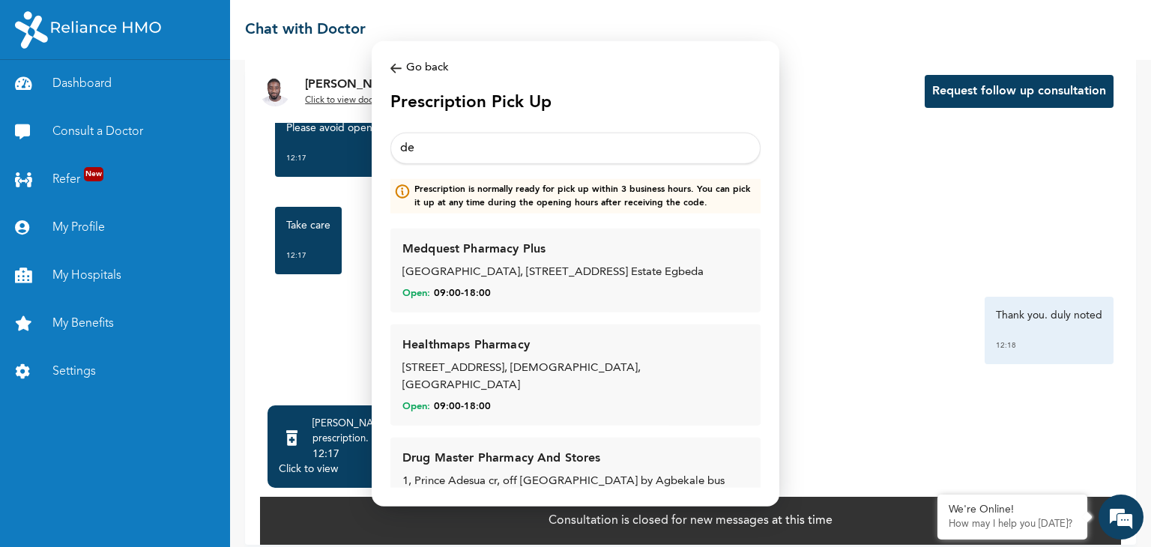
click at [432, 161] on input "de" at bounding box center [575, 148] width 370 height 31
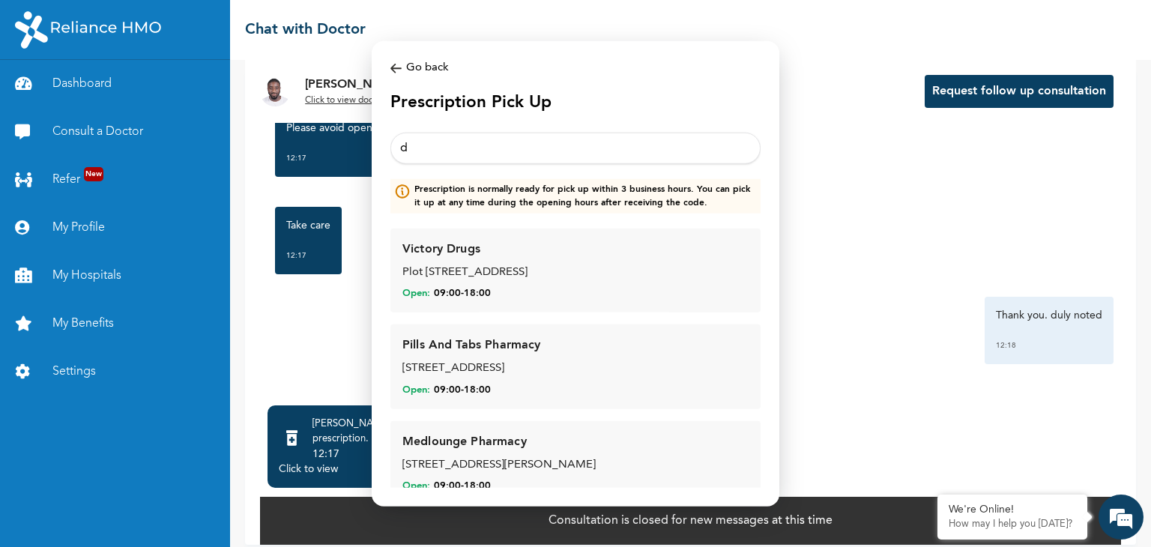
click at [439, 160] on input "d" at bounding box center [575, 148] width 370 height 31
type input "d"
type input "''''"
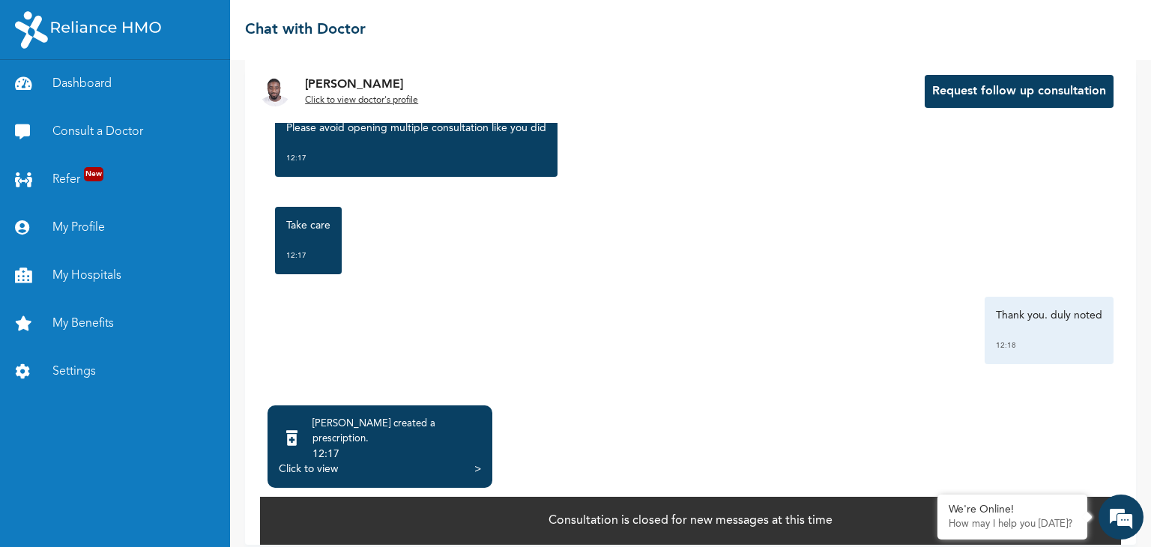
click at [476, 462] on div ">" at bounding box center [477, 469] width 7 height 15
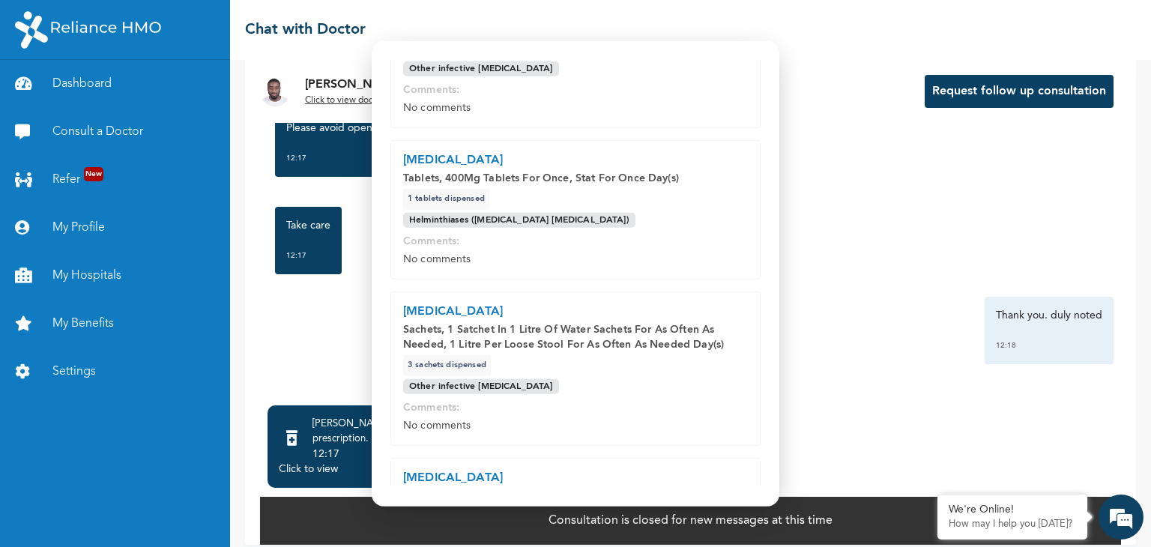
scroll to position [370, 0]
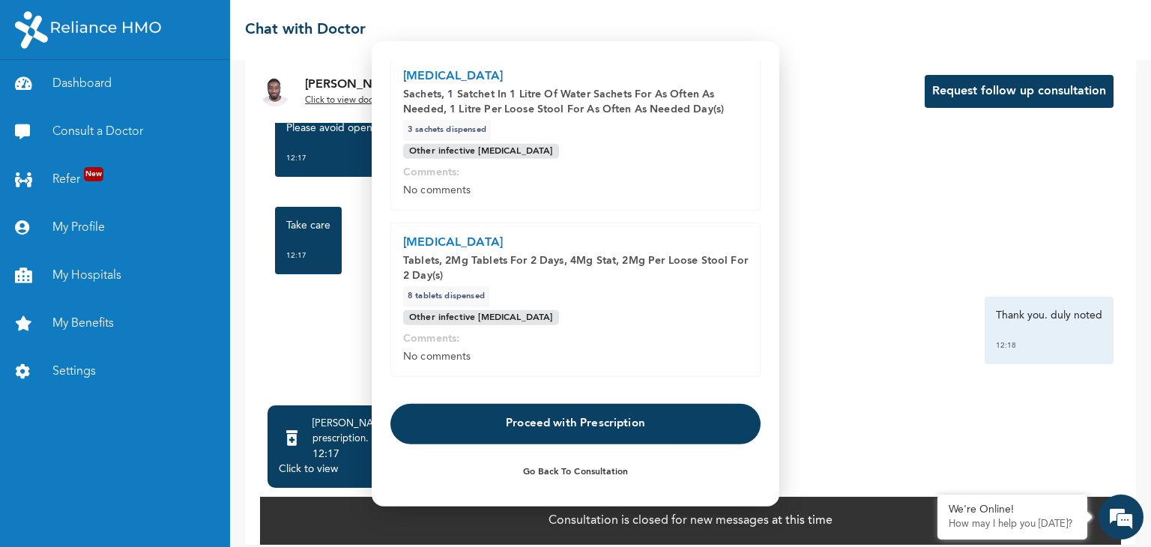
click at [497, 414] on button "Proceed with Prescription" at bounding box center [575, 423] width 370 height 40
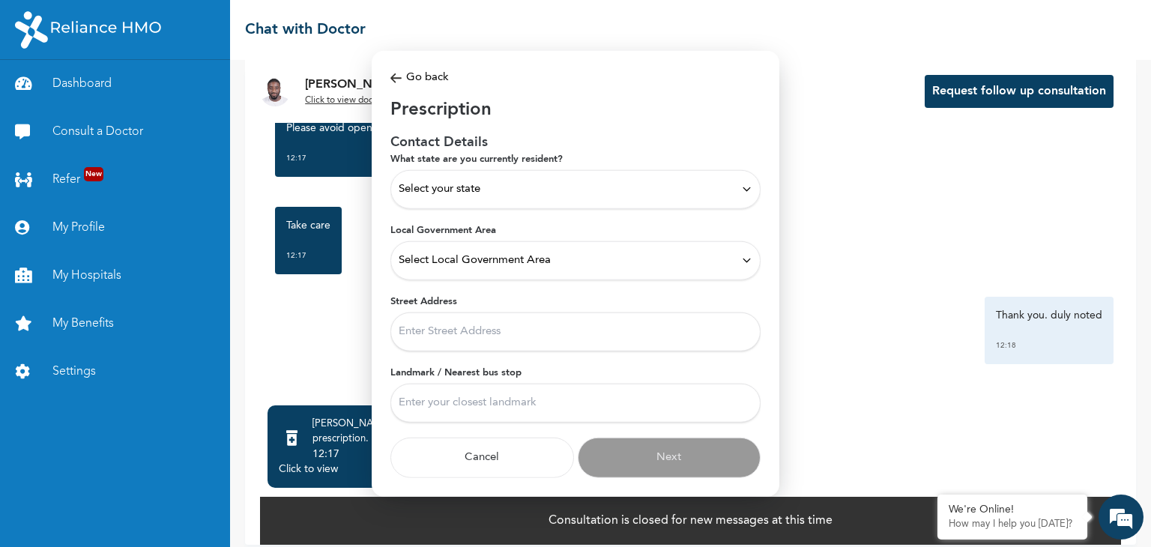
scroll to position [0, 0]
click at [629, 205] on div "Select your state" at bounding box center [575, 188] width 370 height 39
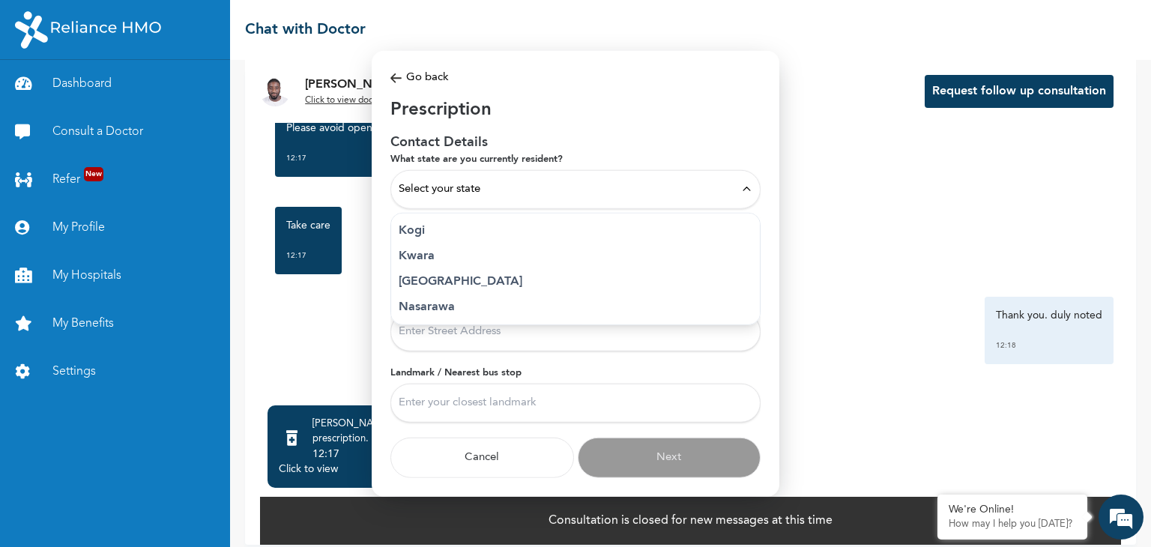
scroll to position [566, 0]
click at [468, 283] on p "Lagos" at bounding box center [576, 279] width 354 height 18
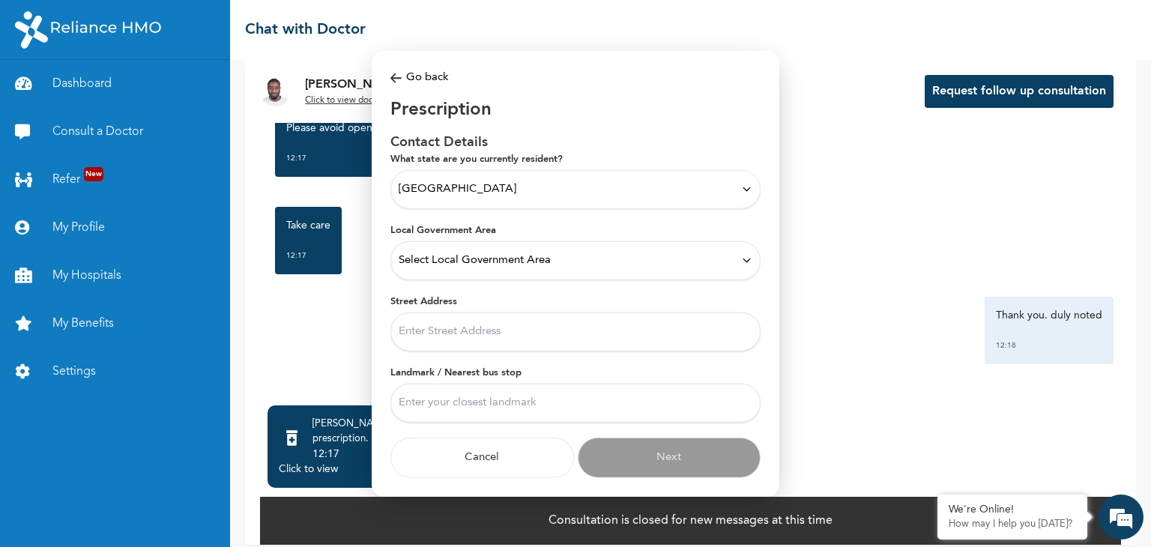
click at [553, 262] on div "Select Local Government Area" at bounding box center [576, 260] width 354 height 16
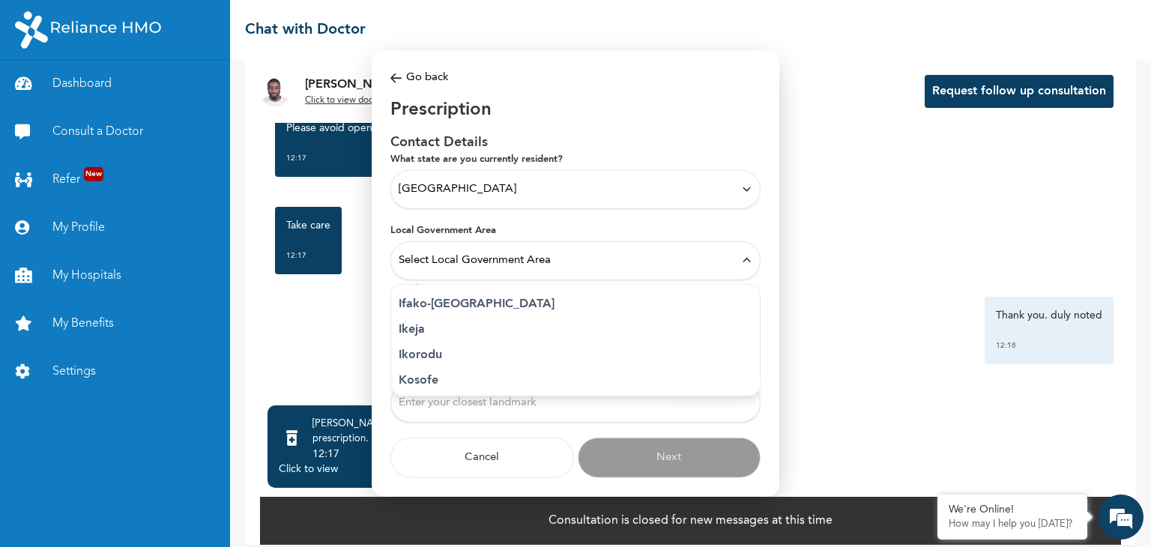
scroll to position [231, 0]
click at [435, 333] on p "Ikeja" at bounding box center [576, 328] width 354 height 18
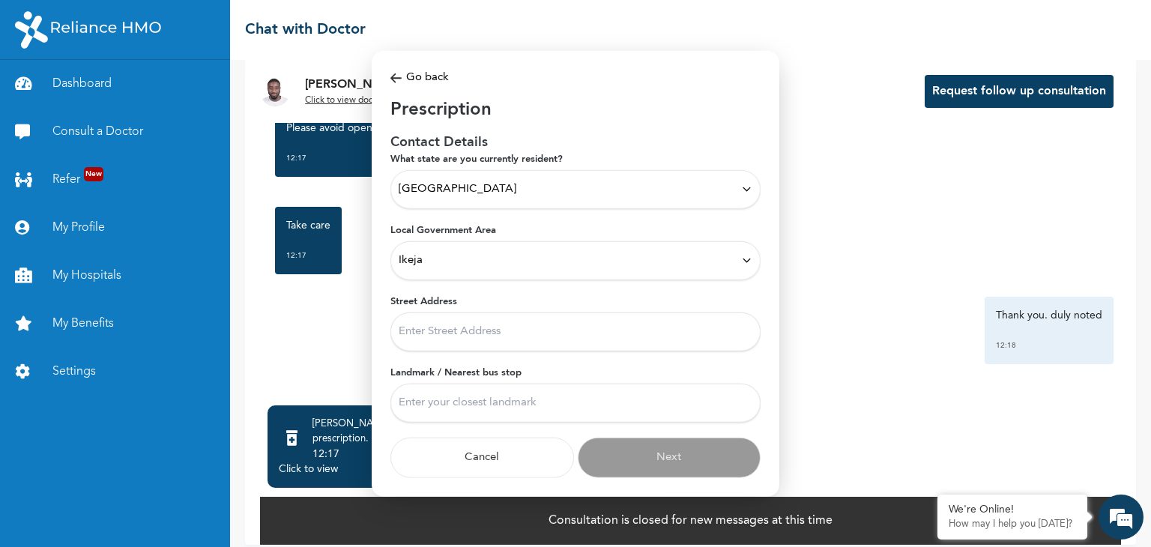
click at [483, 330] on input "Street Address" at bounding box center [575, 331] width 370 height 39
click at [483, 330] on input "2," at bounding box center [575, 331] width 370 height 39
type input "2, oloko crescent"
click at [500, 400] on input "Landmark / Nearest bus stop" at bounding box center [575, 402] width 370 height 39
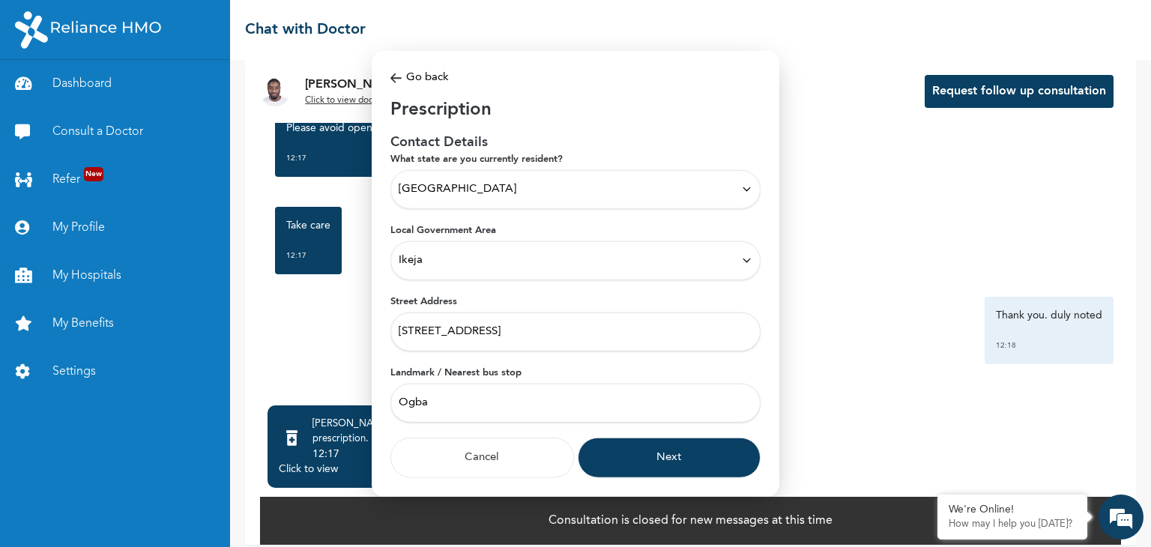
type input "Ogba"
click at [638, 449] on button "Next" at bounding box center [670, 457] width 184 height 40
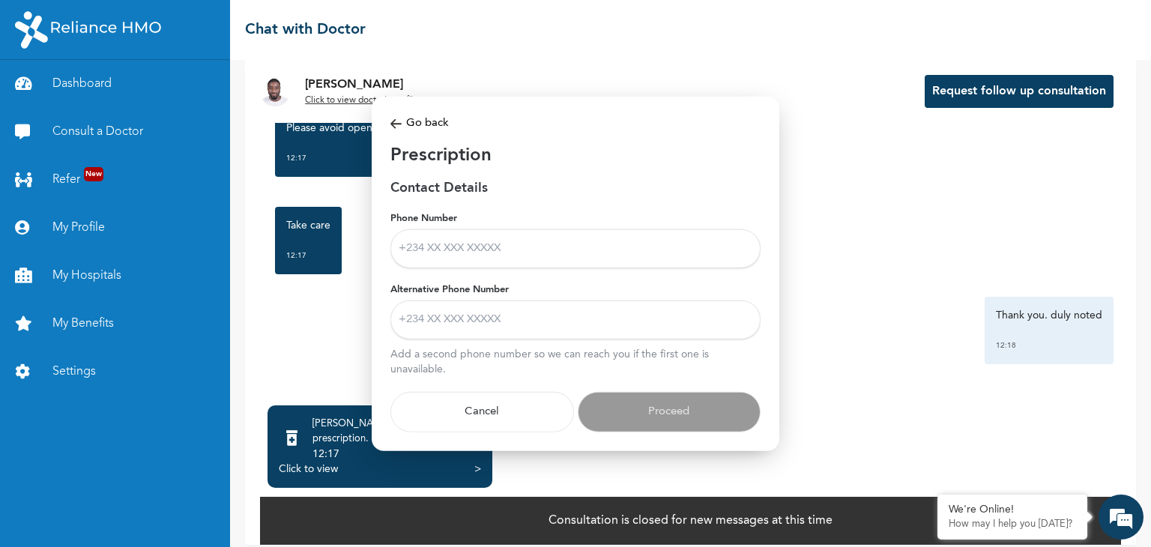
click at [516, 253] on input "Phone Number" at bounding box center [575, 248] width 370 height 39
type input "+2348089192454"
click at [486, 333] on input "Alternative Phone Number" at bounding box center [575, 319] width 370 height 39
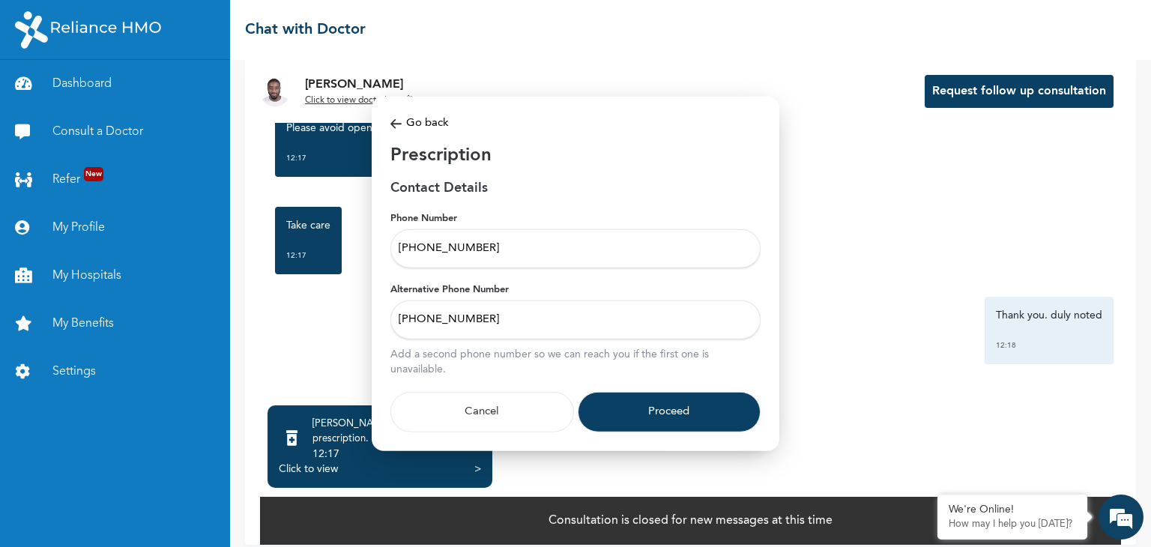
type input "+2348020836121"
click at [590, 402] on button "Proceed" at bounding box center [670, 411] width 184 height 40
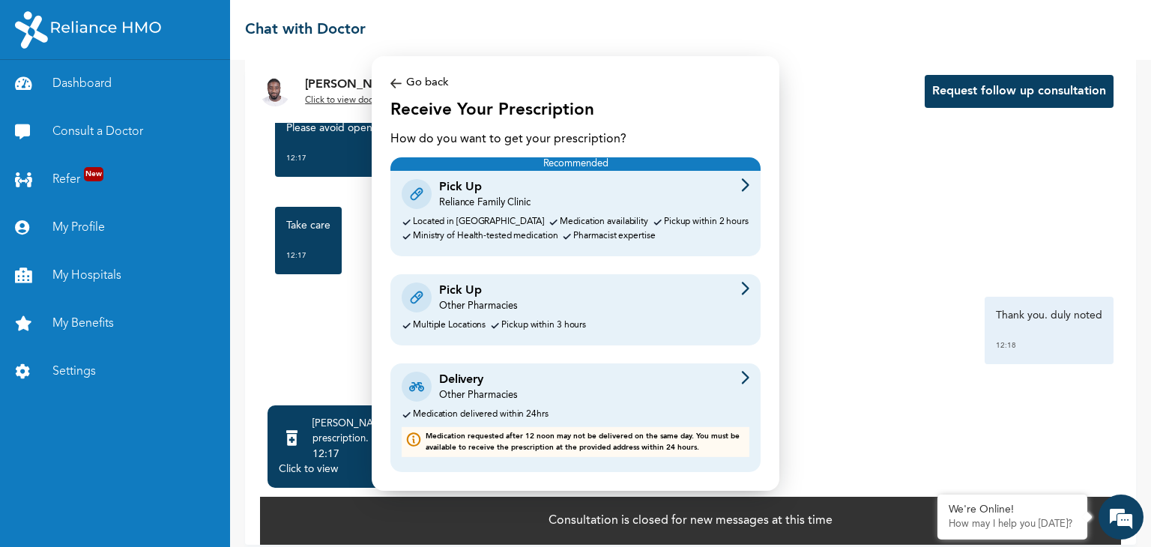
click at [736, 286] on div "Pick Up Other Pharmacies" at bounding box center [576, 297] width 348 height 31
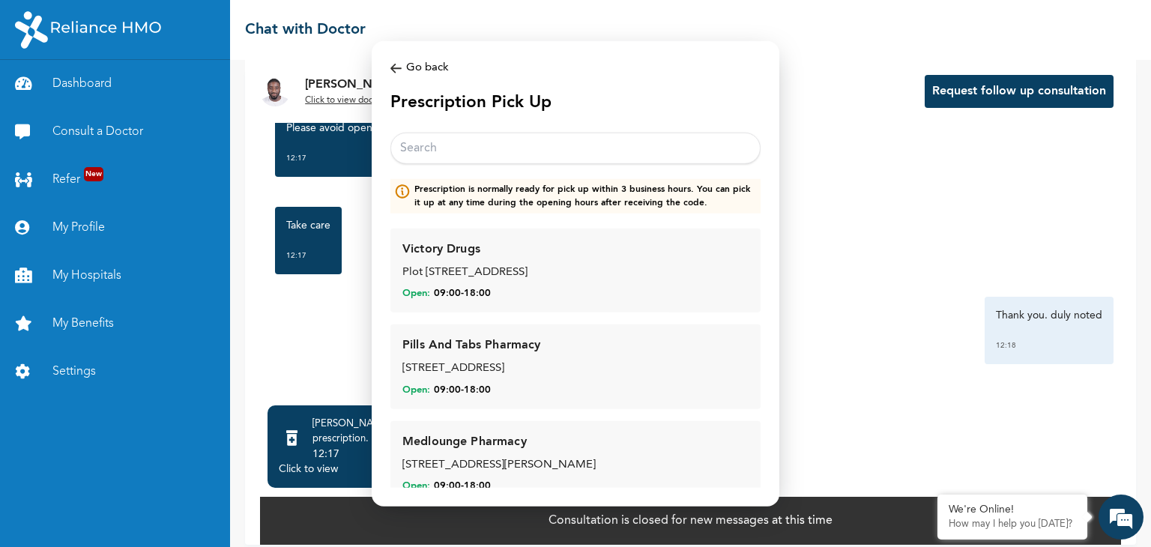
click at [474, 147] on input "text" at bounding box center [575, 148] width 370 height 31
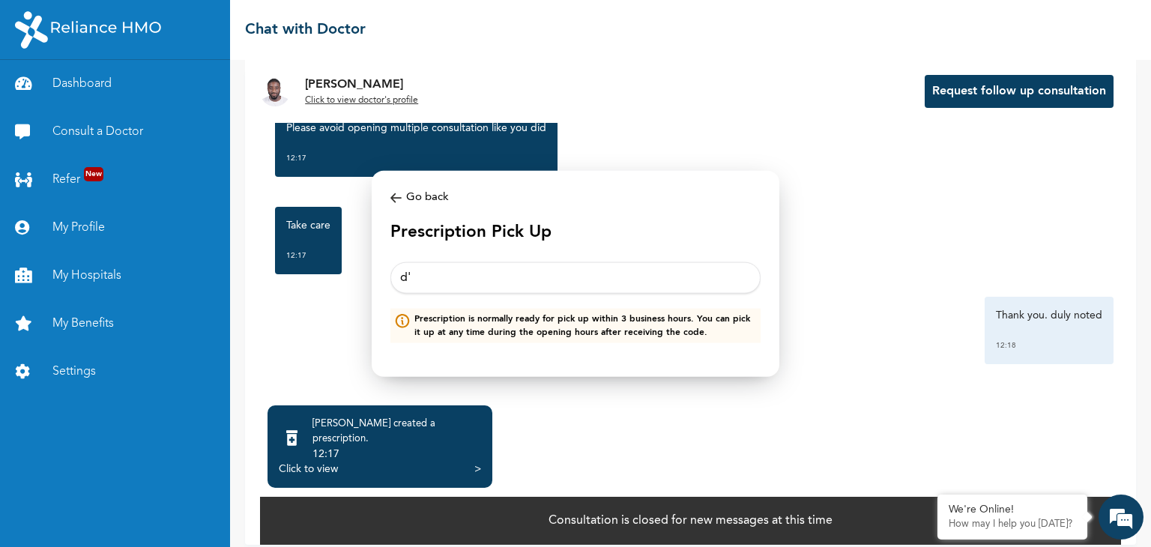
type input "d"
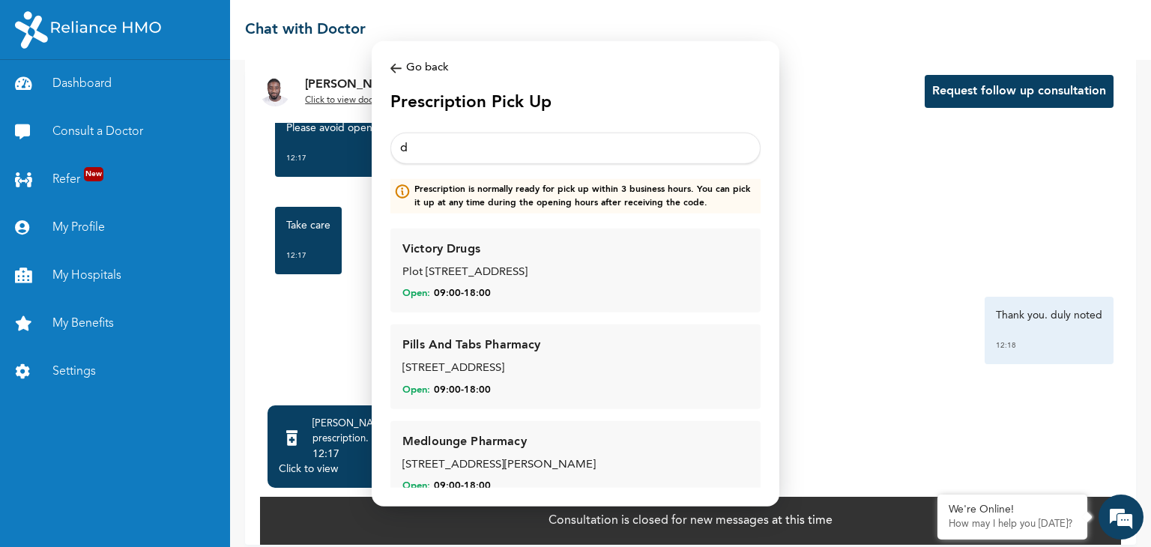
click at [451, 281] on div "Victory Drugs Plot 57a, 11 Road, Festac Town Lagos Open: 09:00 - 18:00" at bounding box center [575, 271] width 346 height 61
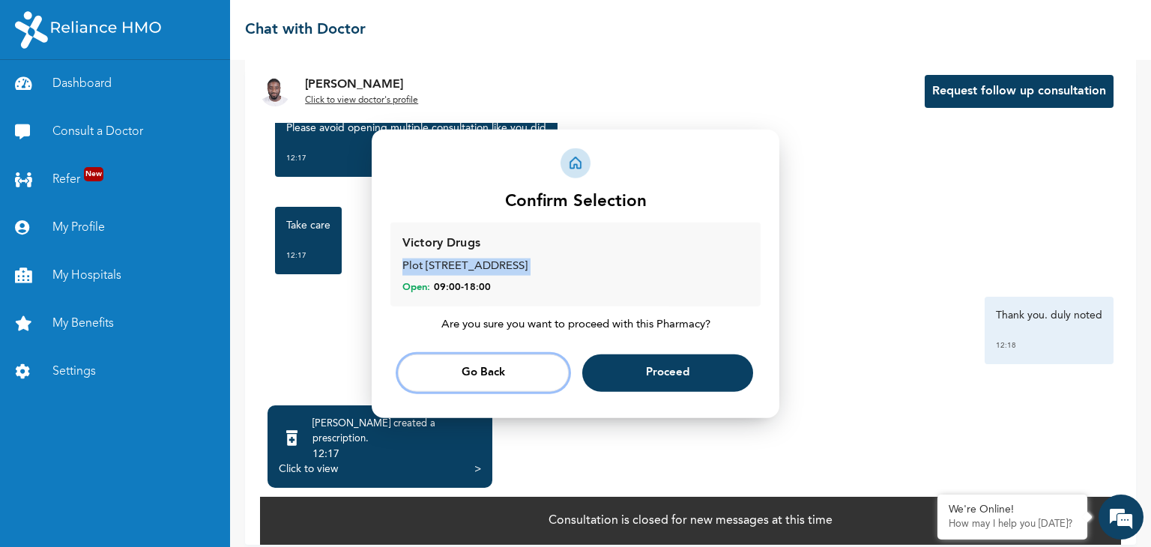
click at [516, 383] on button "Go Back" at bounding box center [483, 372] width 171 height 37
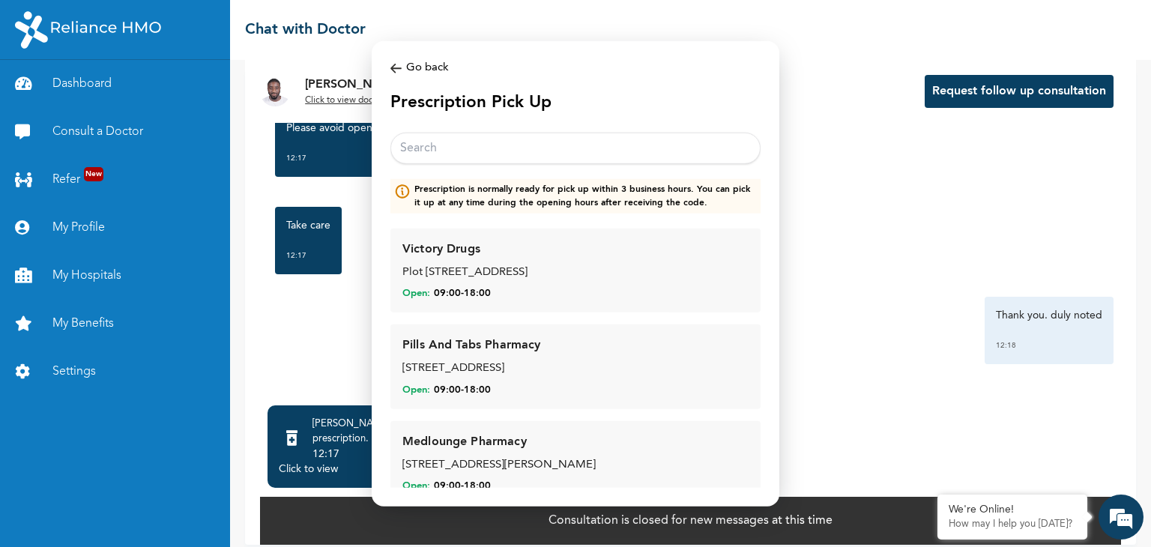
click at [450, 145] on input "text" at bounding box center [575, 148] width 370 height 31
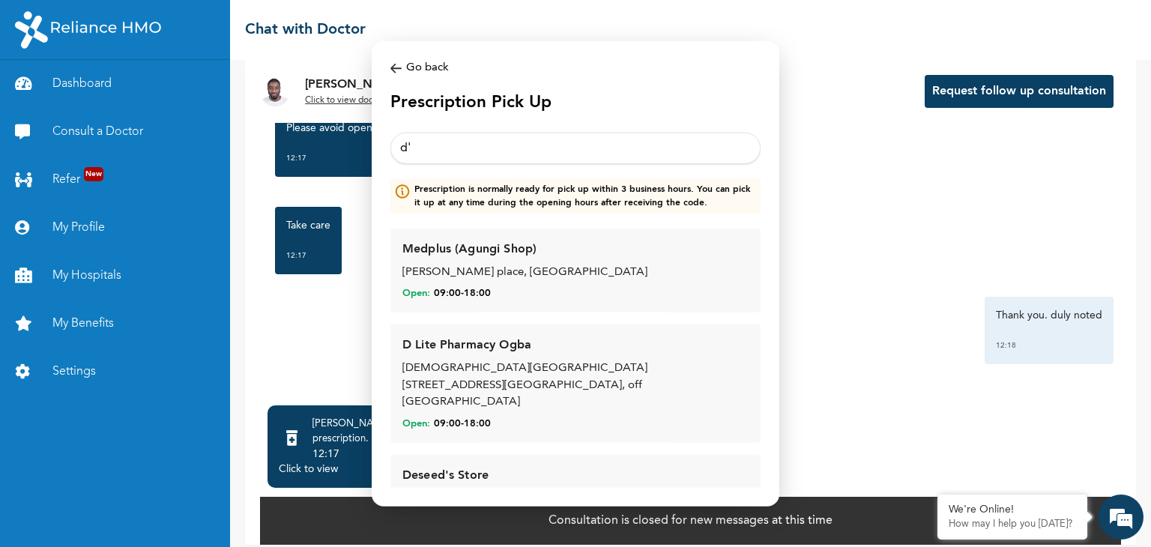
type input "d'"
click at [506, 375] on div "God's Legacy Plaza, Plot 345, Odusami street, off Wempco Road, Ogba, Ikeja" at bounding box center [575, 385] width 346 height 51
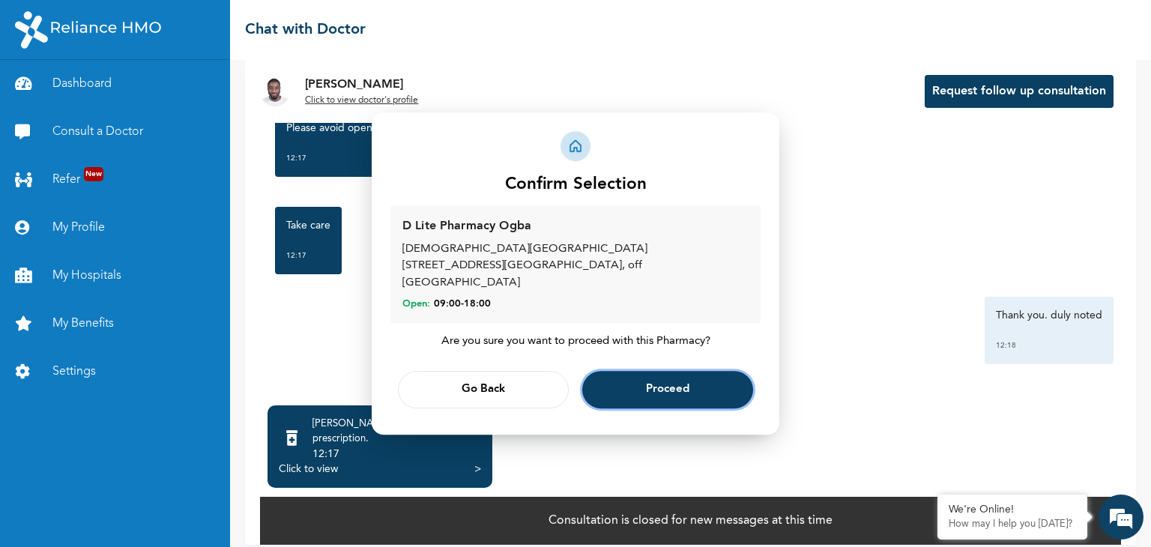
click at [647, 385] on span "Proceed" at bounding box center [667, 390] width 43 height 10
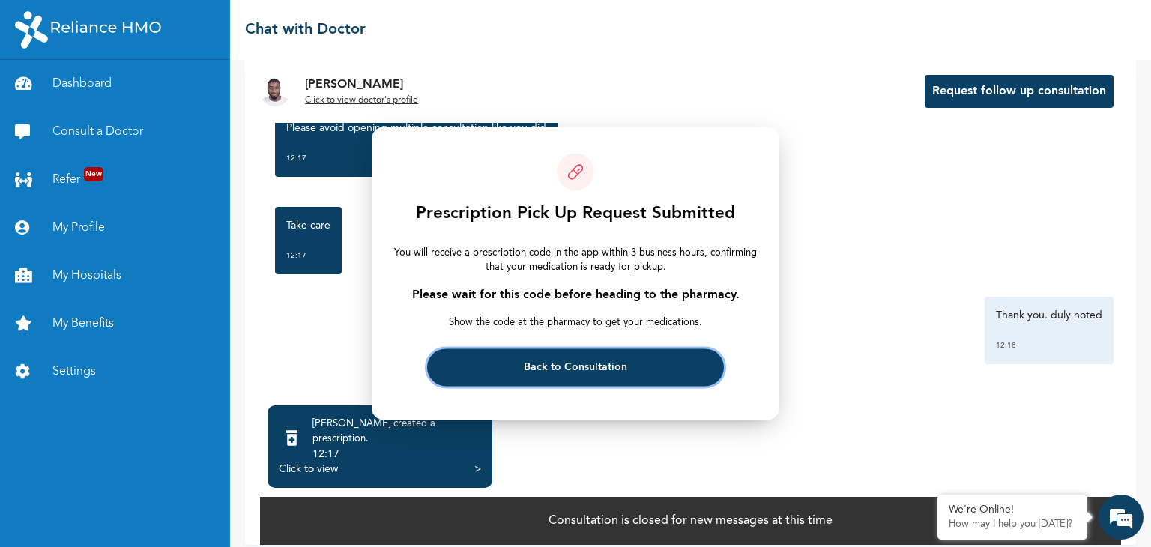
click at [647, 378] on button "Back to Consultation" at bounding box center [575, 367] width 296 height 37
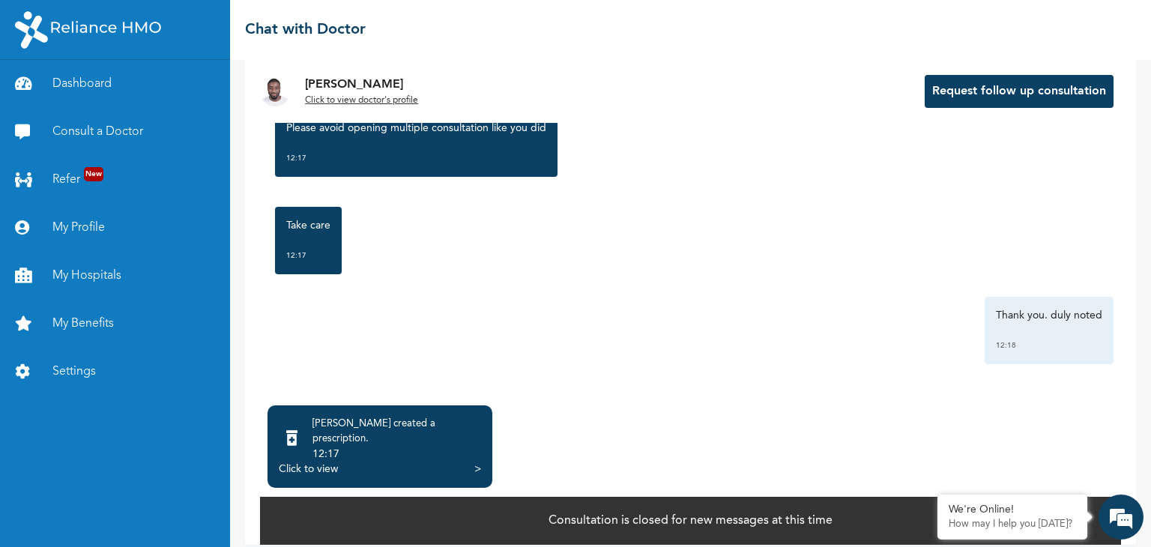
click at [653, 377] on div "Monday, October 13th 2025 Stomach upset and runny stomach. it started early thi…" at bounding box center [690, 234] width 861 height 328
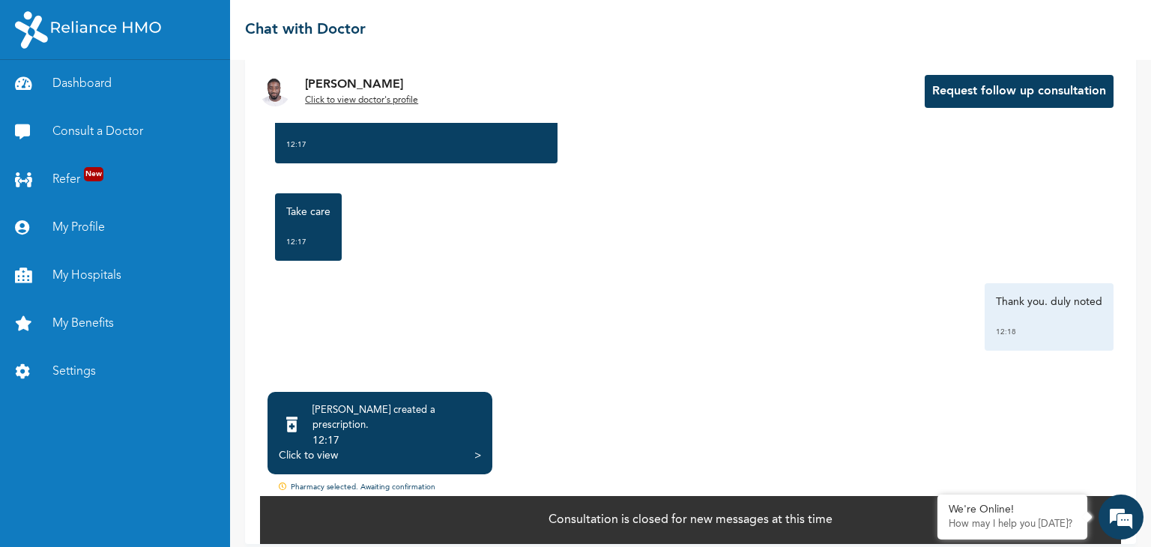
click at [474, 448] on div ">" at bounding box center [477, 455] width 7 height 15
